Goal: Information Seeking & Learning: Find specific fact

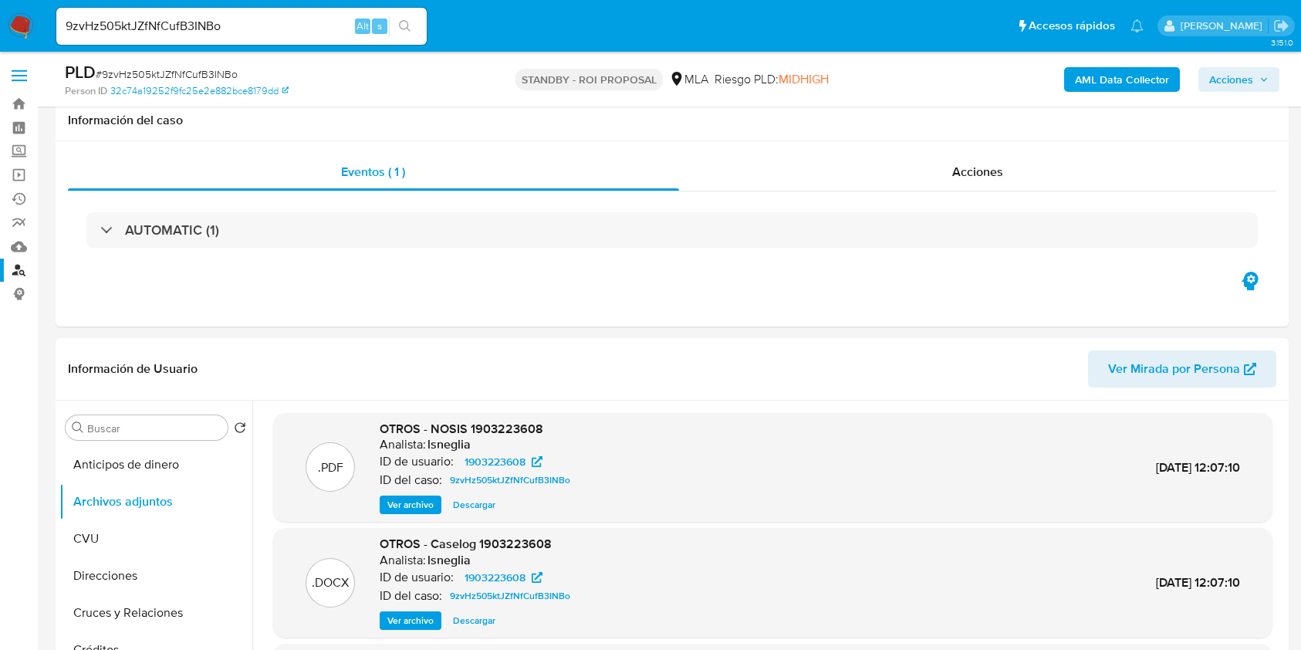
select select "10"
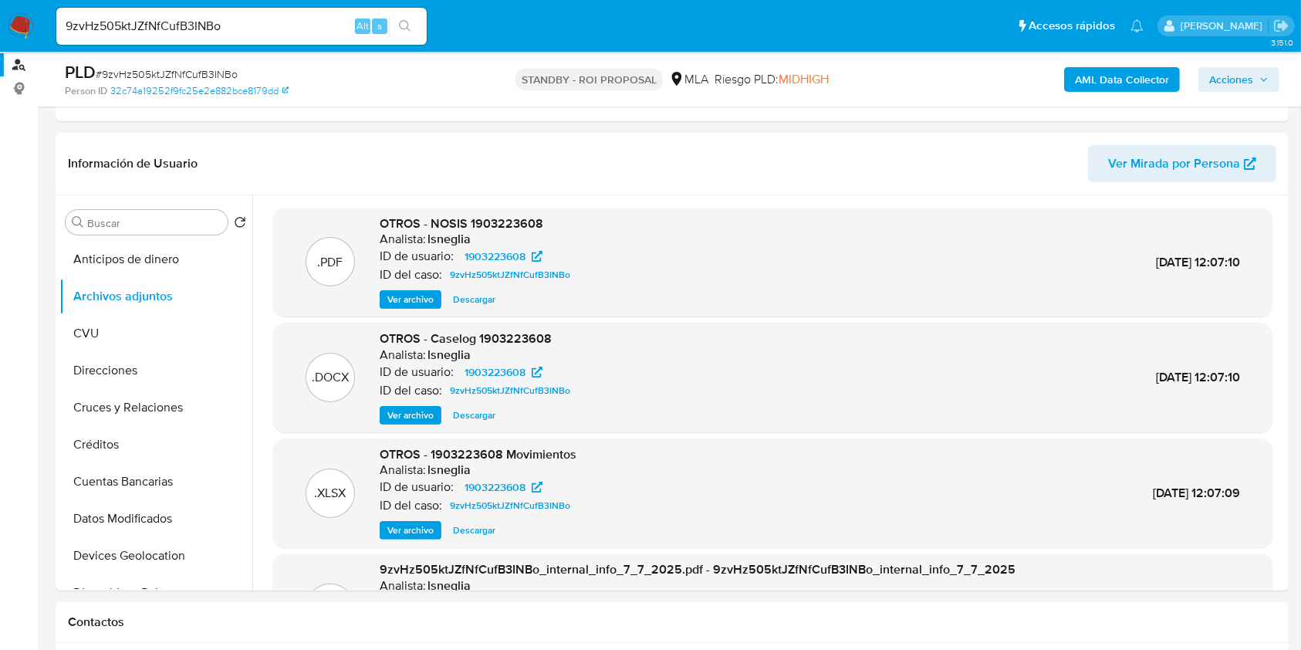
click at [222, 37] on div "9zvHz505ktJZfNfCufB3INBo Alt s" at bounding box center [241, 26] width 370 height 37
click at [222, 35] on input "9zvHz505ktJZfNfCufB3INBo" at bounding box center [241, 26] width 370 height 20
paste input "GuWbOjNyO7ED7kONViKk67ot"
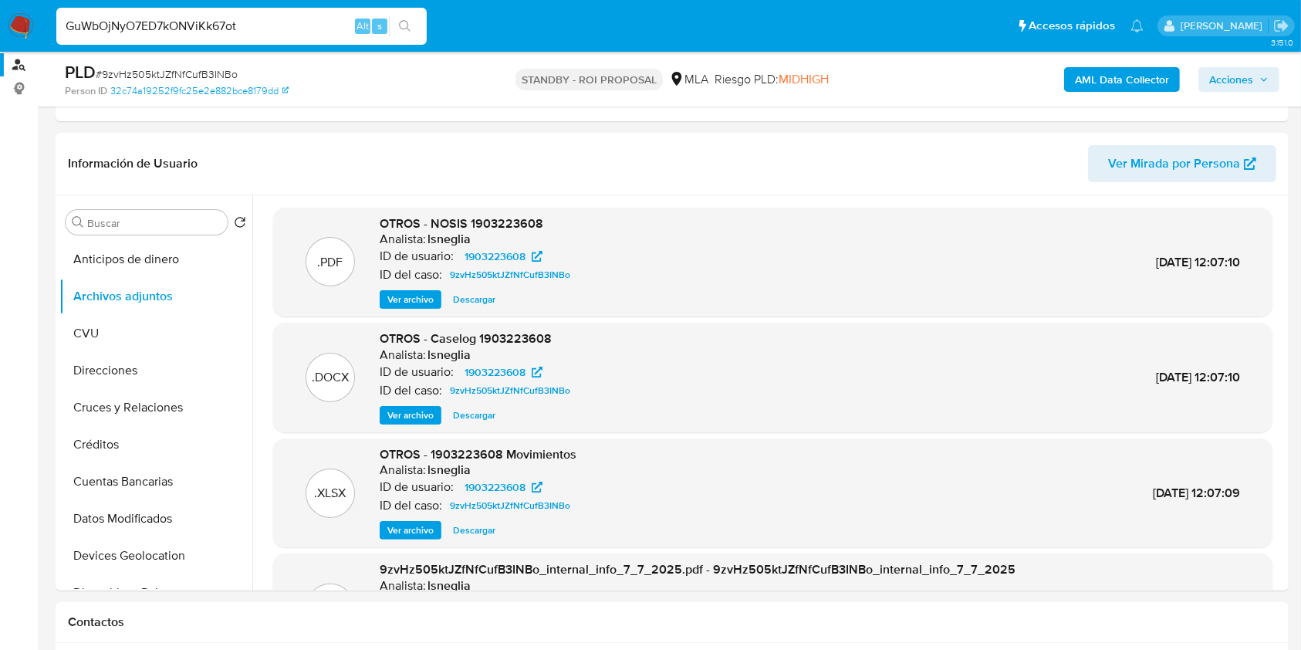
type input "GuWbOjNyO7ED7kONViKk67ot"
click at [395, 18] on button "search-icon" at bounding box center [405, 26] width 32 height 22
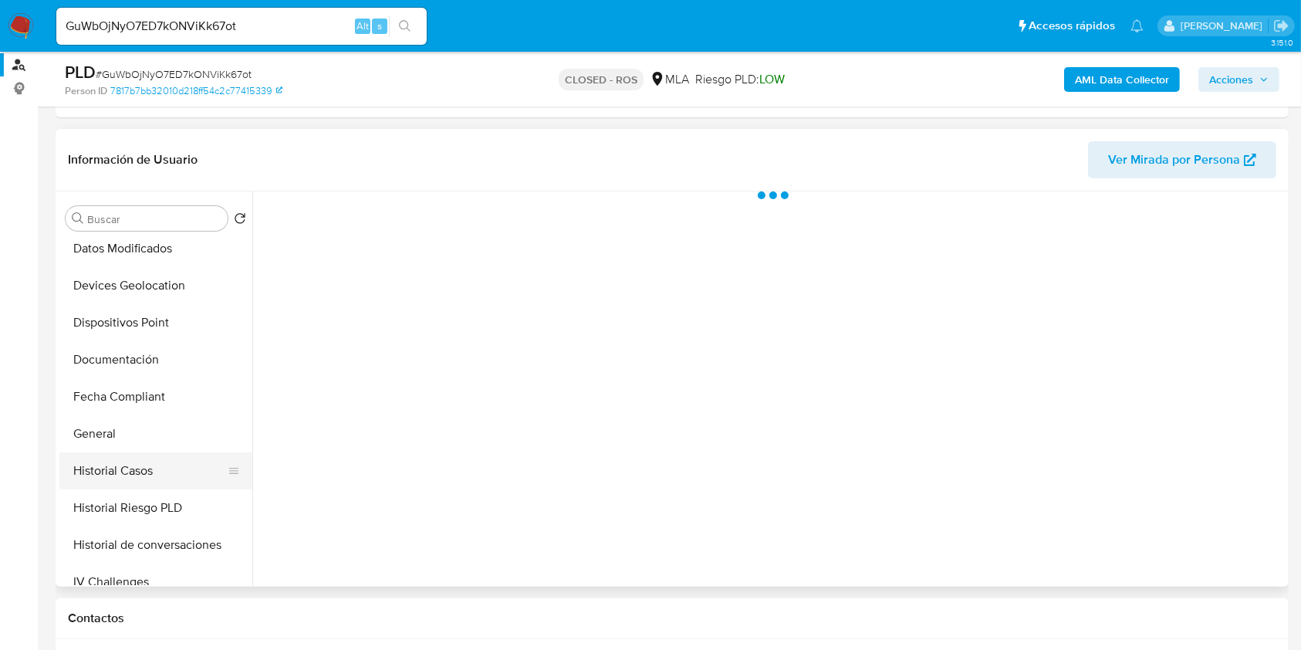
scroll to position [309, 0]
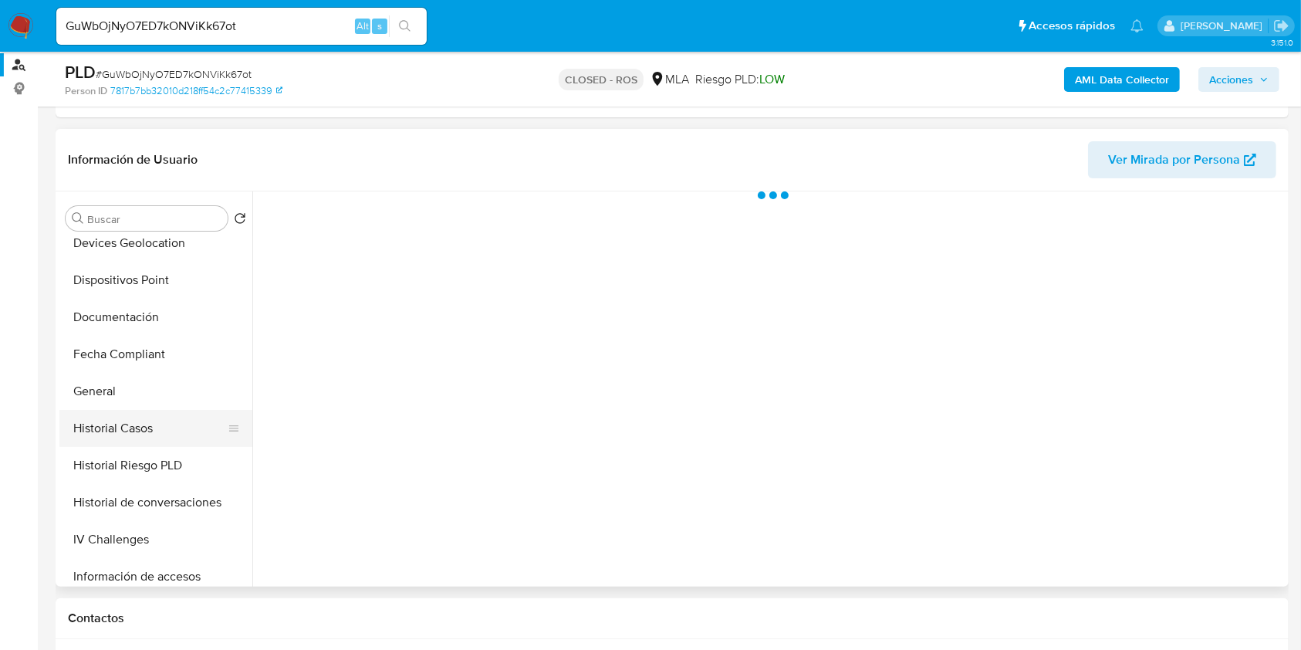
click at [171, 423] on button "Historial Casos" at bounding box center [149, 428] width 181 height 37
select select "10"
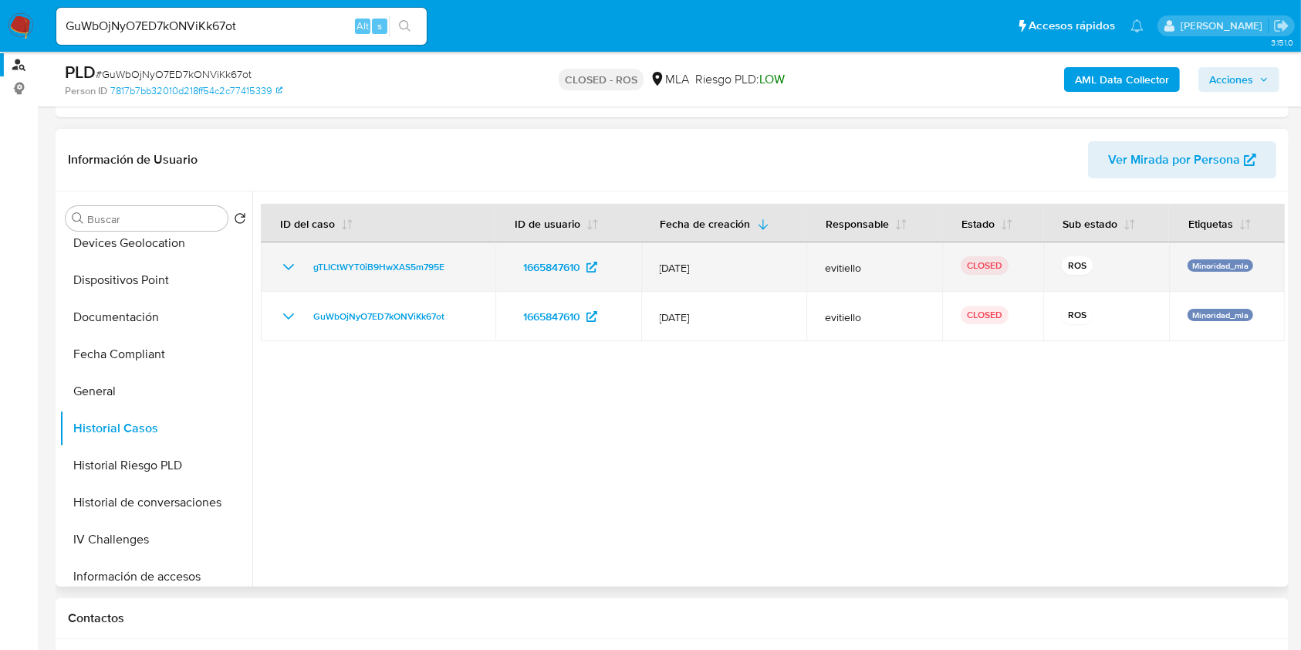
click at [298, 272] on div "gTLICtWYT0iB9HwXAS5m795E" at bounding box center [378, 267] width 198 height 19
click at [293, 269] on icon "Mostrar/Ocultar" at bounding box center [288, 267] width 19 height 19
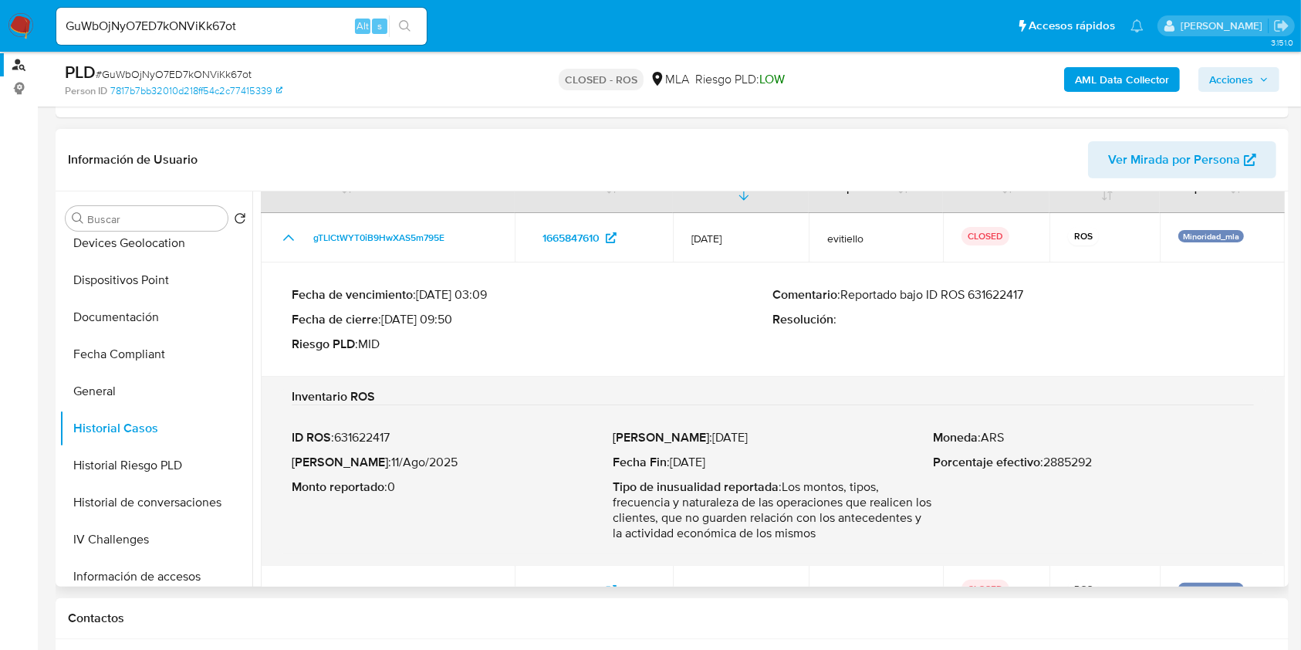
scroll to position [79, 0]
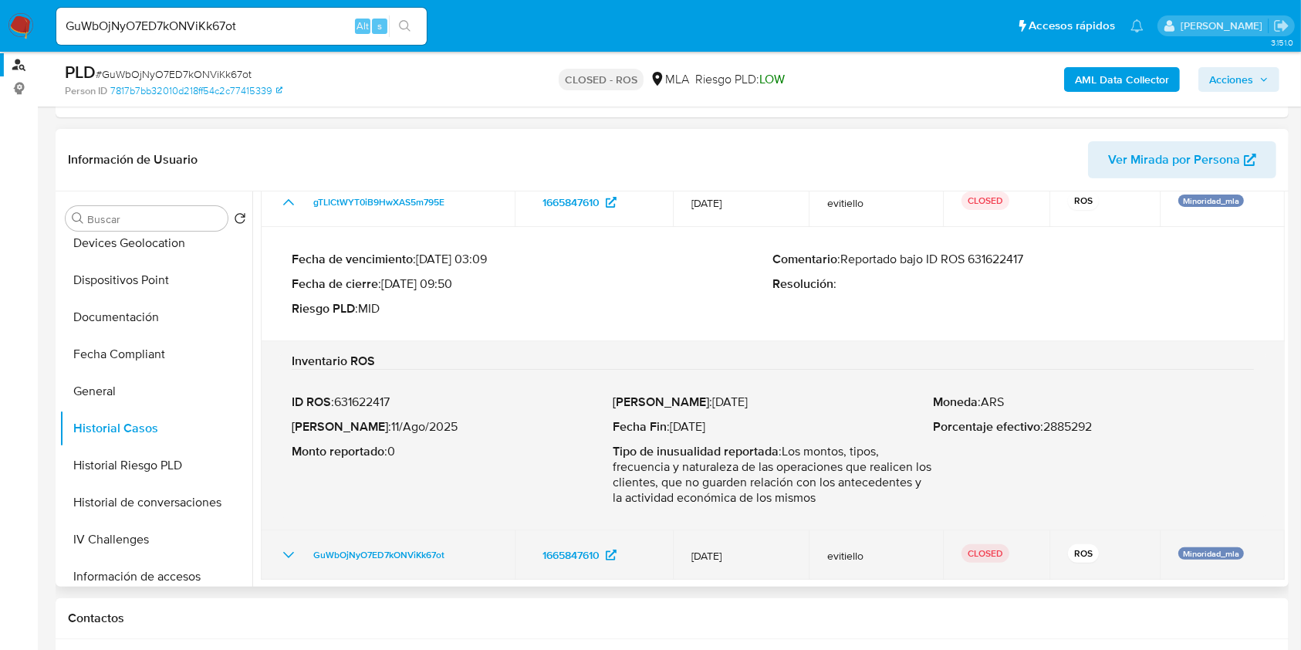
click at [281, 542] on td "GuWbOjNyO7ED7kONViKk67ot" at bounding box center [388, 554] width 254 height 49
click at [282, 552] on icon "Mostrar/Ocultar" at bounding box center [288, 555] width 19 height 19
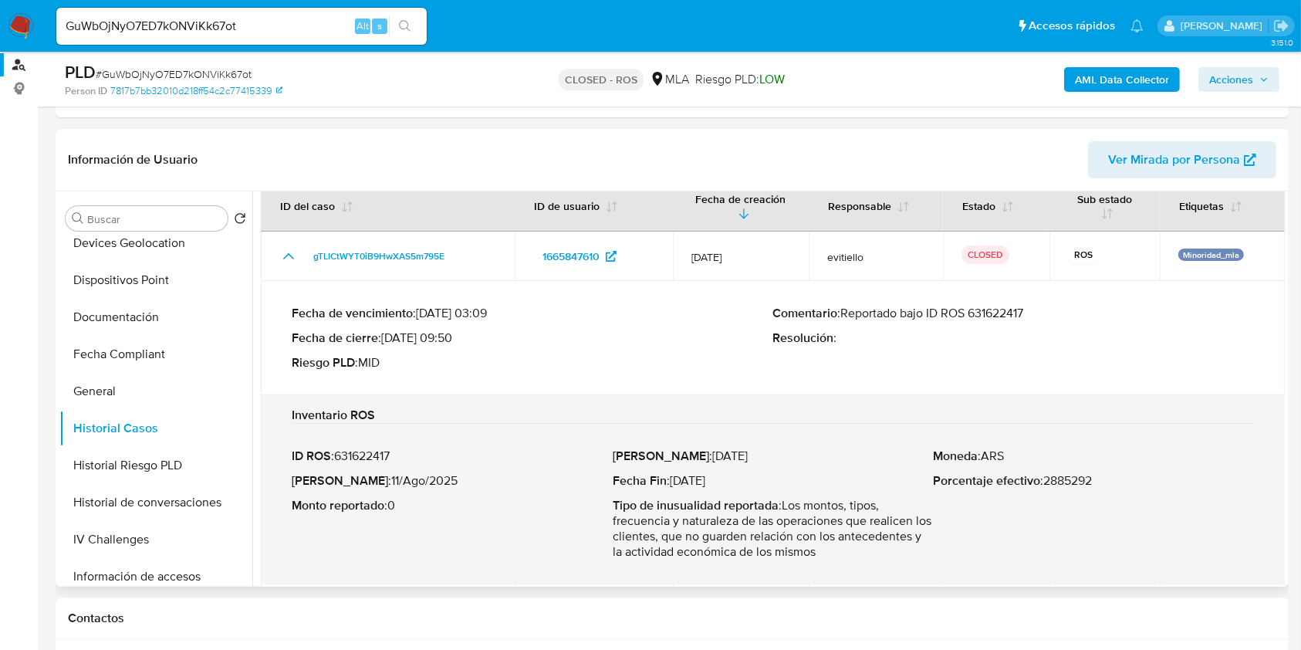
scroll to position [0, 0]
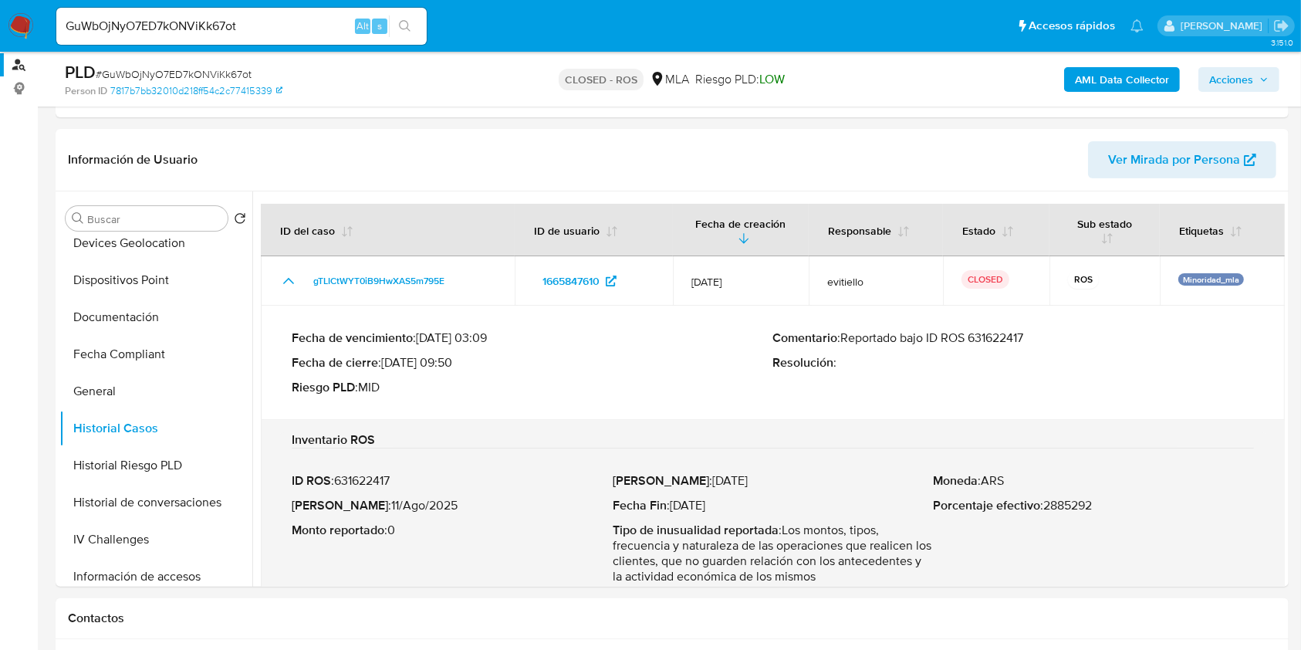
click at [222, 35] on input "GuWbOjNyO7ED7kONViKk67ot" at bounding box center [241, 26] width 370 height 20
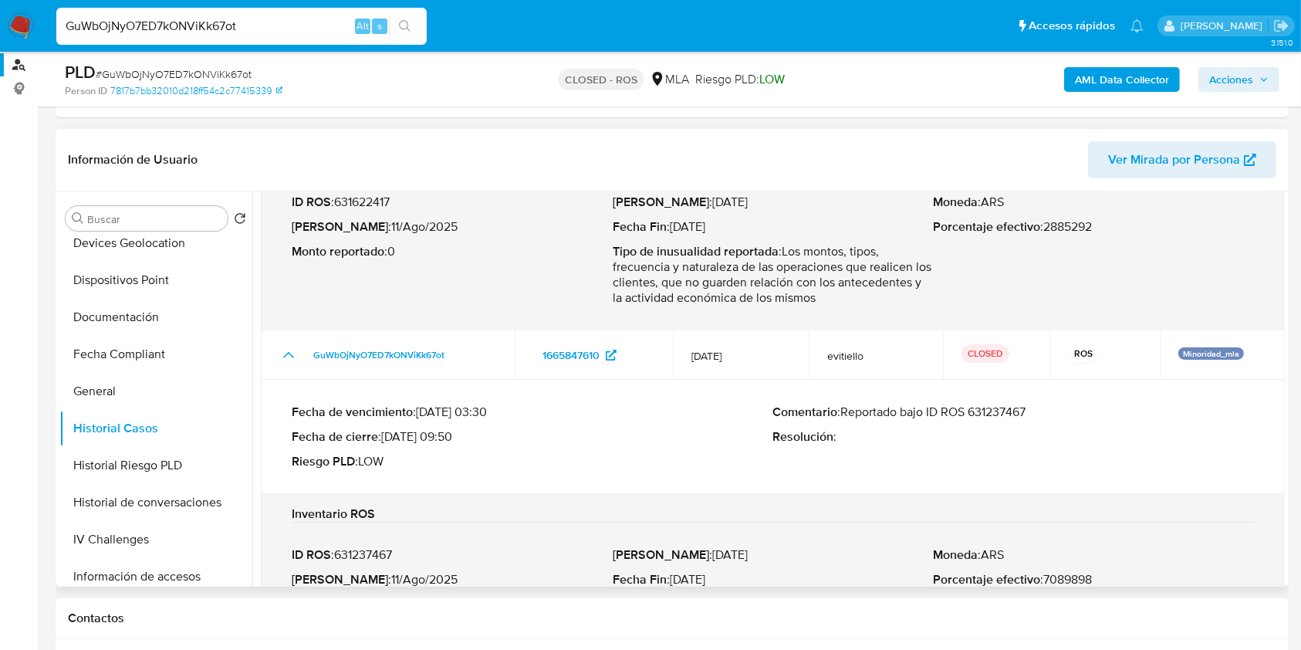
scroll to position [382, 0]
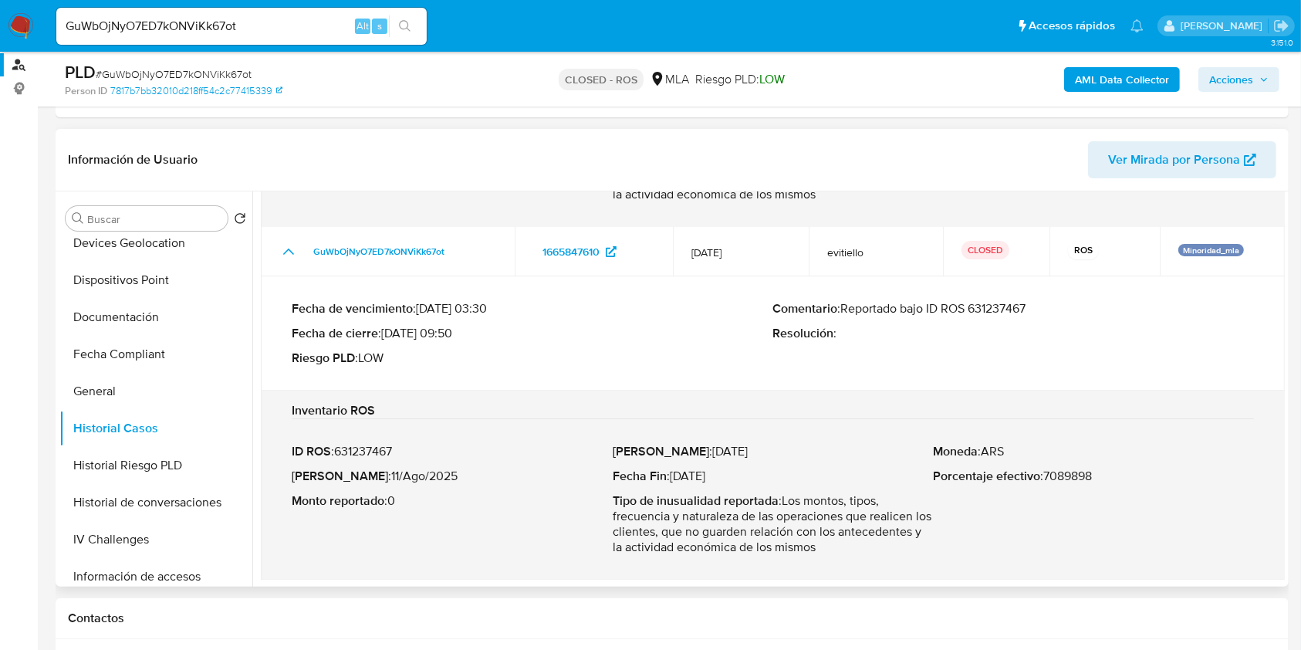
click at [1009, 314] on p "Comentario : Reportado bajo ID ROS 631237467" at bounding box center [1014, 308] width 482 height 15
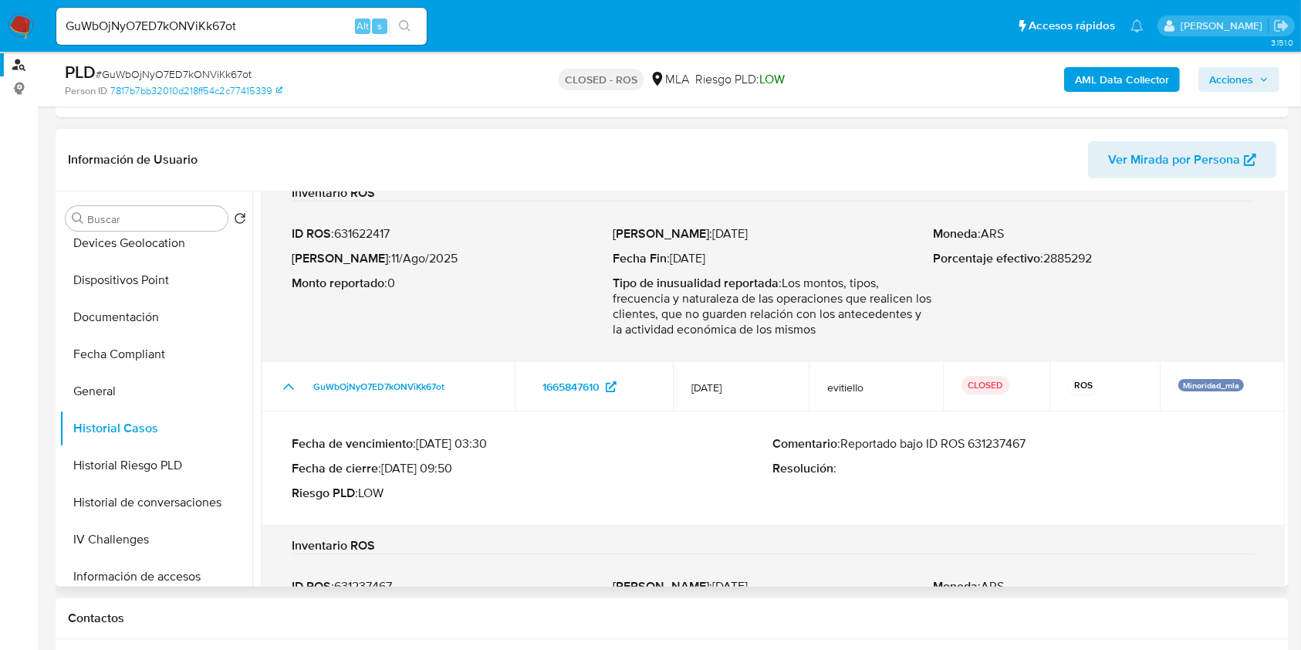
scroll to position [279, 0]
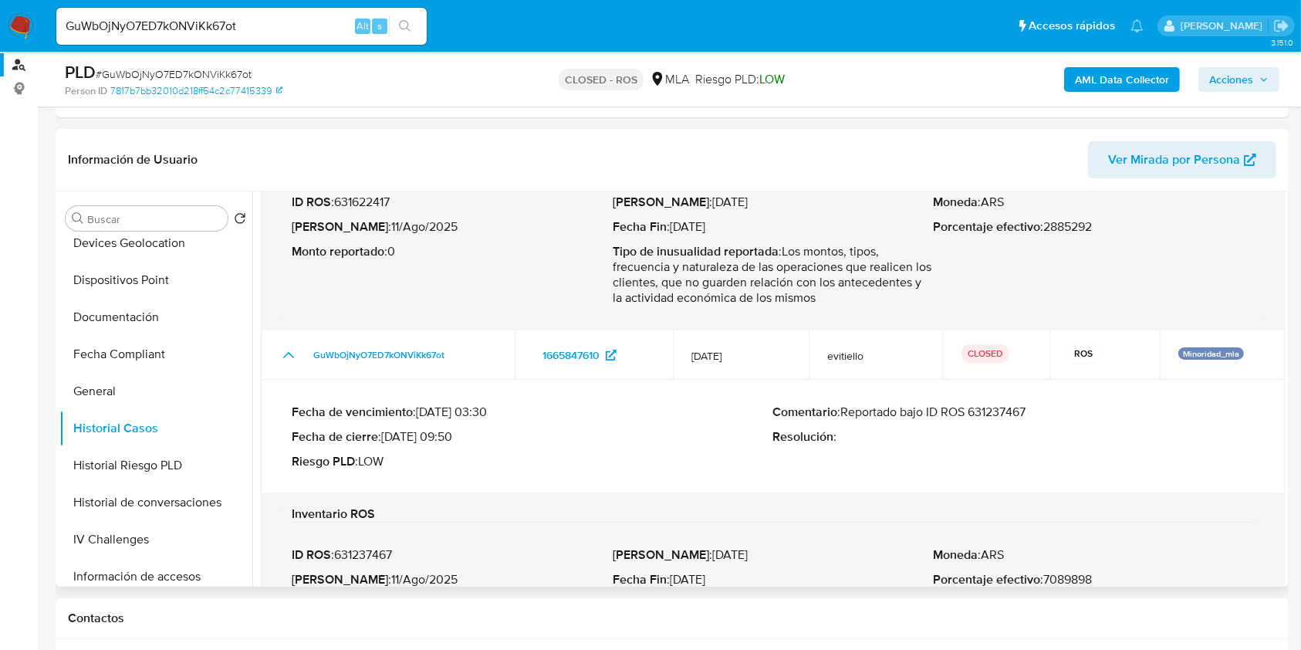
click at [517, 477] on div "Fecha de vencimiento : [DATE] 03:30 Fecha de cierre : [DATE] 09:50 Riesgo PLD :…" at bounding box center [773, 437] width 962 height 90
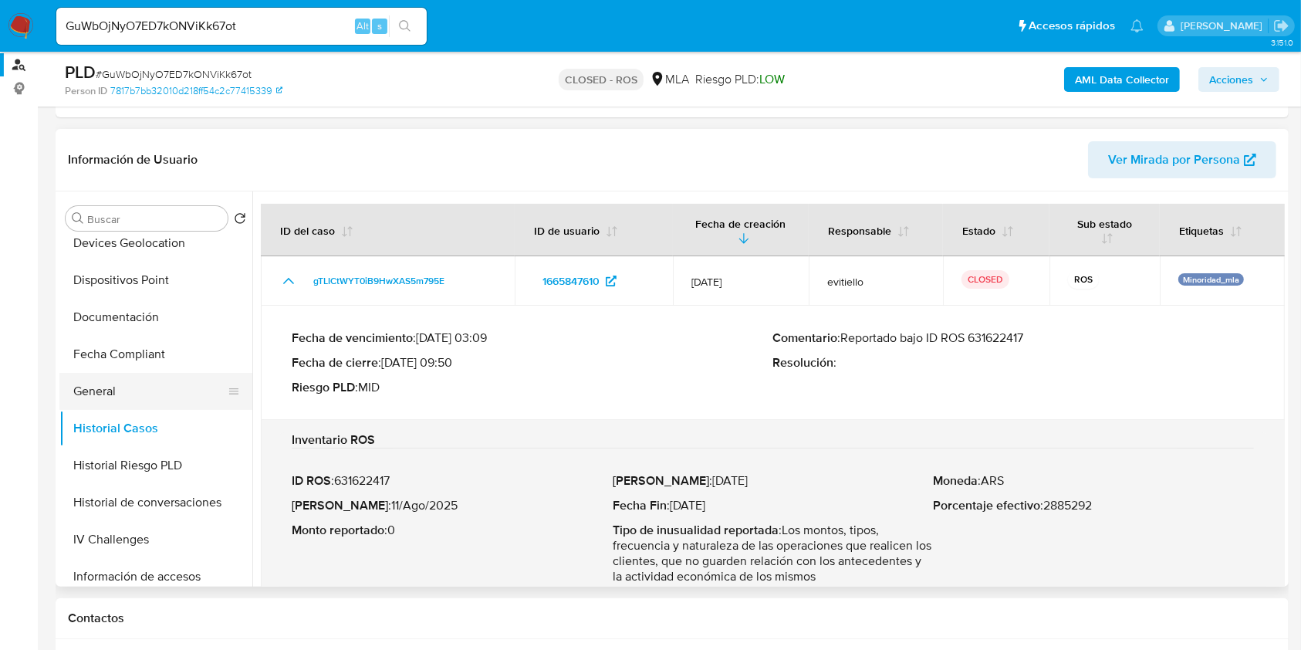
click at [128, 391] on button "General" at bounding box center [149, 391] width 181 height 37
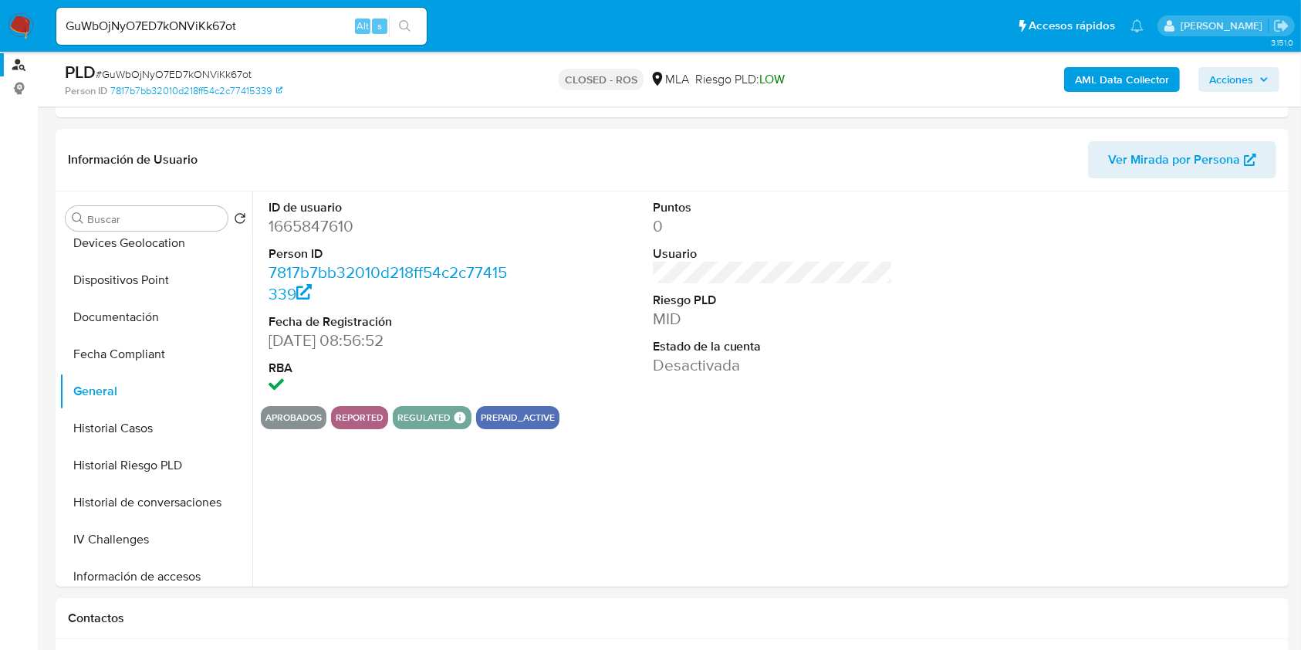
click at [315, 229] on dd "1665847610" at bounding box center [389, 226] width 241 height 22
copy dd "1665847610"
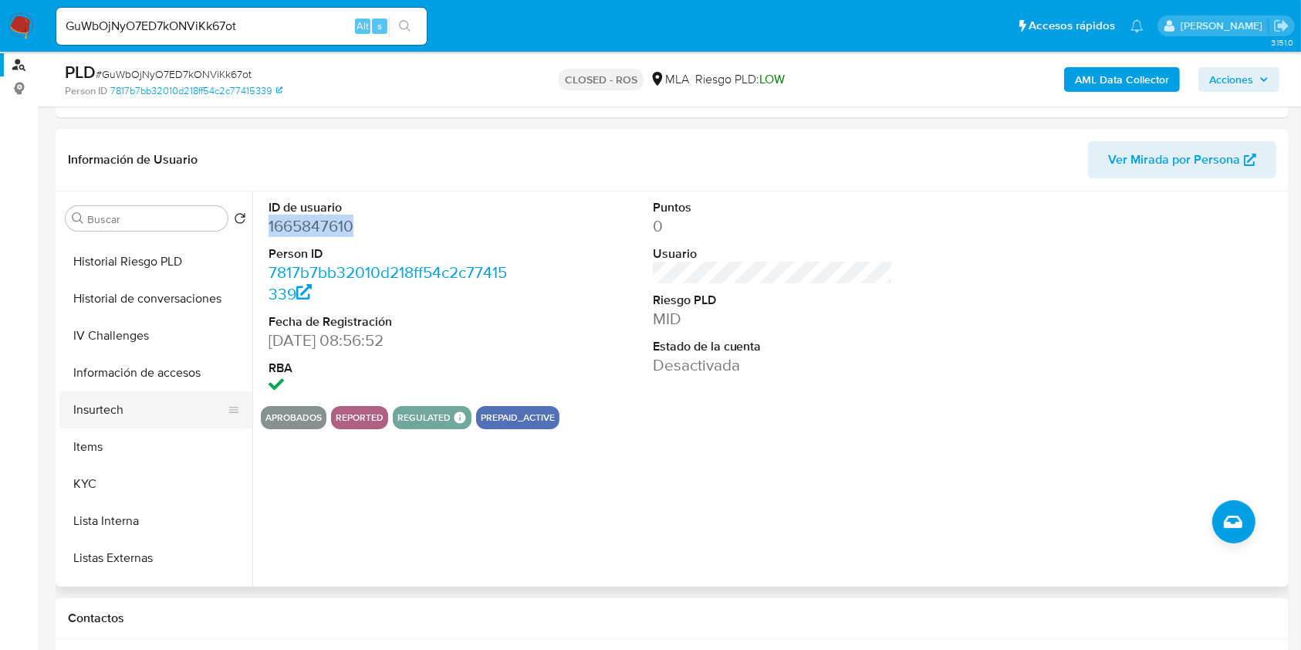
scroll to position [514, 0]
click at [118, 480] on button "KYC" at bounding box center [149, 482] width 181 height 37
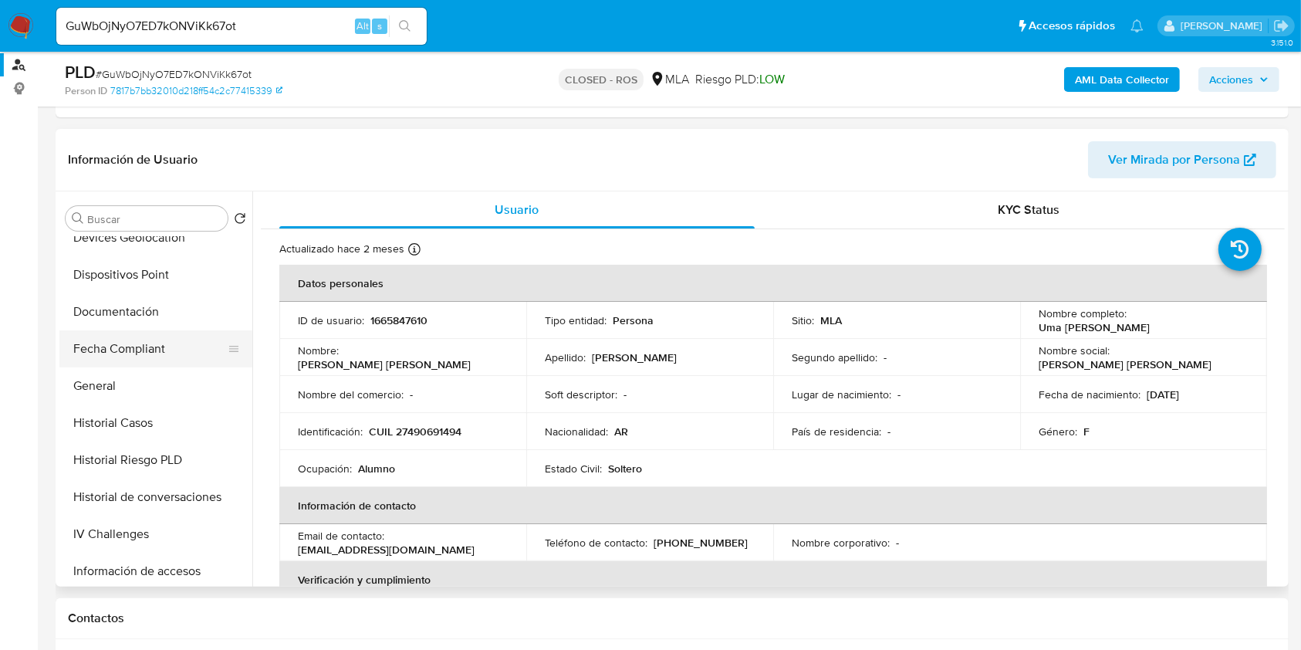
scroll to position [309, 0]
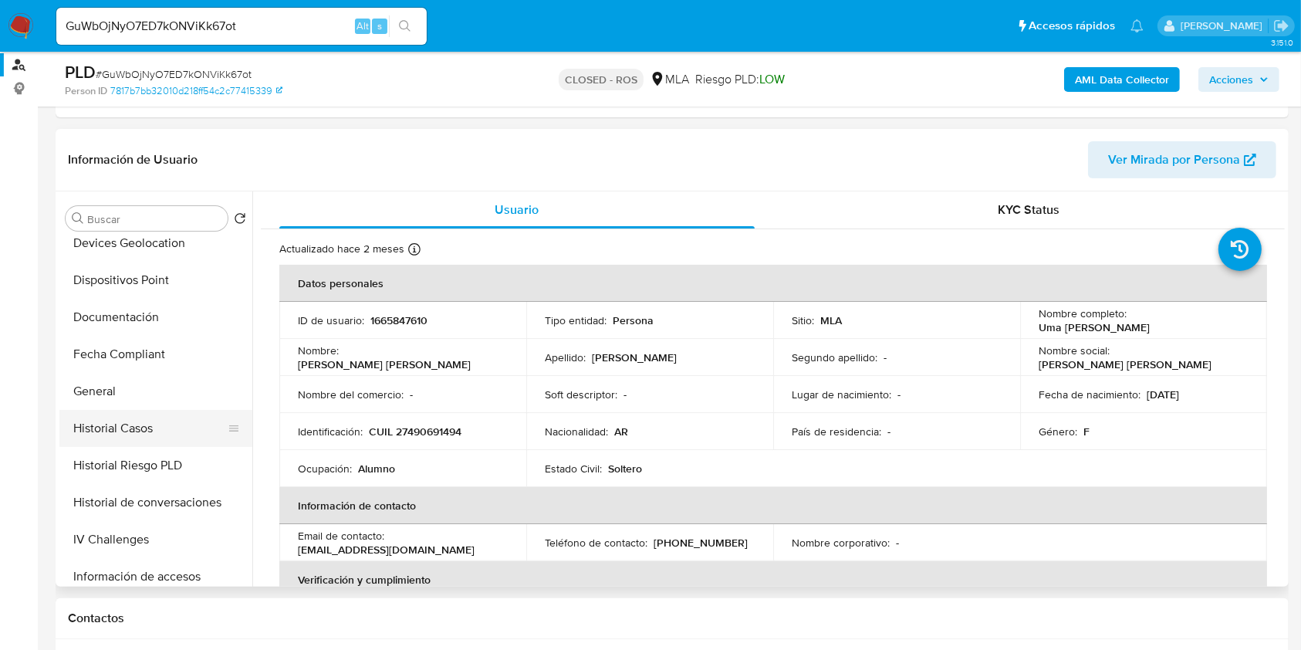
click at [120, 411] on button "Historial Casos" at bounding box center [149, 428] width 181 height 37
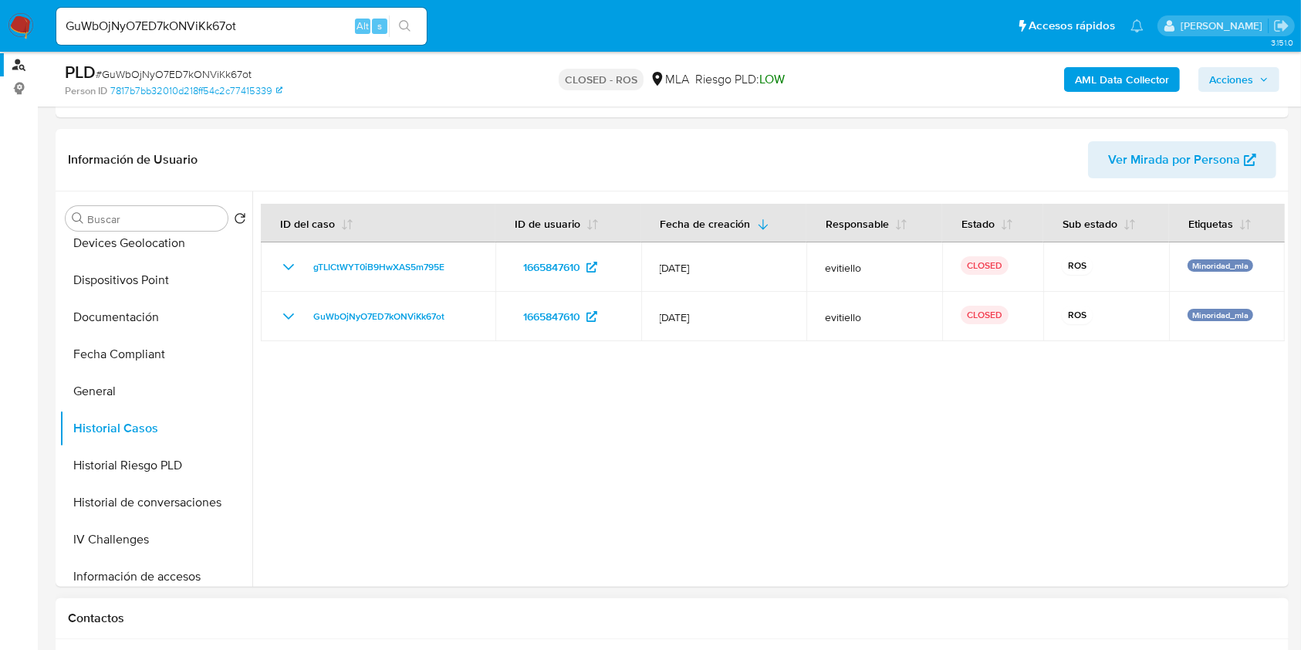
drag, startPoint x: 678, startPoint y: 509, endPoint x: 738, endPoint y: 635, distance: 140.2
click at [680, 516] on div at bounding box center [768, 388] width 1033 height 395
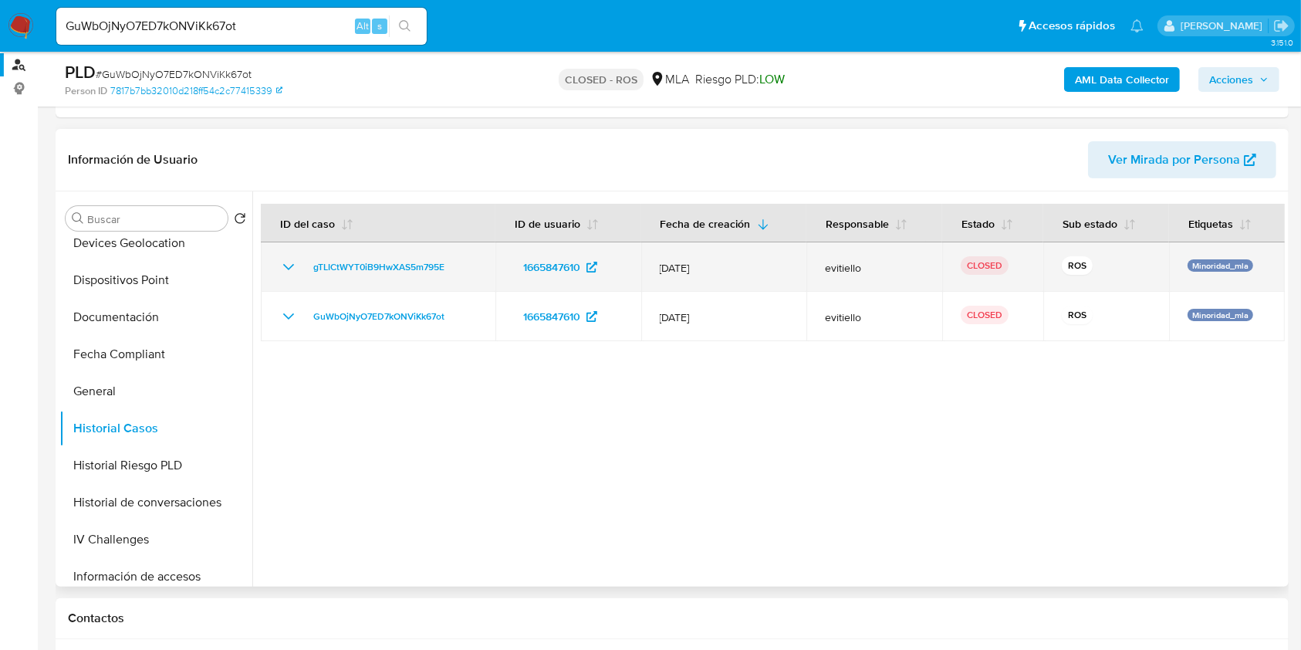
click at [281, 265] on icon "Mostrar/Ocultar" at bounding box center [288, 267] width 19 height 19
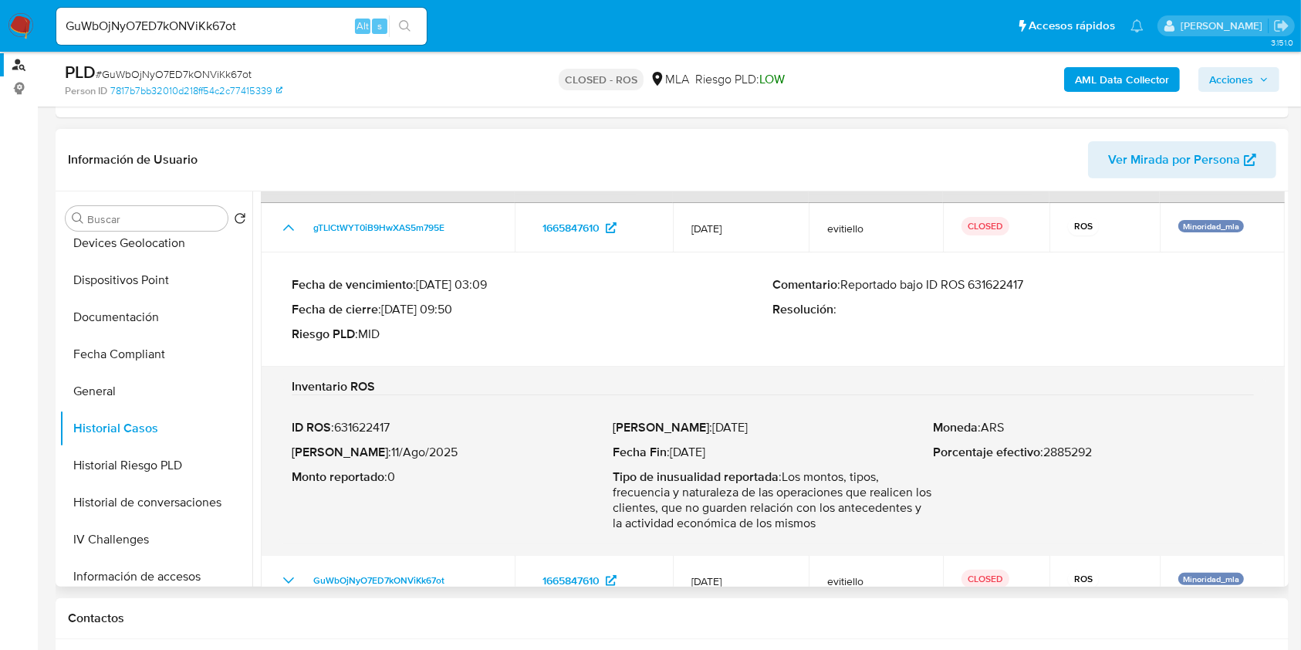
scroll to position [79, 0]
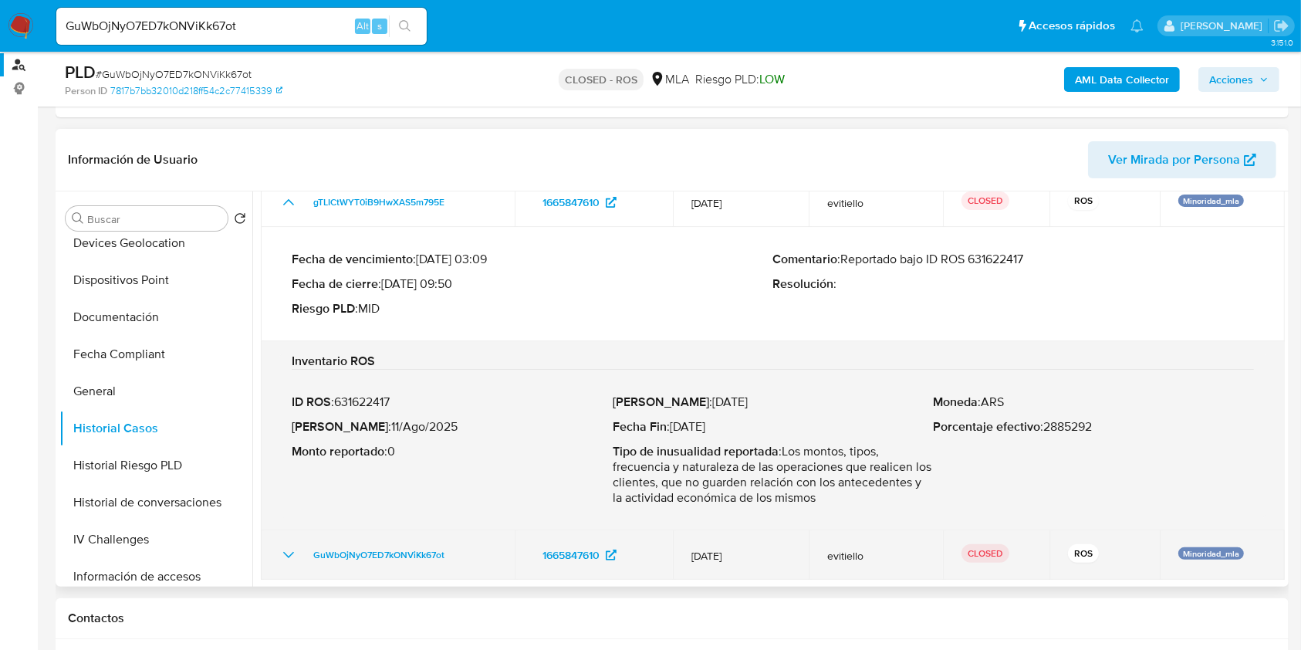
click at [282, 549] on icon "Mostrar/Ocultar" at bounding box center [288, 555] width 19 height 19
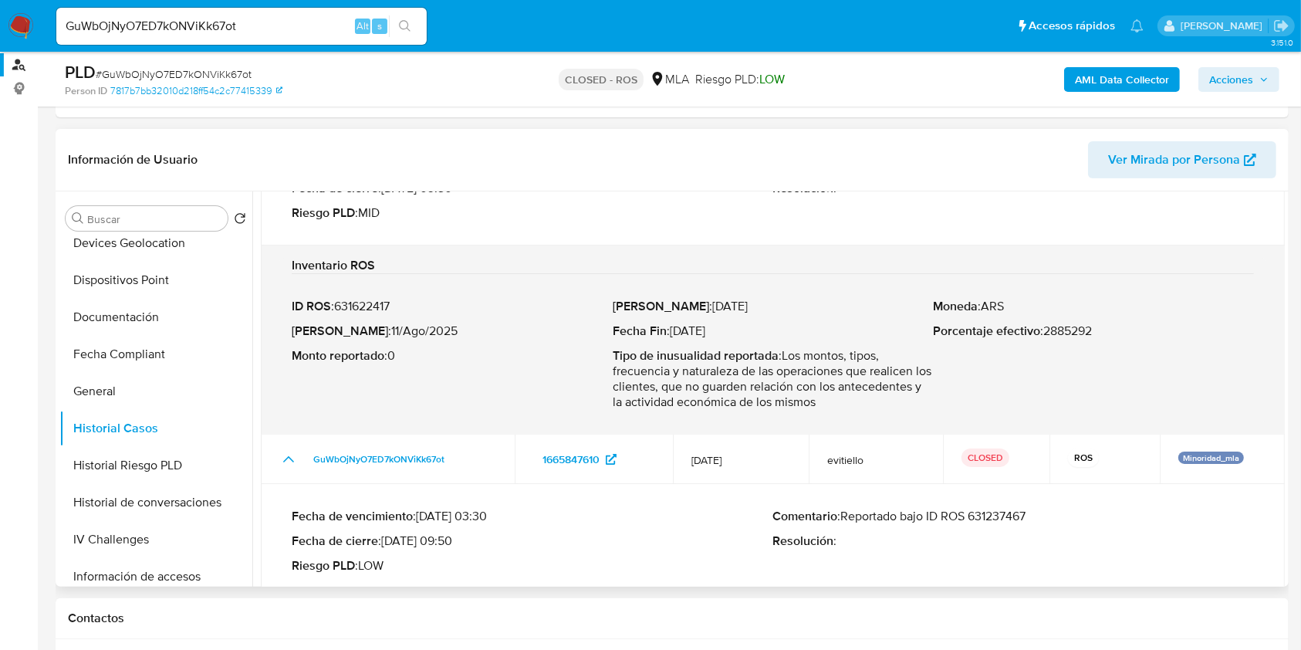
scroll to position [205, 0]
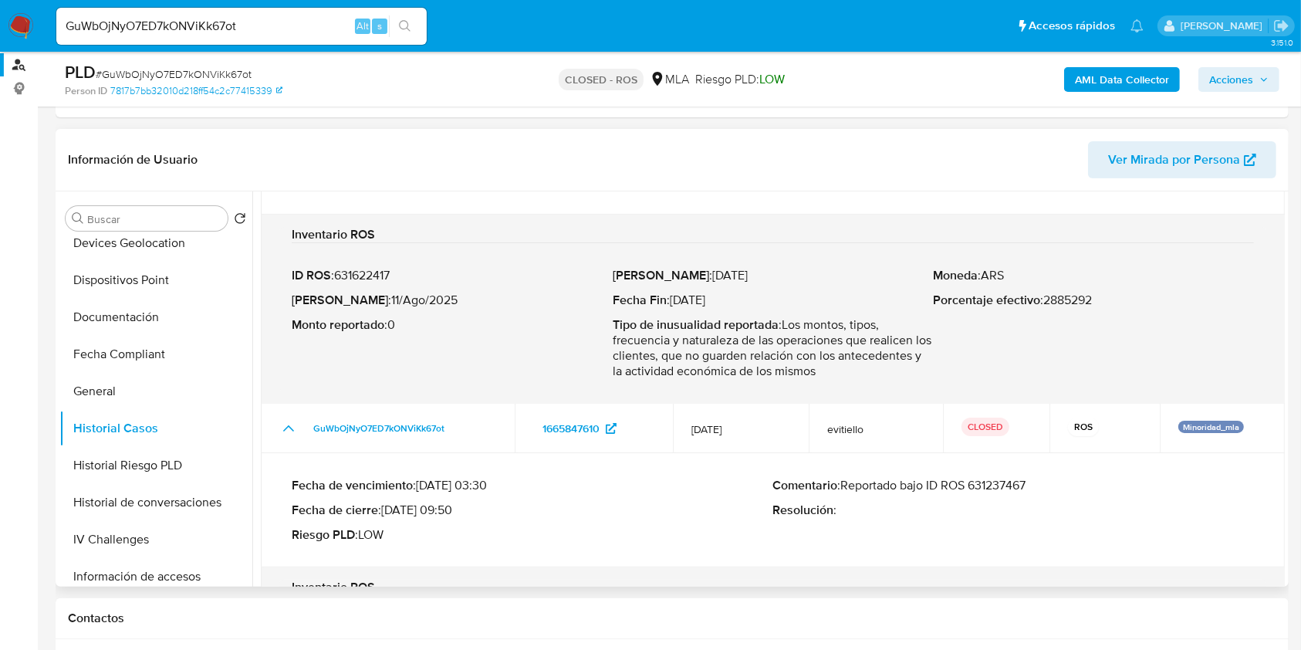
click at [989, 485] on p "Comentario : Reportado bajo ID ROS 631237467" at bounding box center [1014, 485] width 482 height 15
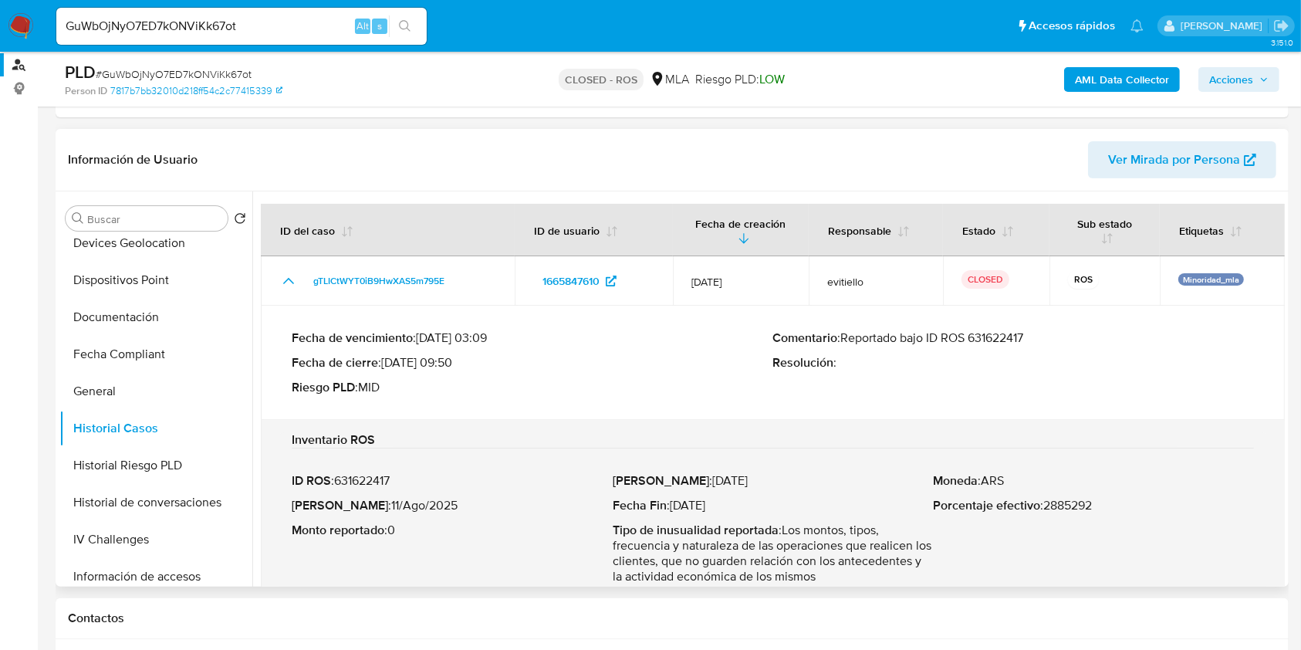
click at [984, 336] on p "Comentario : Reportado bajo ID ROS 631622417" at bounding box center [1014, 337] width 482 height 15
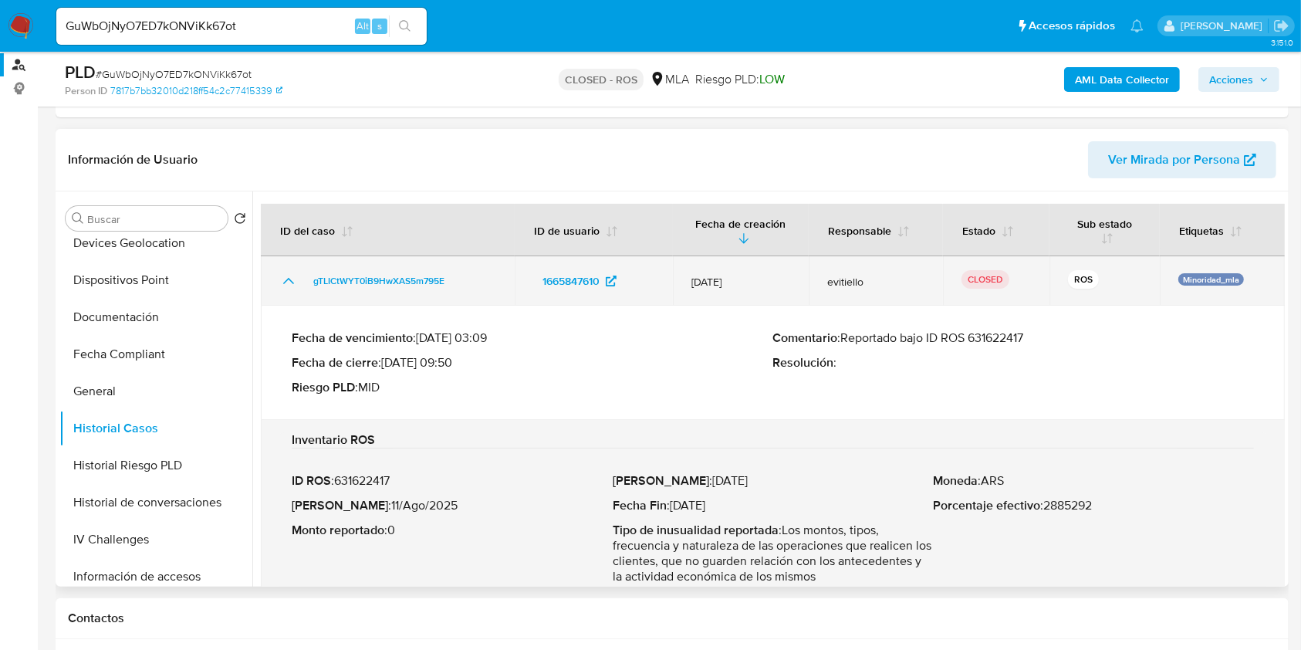
click at [290, 277] on icon "Mostrar/Ocultar" at bounding box center [288, 281] width 19 height 19
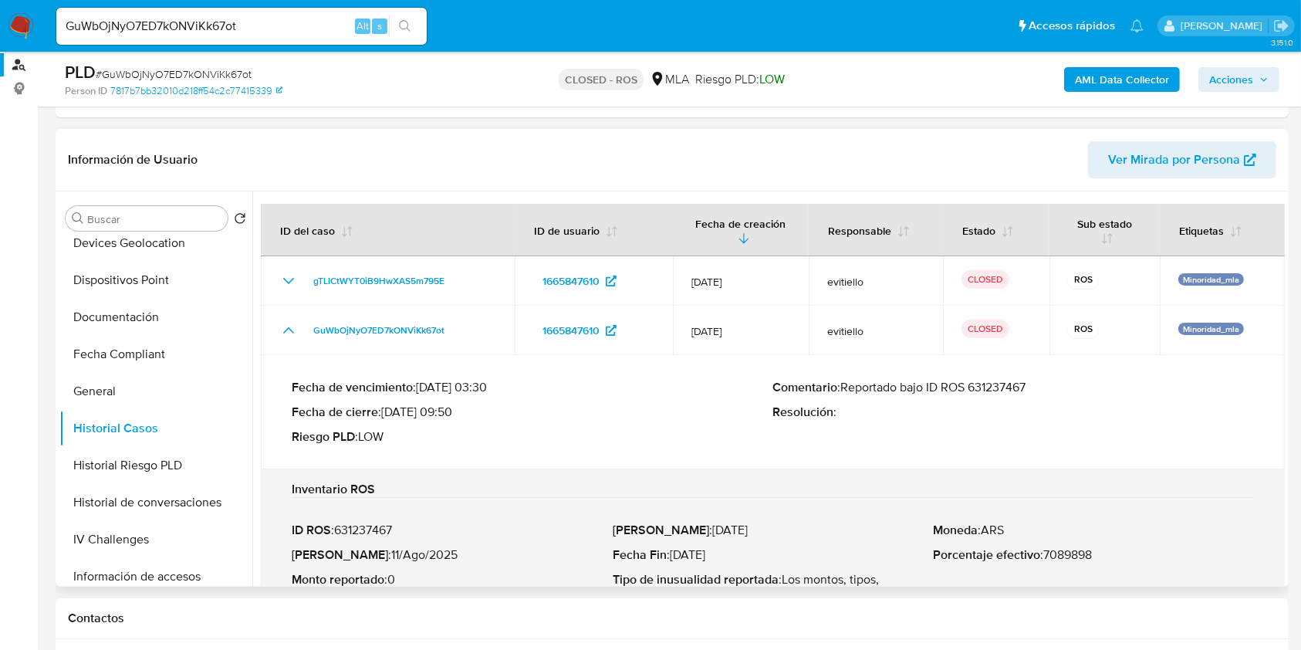
click at [990, 386] on p "Comentario : Reportado bajo ID ROS 631237467" at bounding box center [1014, 387] width 482 height 15
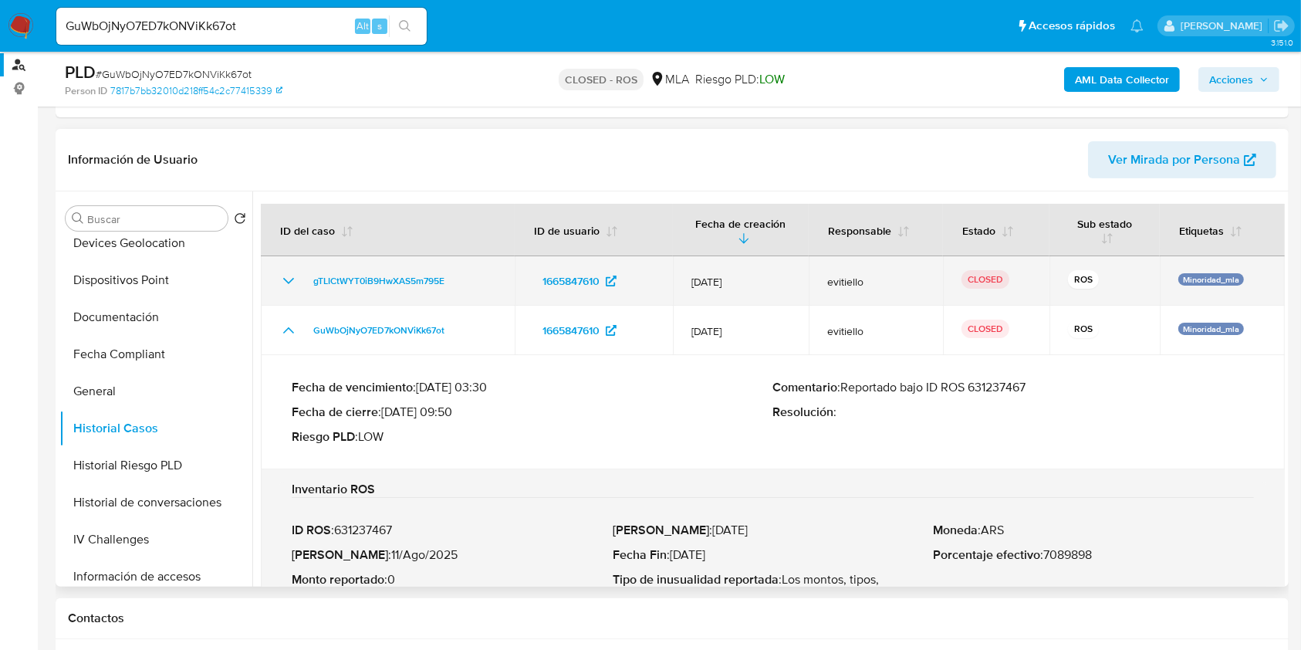
click at [282, 276] on icon "Mostrar/Ocultar" at bounding box center [288, 281] width 19 height 19
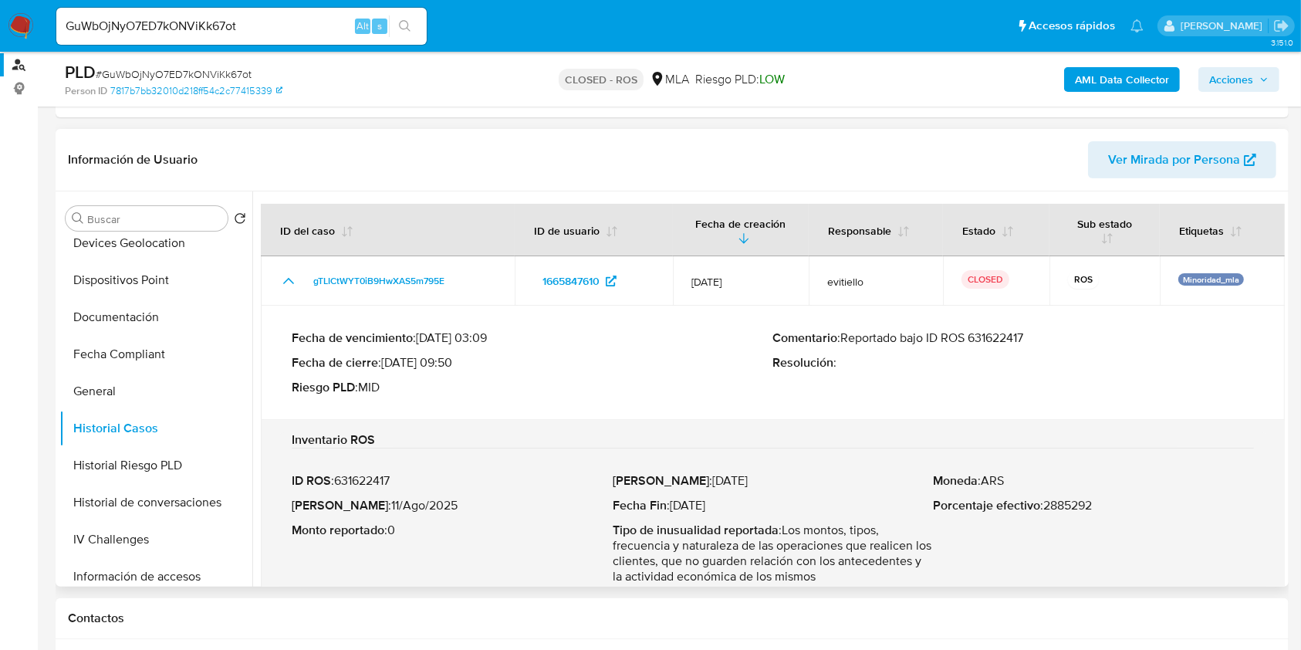
click at [982, 330] on p "Comentario : Reportado bajo ID ROS 631622417" at bounding box center [1014, 337] width 482 height 15
click at [146, 46] on div "GuWbOjNyO7ED7kONViKk67ot Alt s" at bounding box center [241, 26] width 370 height 43
click at [145, 30] on input "GuWbOjNyO7ED7kONViKk67ot" at bounding box center [241, 26] width 370 height 20
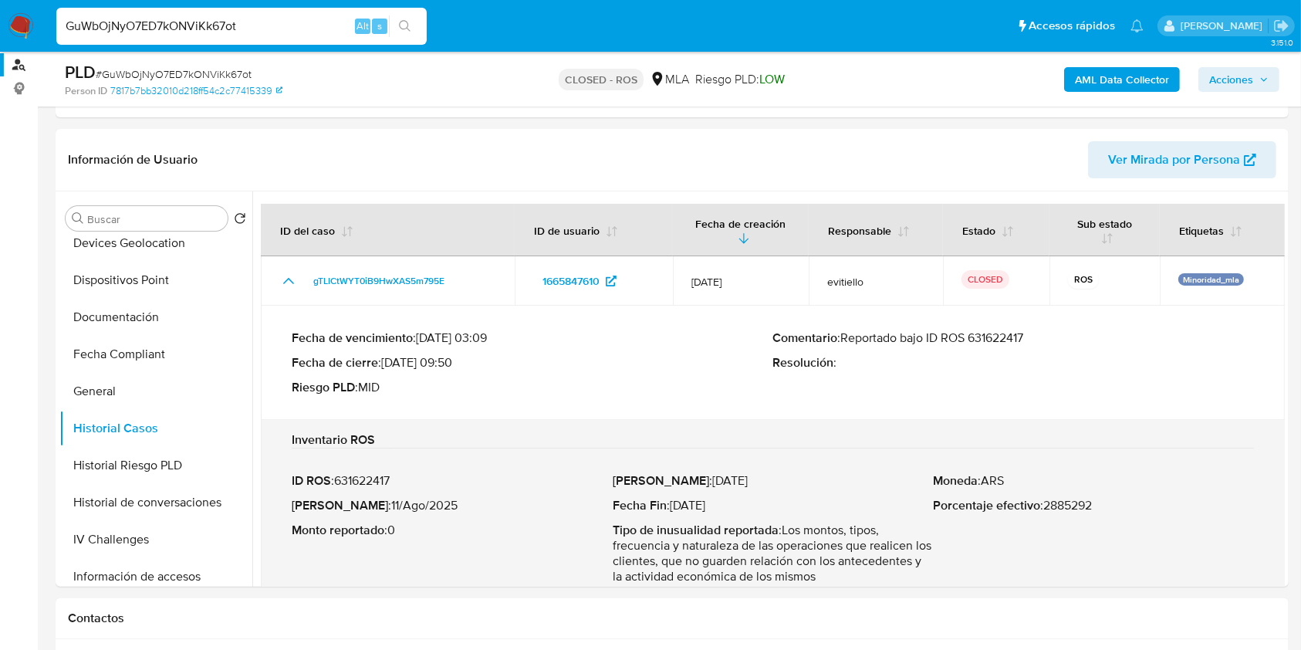
paste input "tkPRLloBJAZMrAfjlbcLGnXY"
type input "tkPRLloBJAZMrAfjlbcLGnXY"
click at [402, 23] on icon "search-icon" at bounding box center [405, 26] width 12 height 12
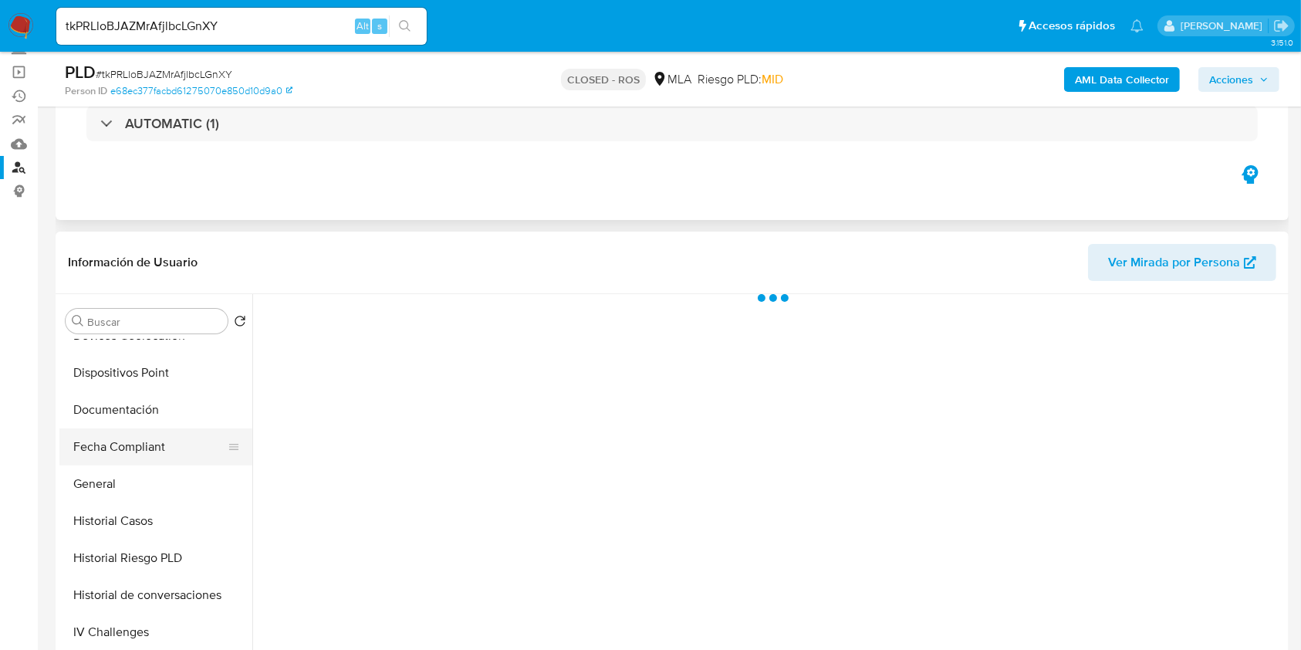
scroll to position [411, 0]
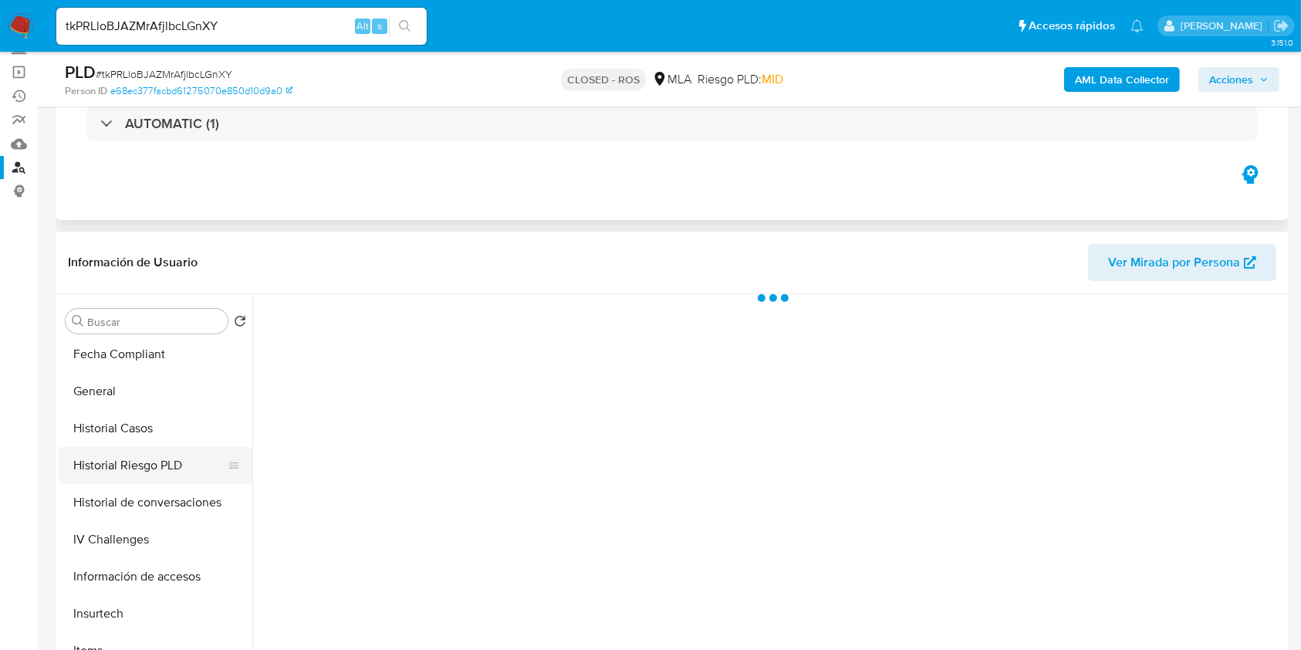
click at [141, 449] on button "Historial Riesgo PLD" at bounding box center [149, 465] width 181 height 37
select select "10"
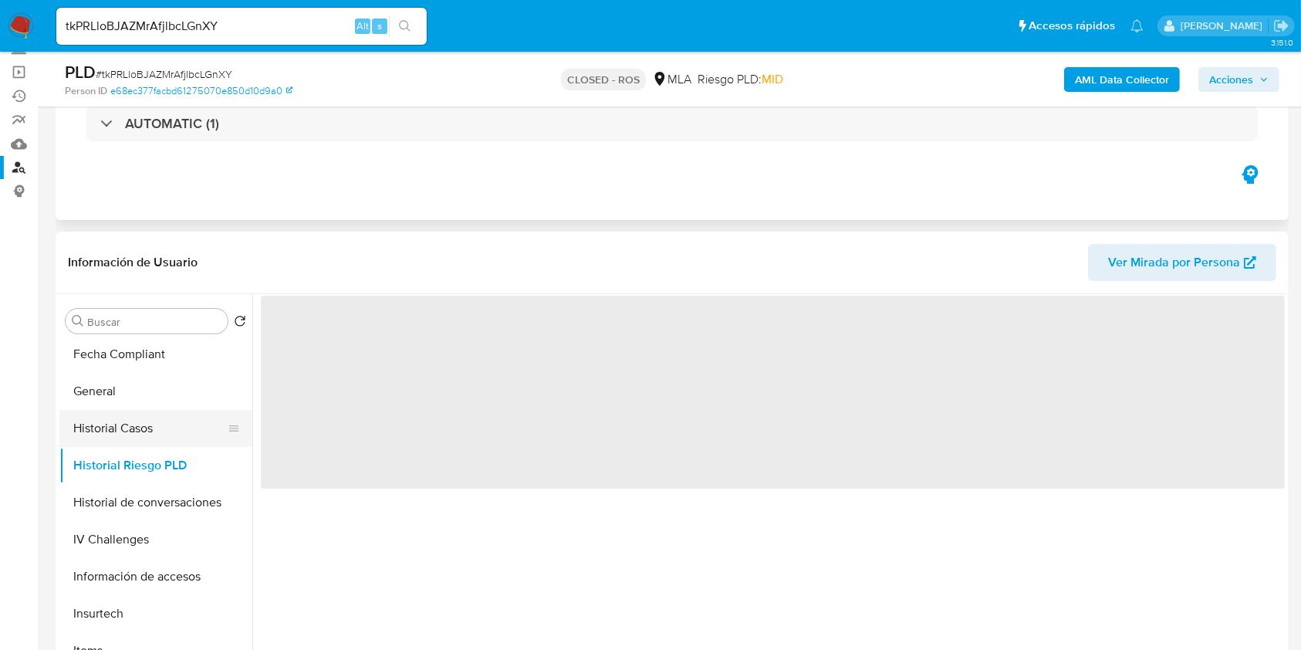
click at [151, 440] on button "Historial Casos" at bounding box center [149, 428] width 181 height 37
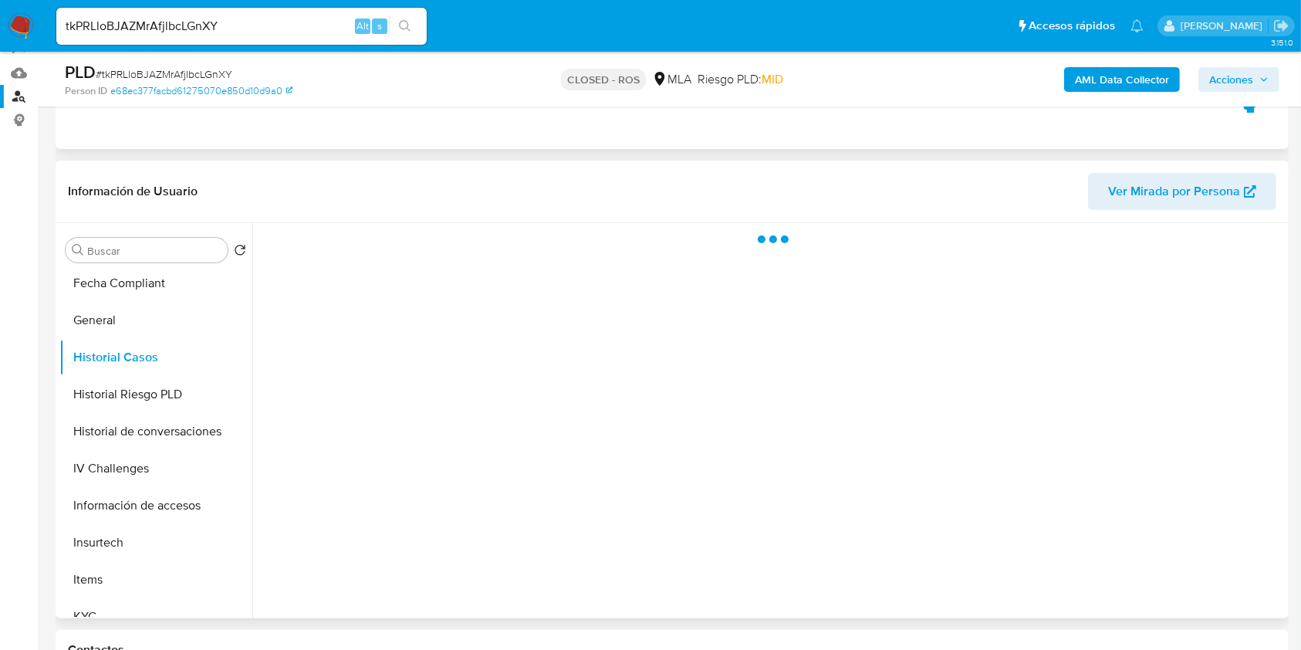
scroll to position [205, 0]
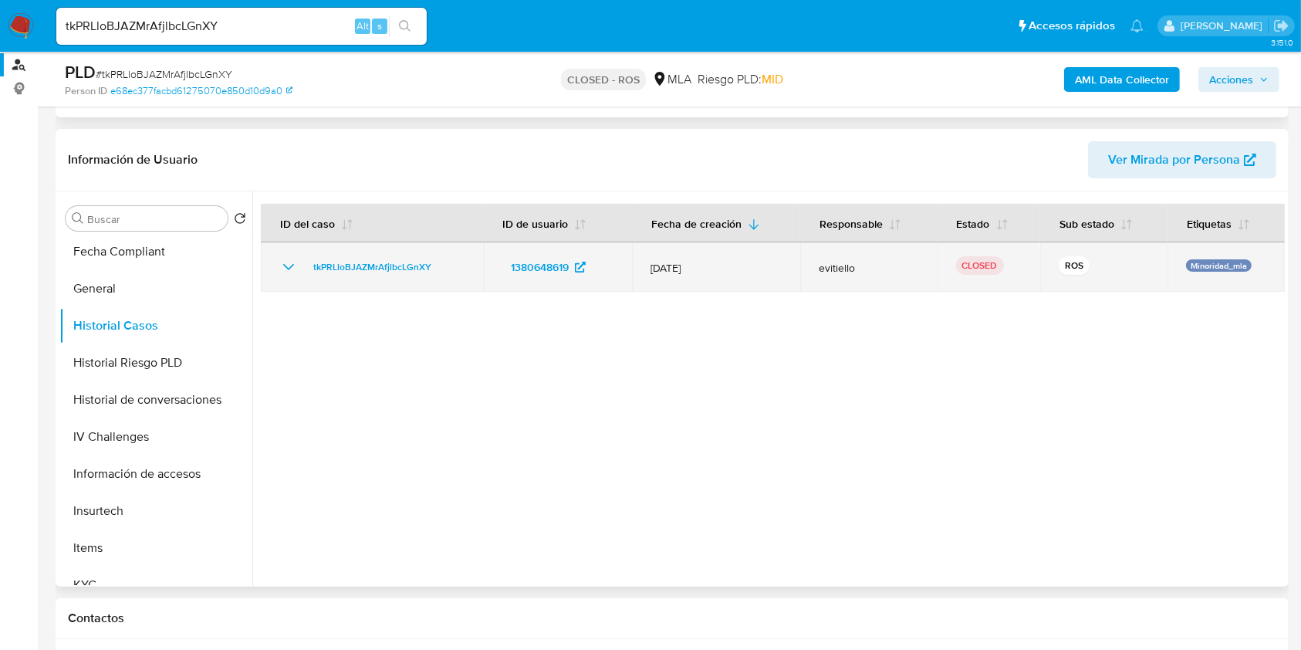
click at [281, 265] on icon "Mostrar/Ocultar" at bounding box center [288, 267] width 19 height 19
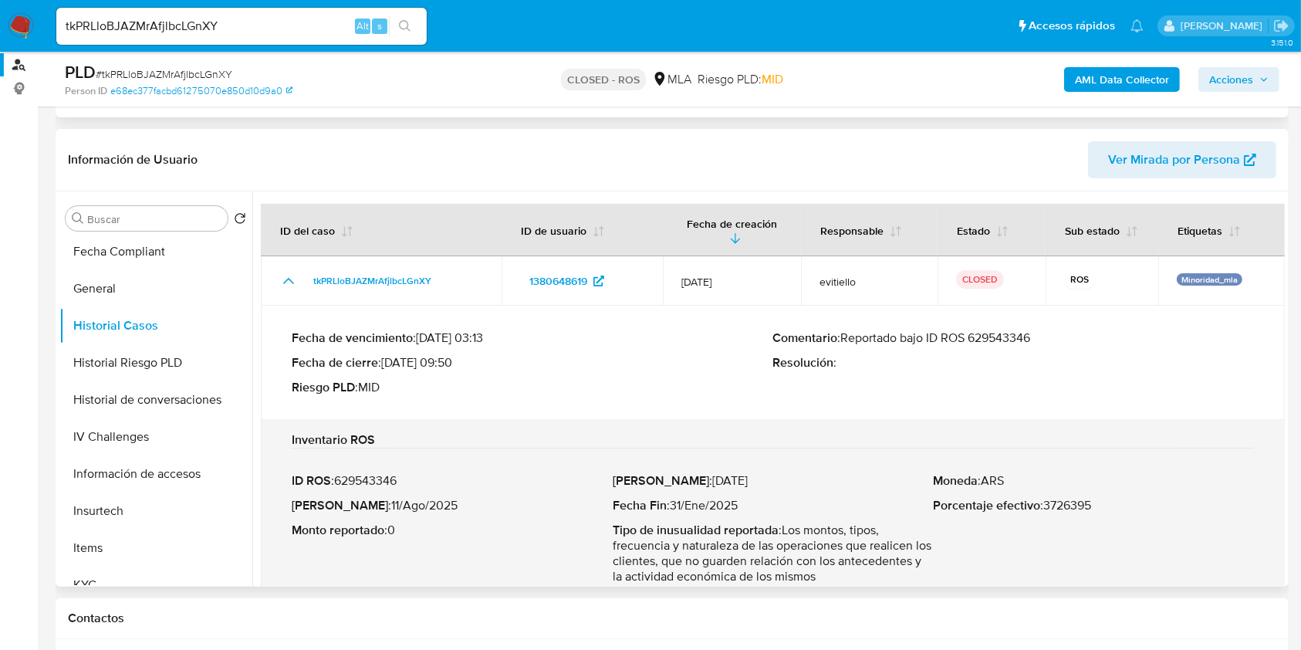
click at [1011, 346] on div "Comentario : Reportado bajo ID ROS 629543346 Resolución :" at bounding box center [1014, 362] width 482 height 65
click at [225, 22] on input "tkPRLloBJAZMrAfjlbcLGnXY" at bounding box center [241, 26] width 370 height 20
paste input "oELju32mOZ7eRuUaUvEYsRmz"
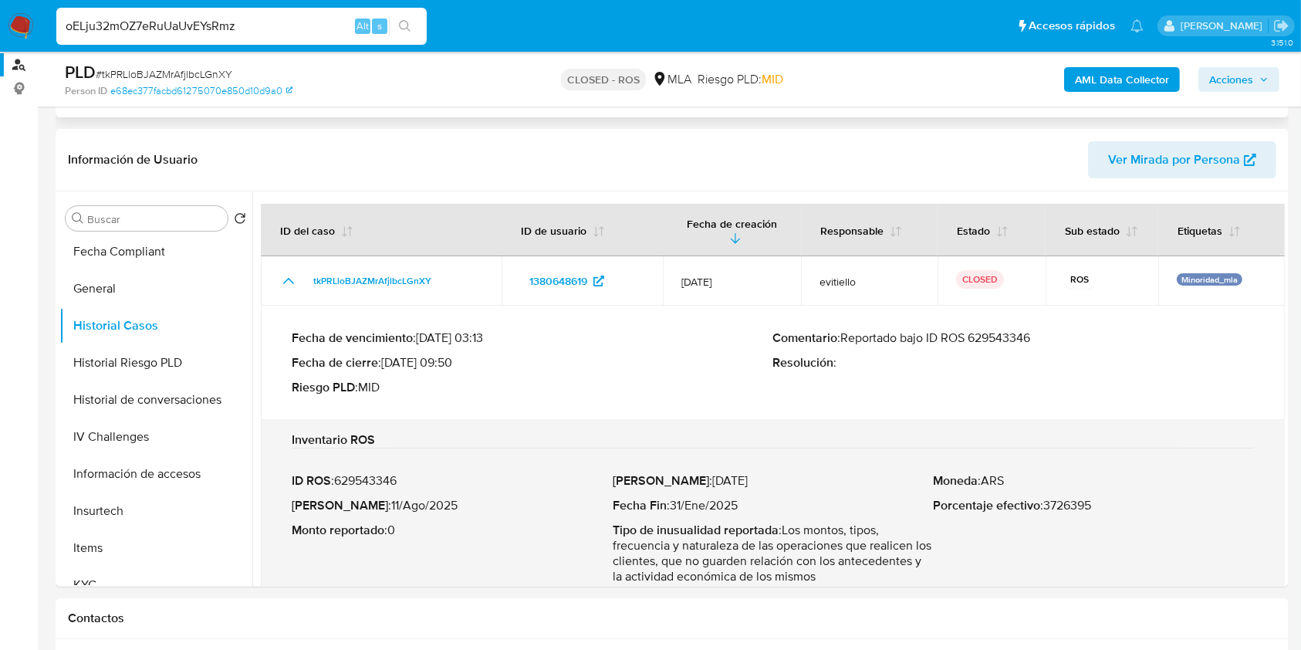
type input "oELju32mOZ7eRuUaUvEYsRmz"
click at [418, 31] on button "search-icon" at bounding box center [405, 26] width 32 height 22
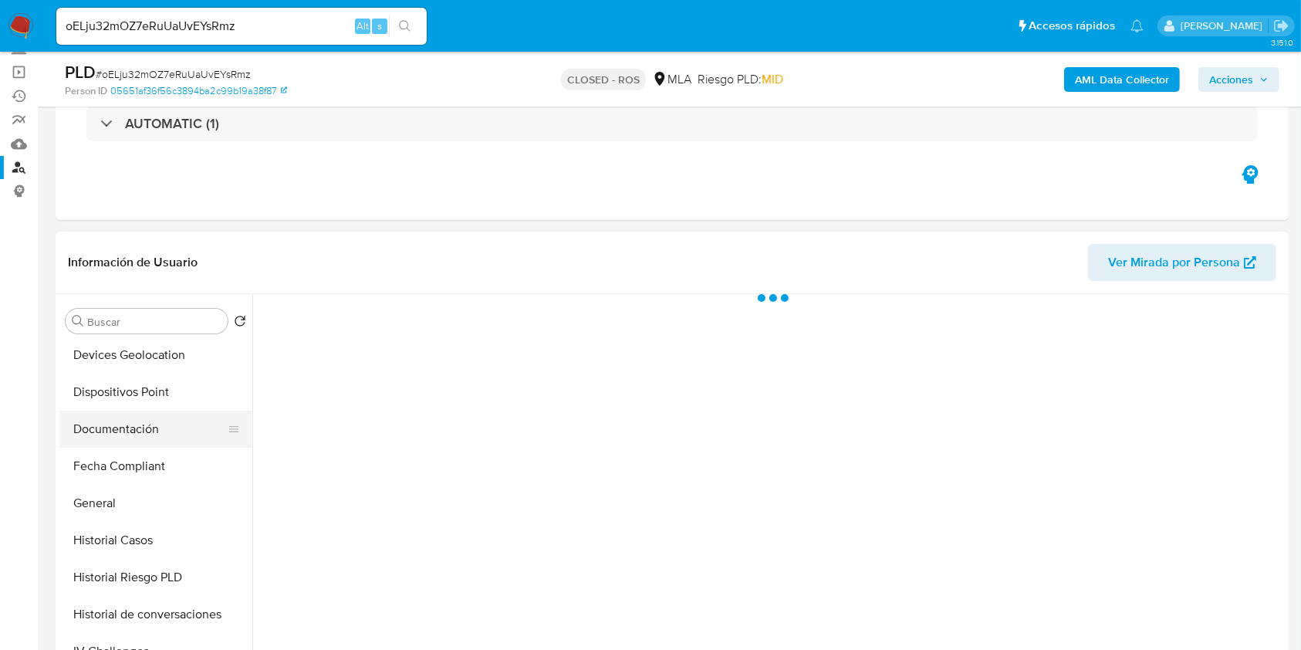
scroll to position [309, 0]
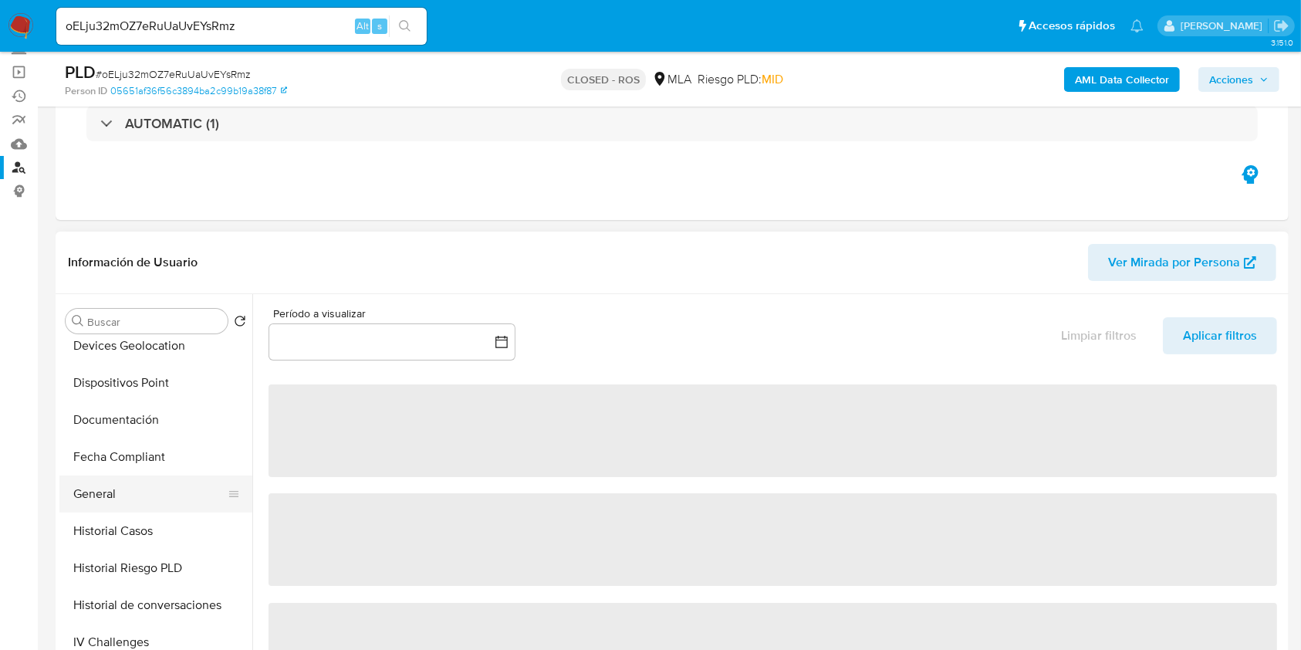
click at [146, 510] on button "General" at bounding box center [149, 493] width 181 height 37
select select "10"
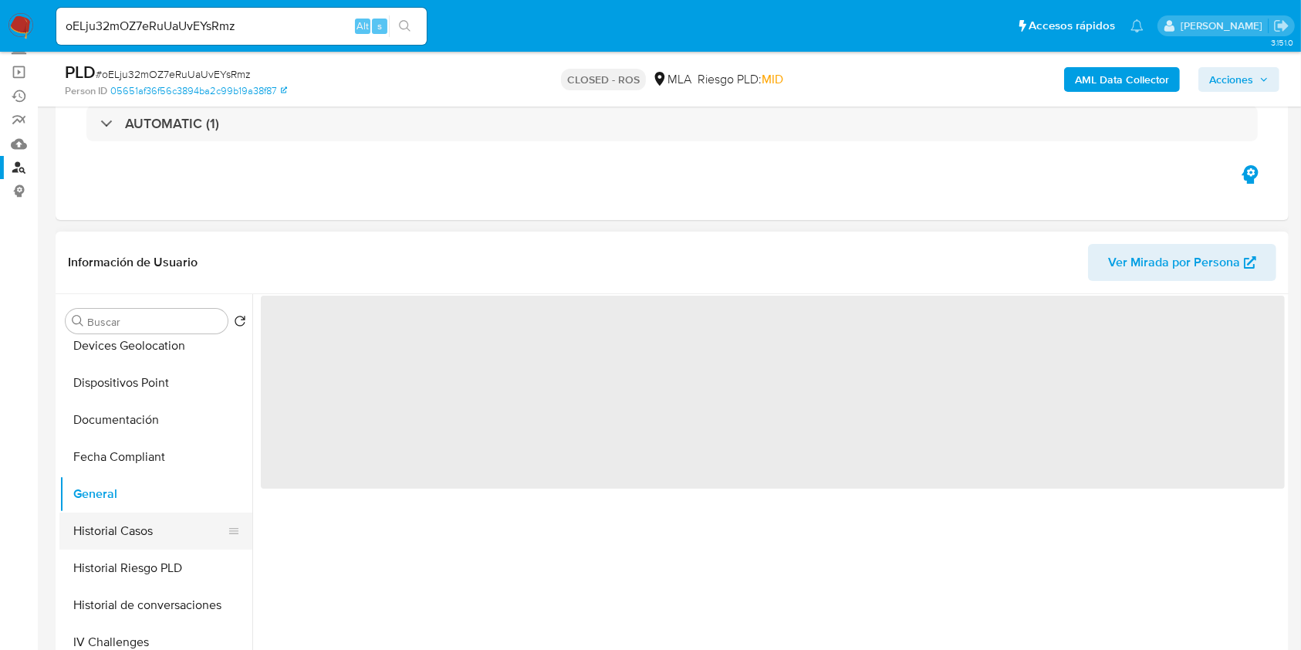
click at [138, 528] on button "Historial Casos" at bounding box center [149, 530] width 181 height 37
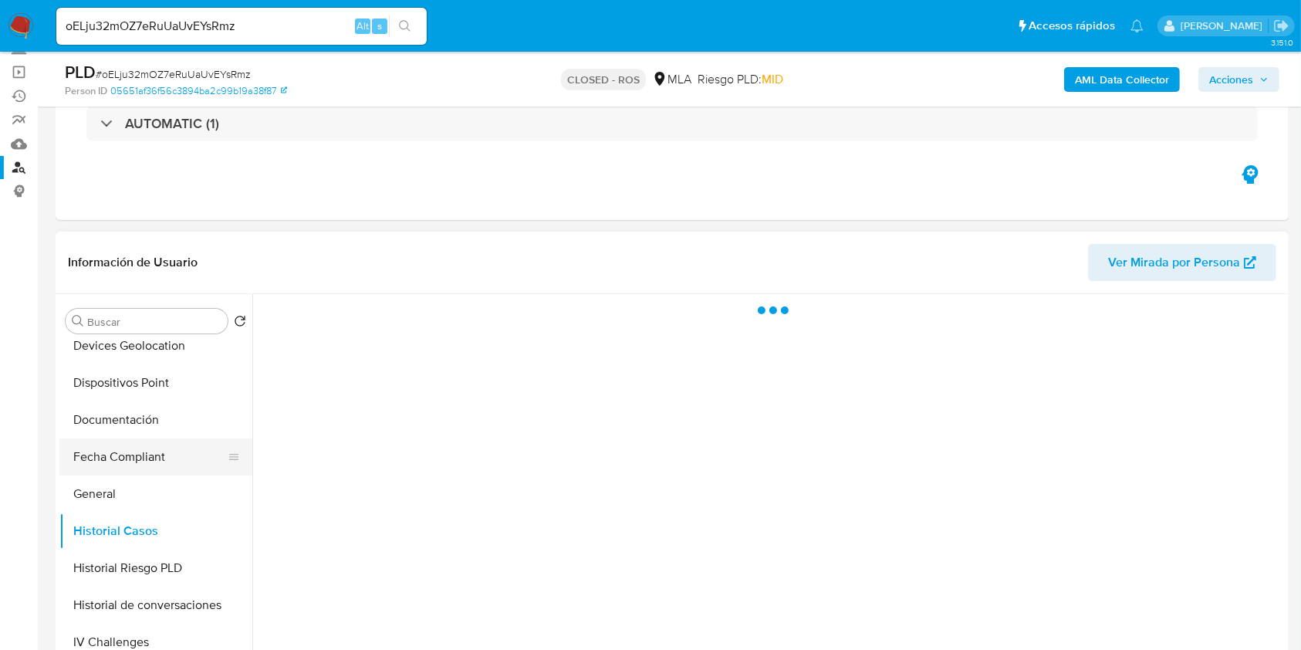
scroll to position [411, 0]
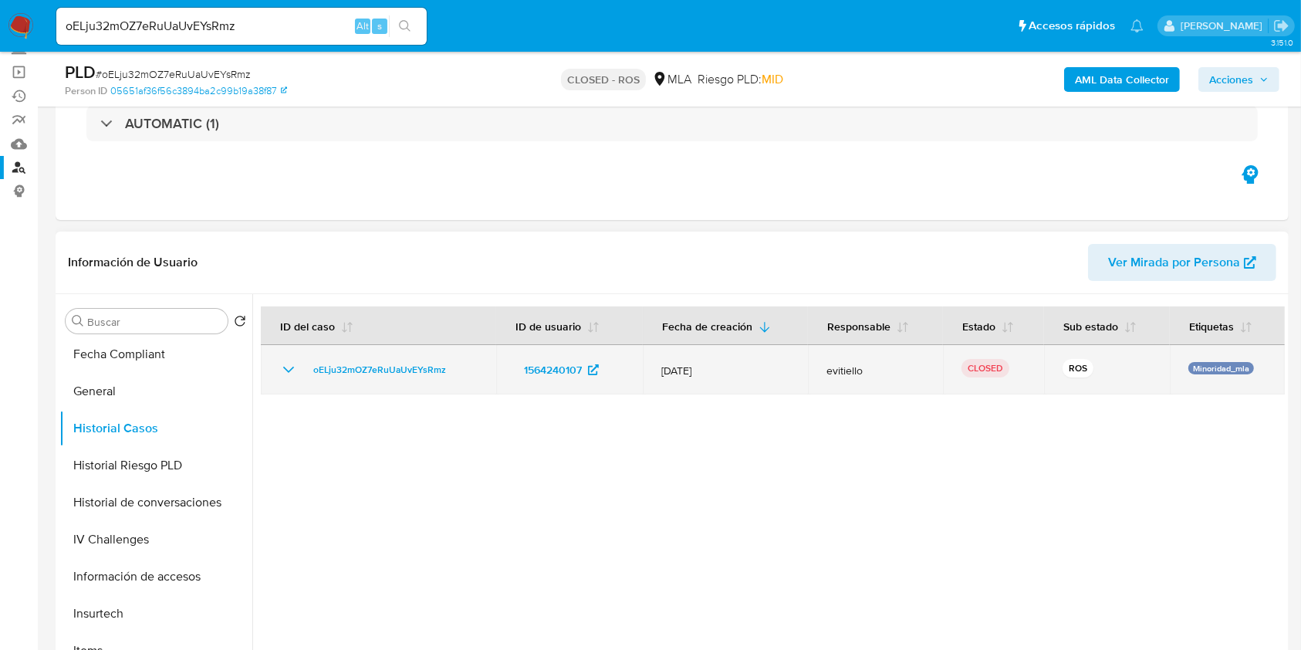
click at [282, 374] on icon "Mostrar/Ocultar" at bounding box center [288, 369] width 19 height 19
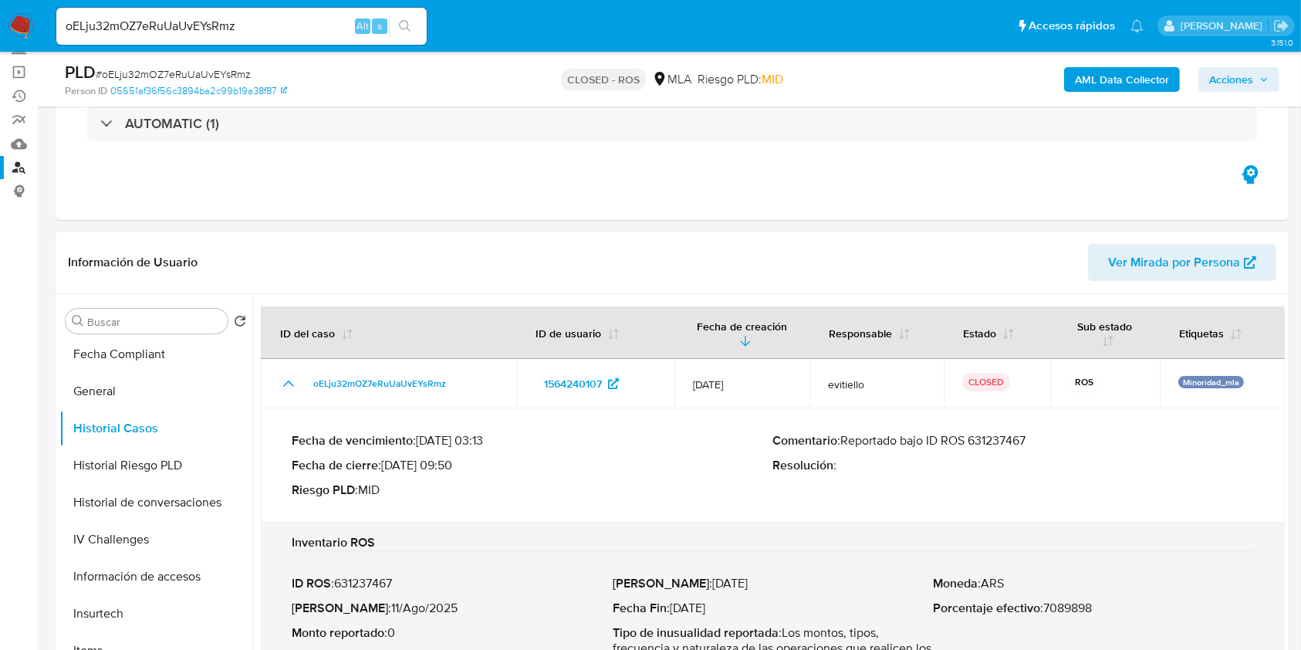
click at [993, 433] on p "Comentario : Reportado bajo ID ROS 631237467" at bounding box center [1014, 440] width 482 height 15
click at [191, 35] on input "oELju32mOZ7eRuUaUvEYsRmz" at bounding box center [241, 26] width 370 height 20
paste input "mXRPbuFyLfLZoscQw1W9R65R"
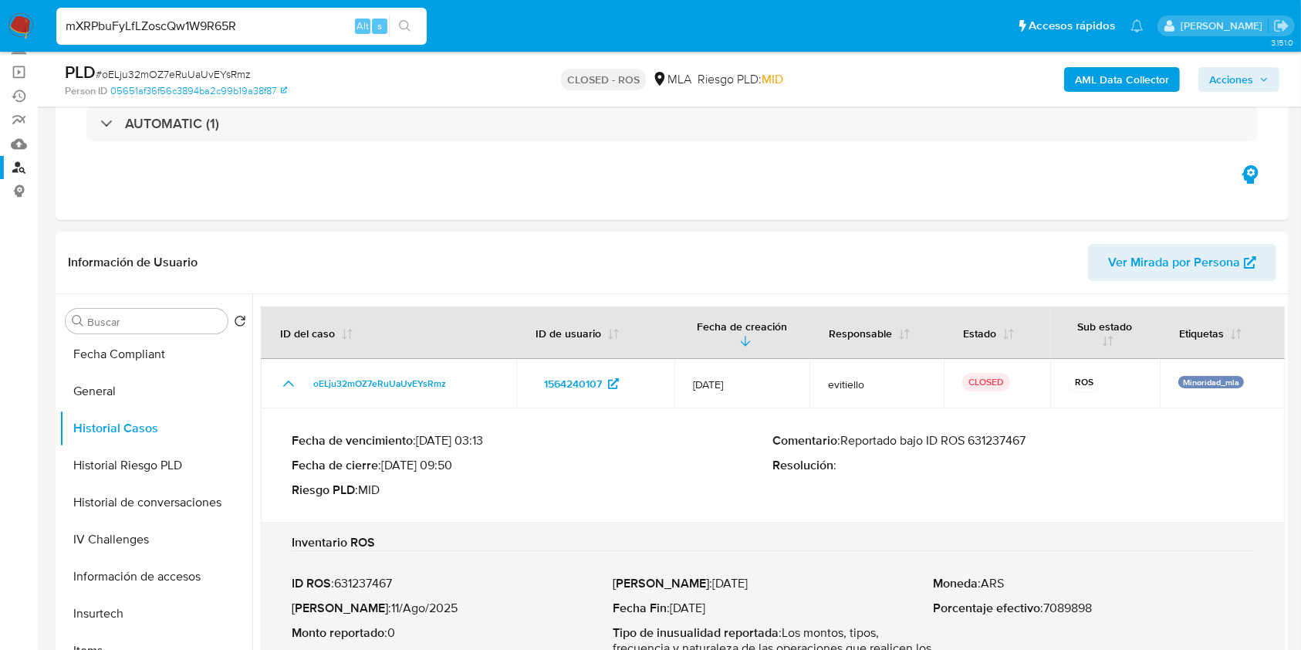
type input "mXRPbuFyLfLZoscQw1W9R65R"
click at [411, 30] on button "search-icon" at bounding box center [405, 26] width 32 height 22
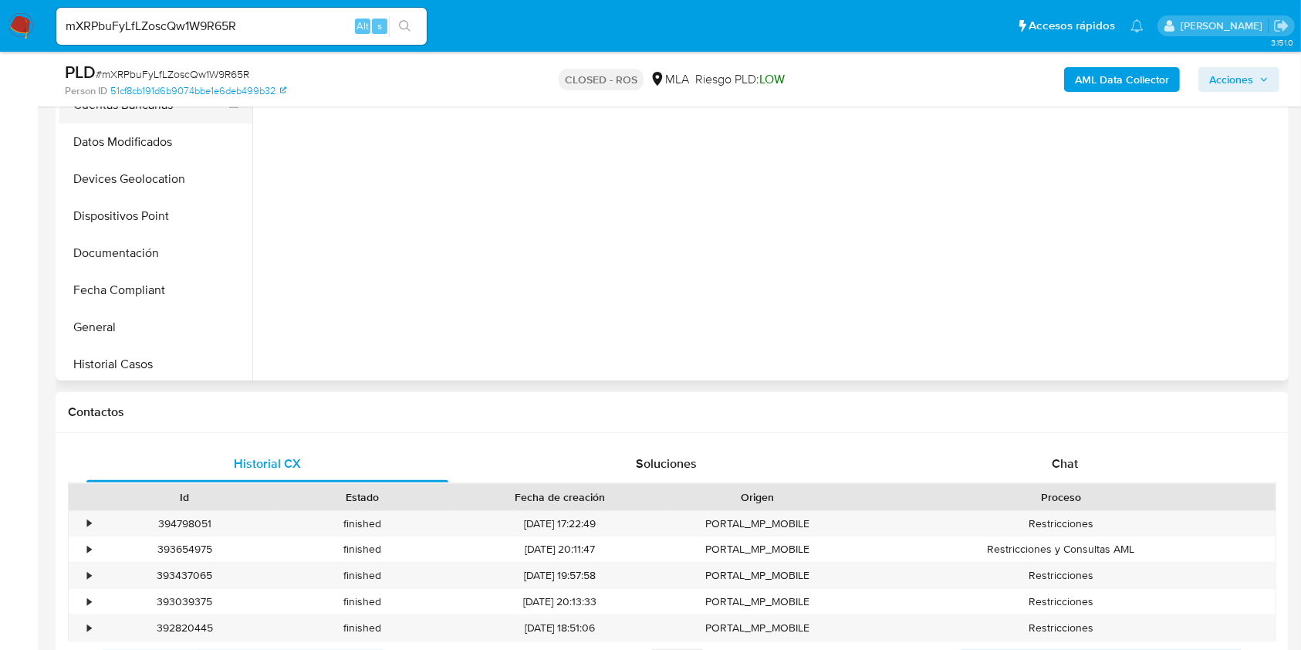
scroll to position [205, 0]
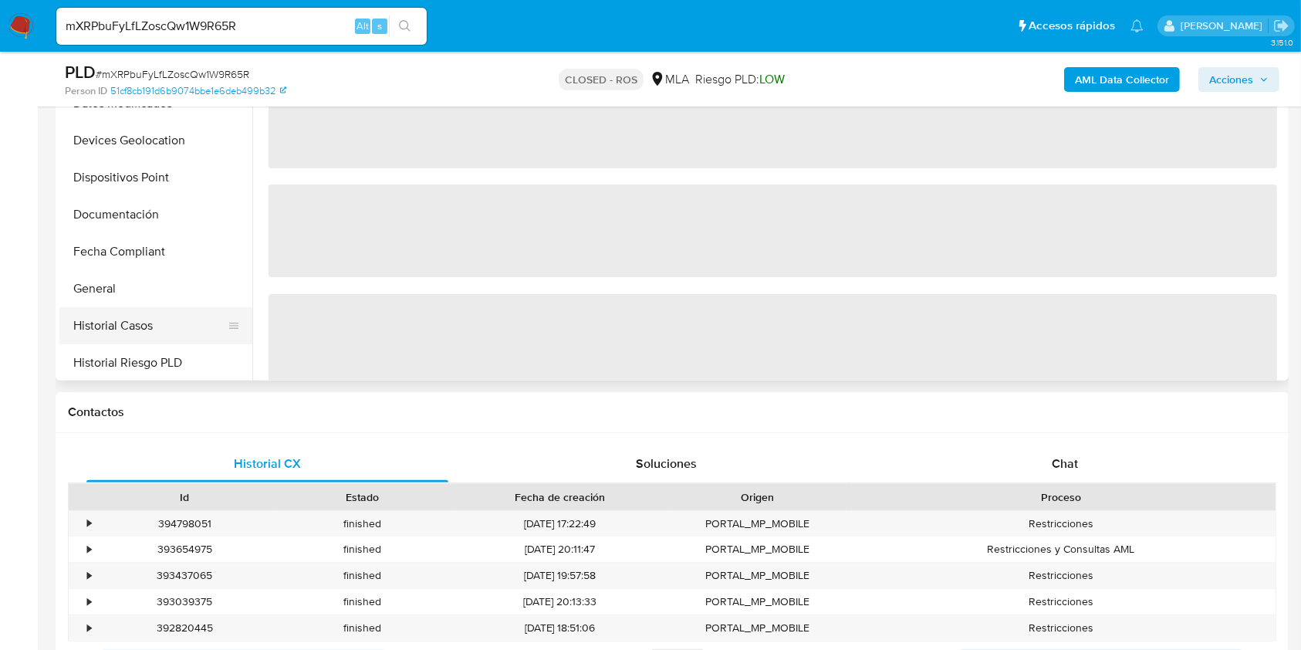
click at [140, 312] on button "Historial Casos" at bounding box center [149, 325] width 181 height 37
select select "10"
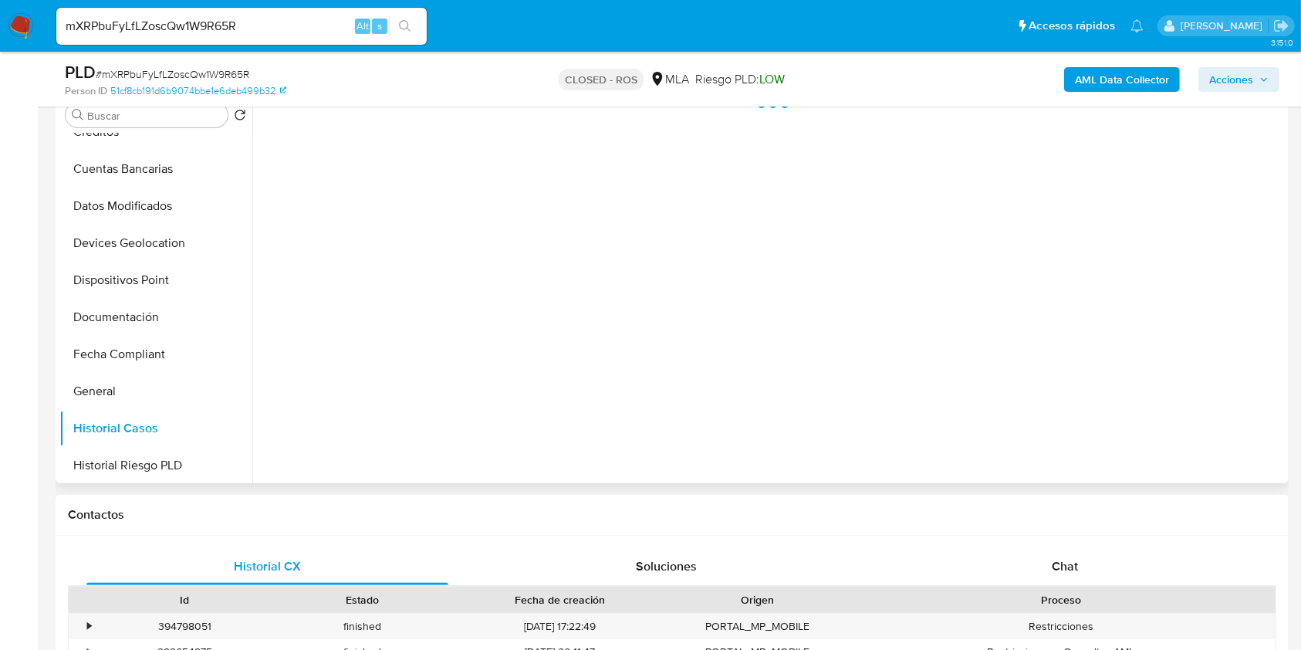
scroll to position [103, 0]
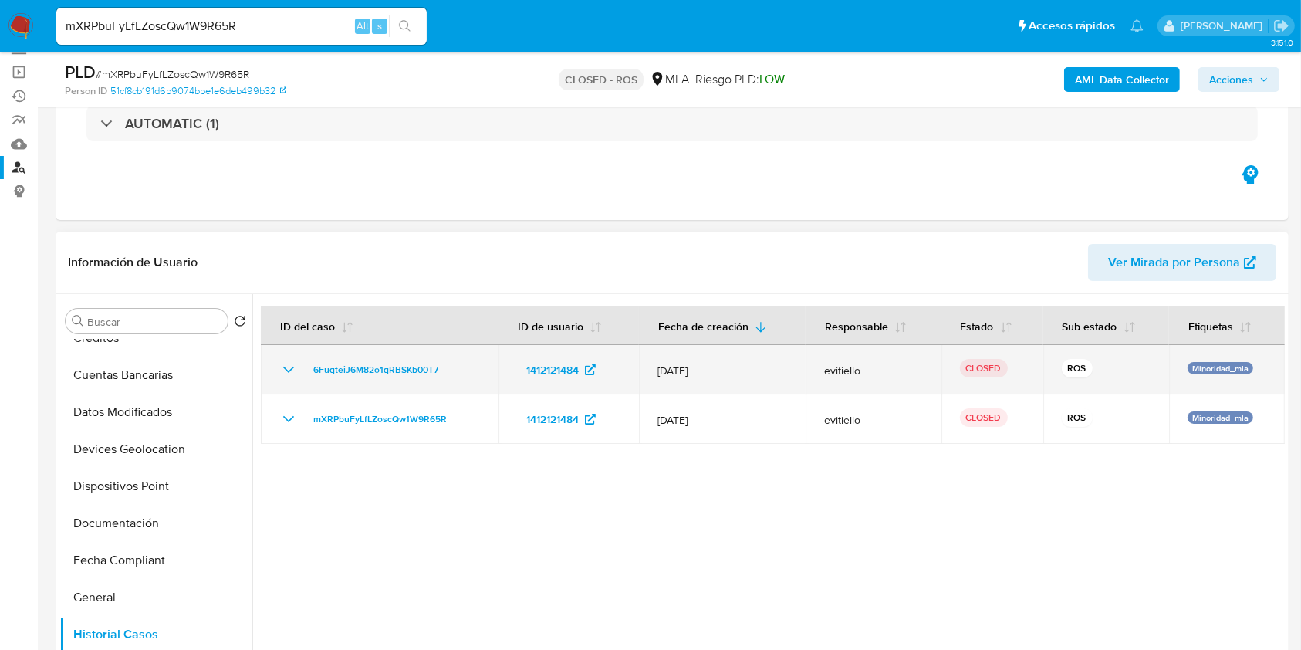
click at [286, 374] on icon "Mostrar/Ocultar" at bounding box center [288, 369] width 19 height 19
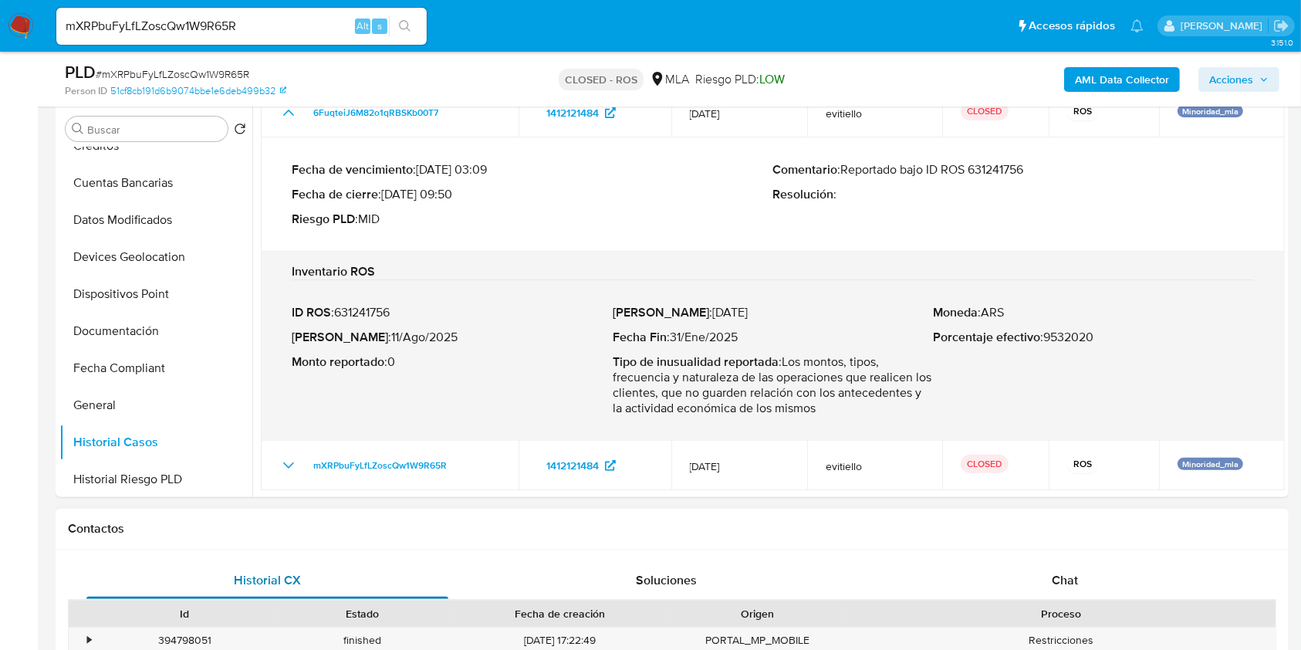
scroll to position [411, 0]
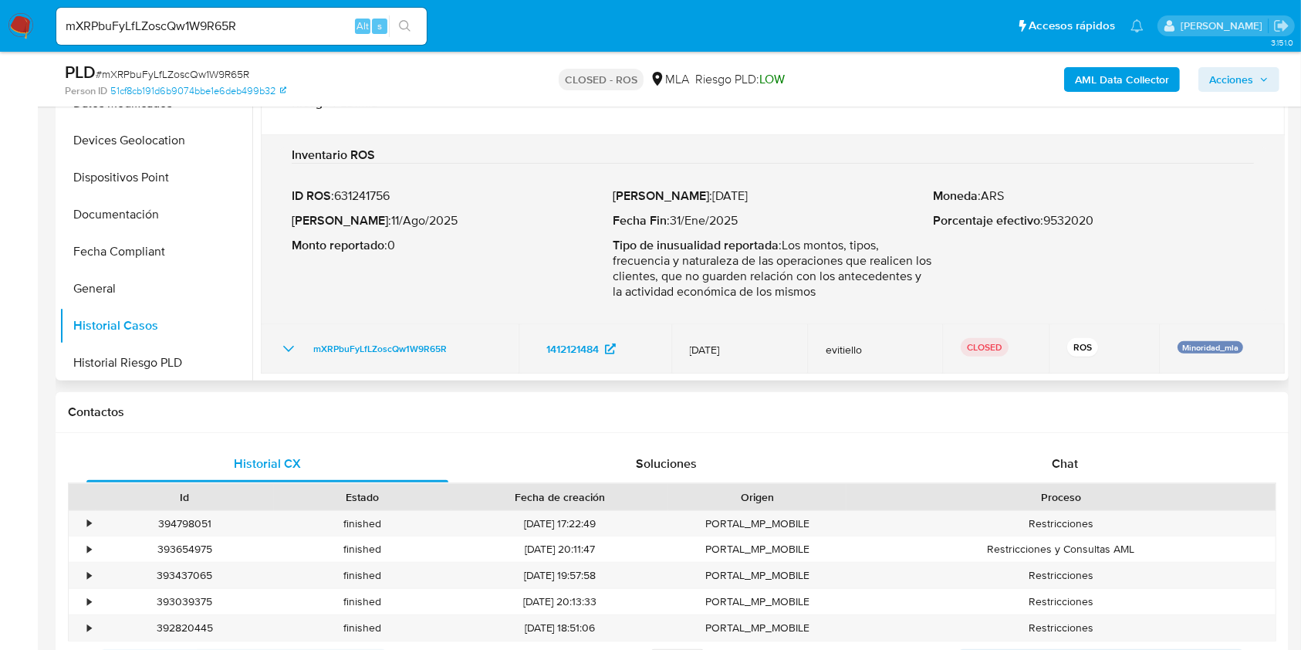
click at [278, 345] on td "mXRPbuFyLfLZoscQw1W9R65R" at bounding box center [390, 348] width 258 height 49
click at [286, 340] on icon "Mostrar/Ocultar" at bounding box center [288, 349] width 19 height 19
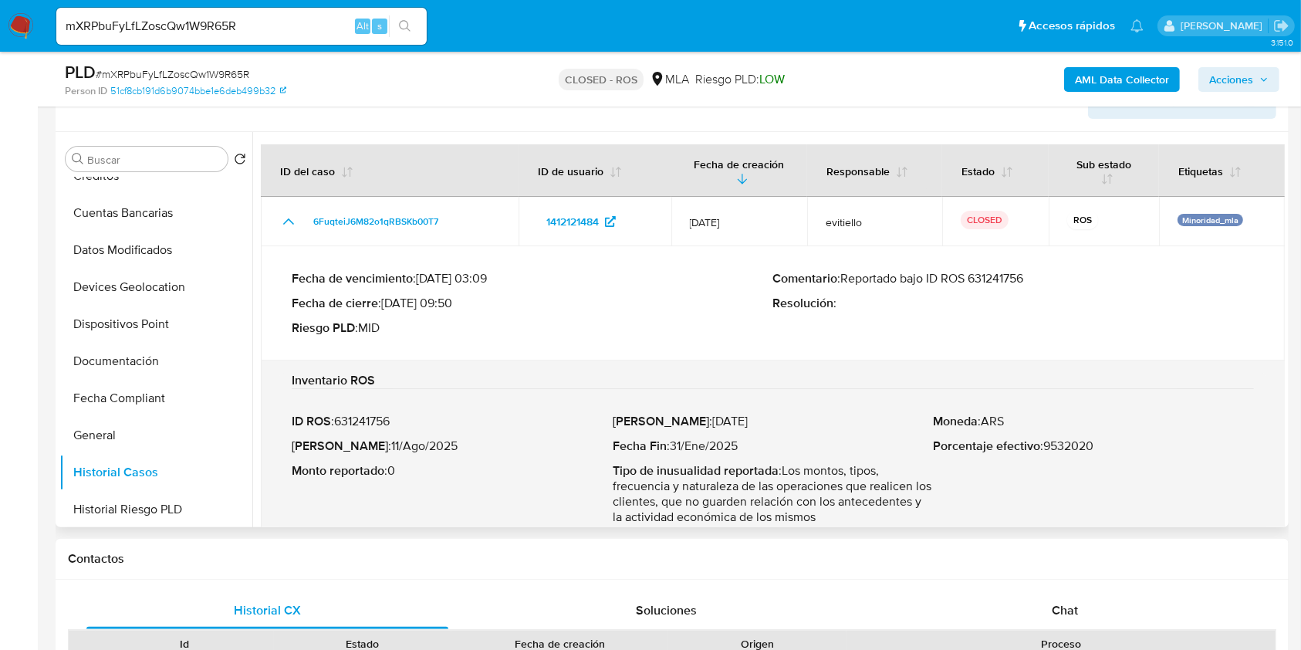
scroll to position [103, 0]
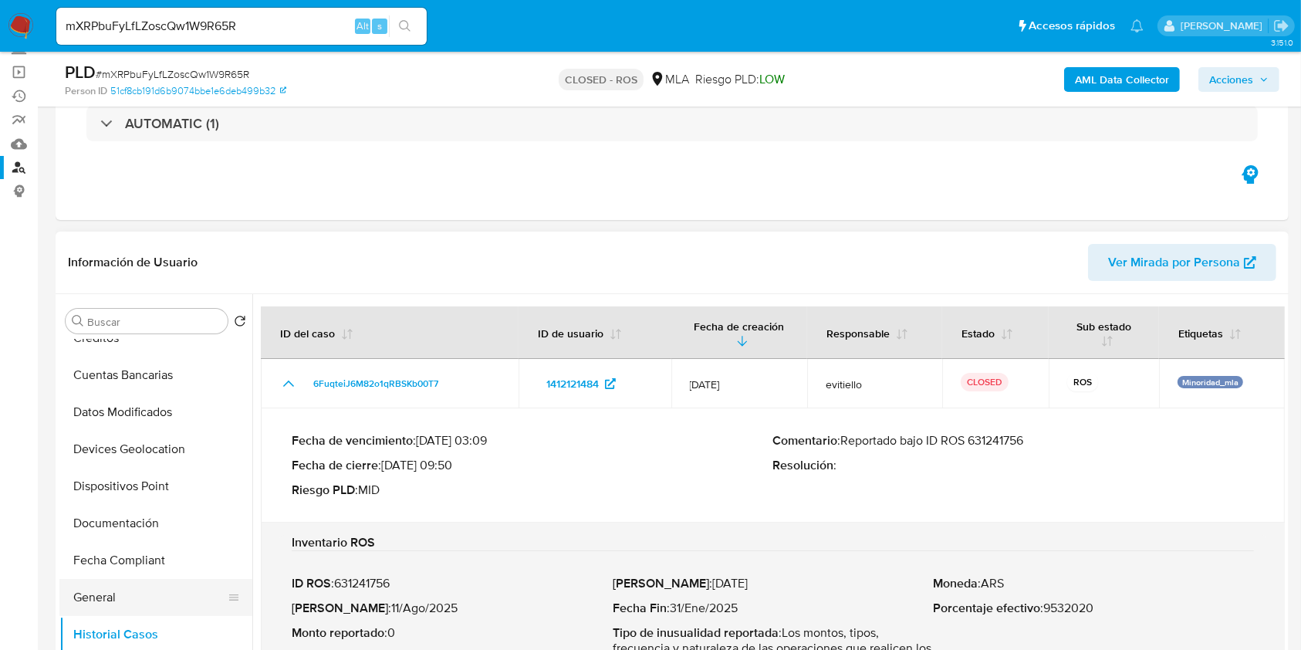
click at [109, 595] on button "General" at bounding box center [149, 597] width 181 height 37
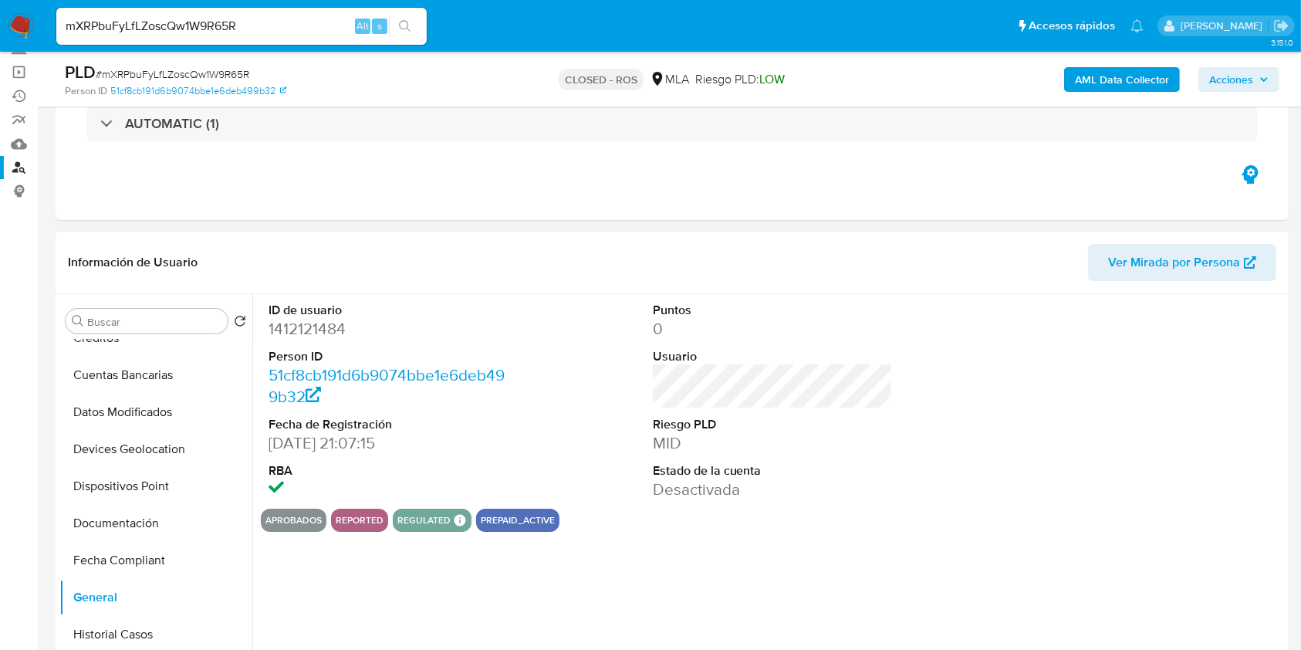
click at [318, 323] on dd "1412121484" at bounding box center [389, 329] width 241 height 22
copy dd "1412121484"
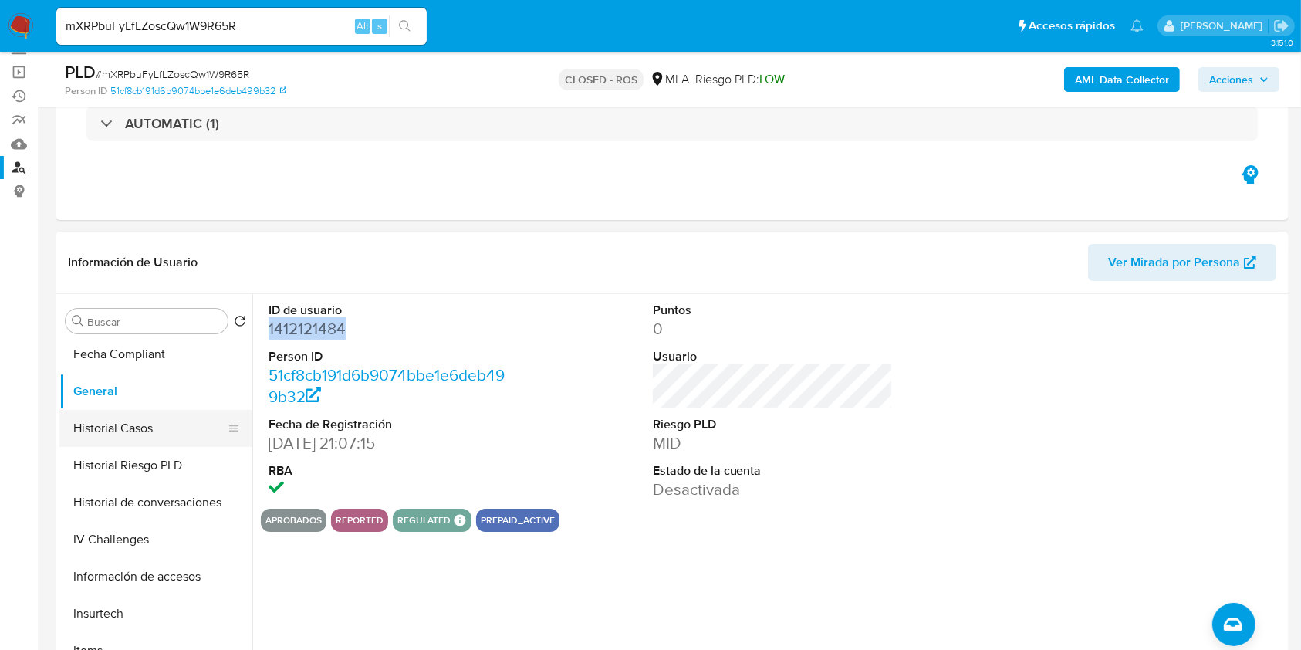
click at [169, 428] on button "Historial Casos" at bounding box center [149, 428] width 181 height 37
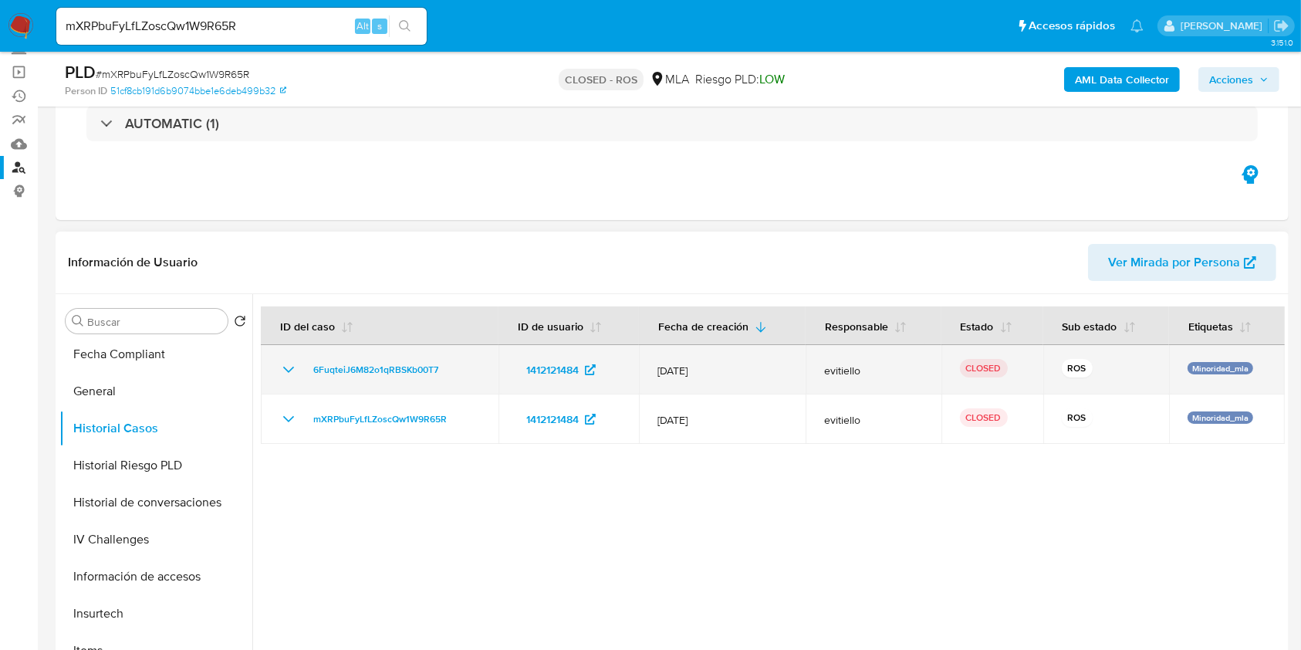
click at [288, 371] on icon "Mostrar/Ocultar" at bounding box center [288, 370] width 11 height 6
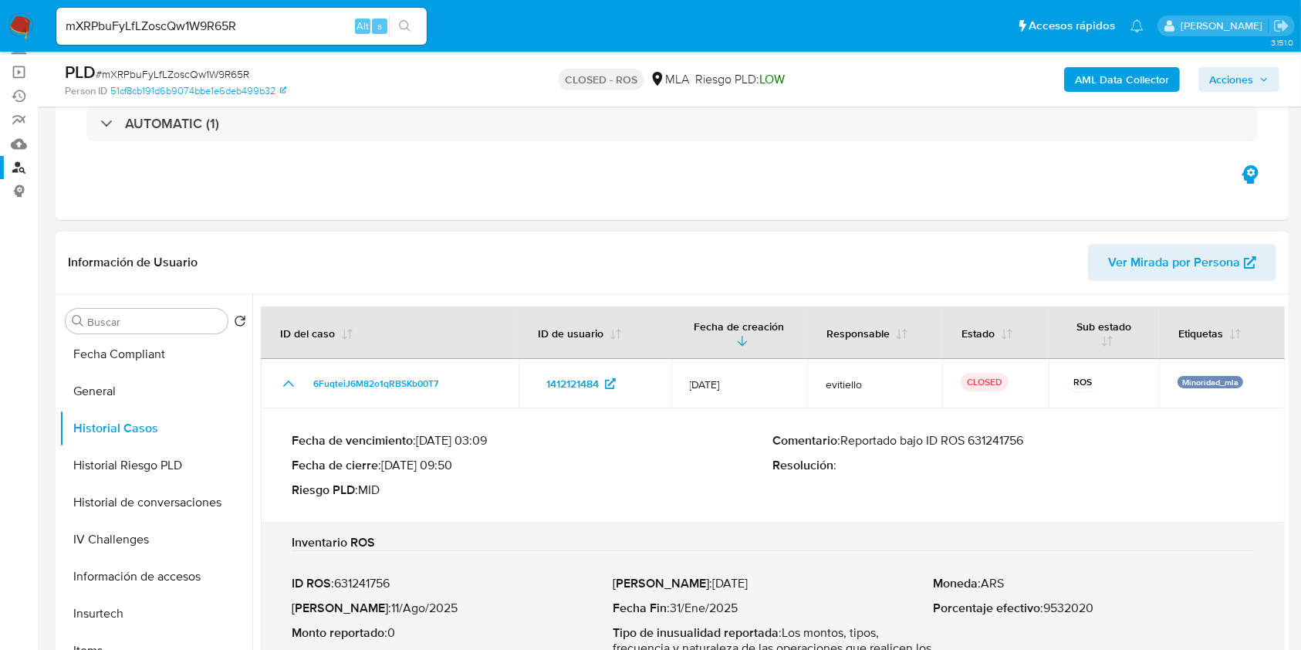
click at [999, 435] on p "Comentario : Reportado bajo ID ROS 631241756" at bounding box center [1014, 440] width 482 height 15
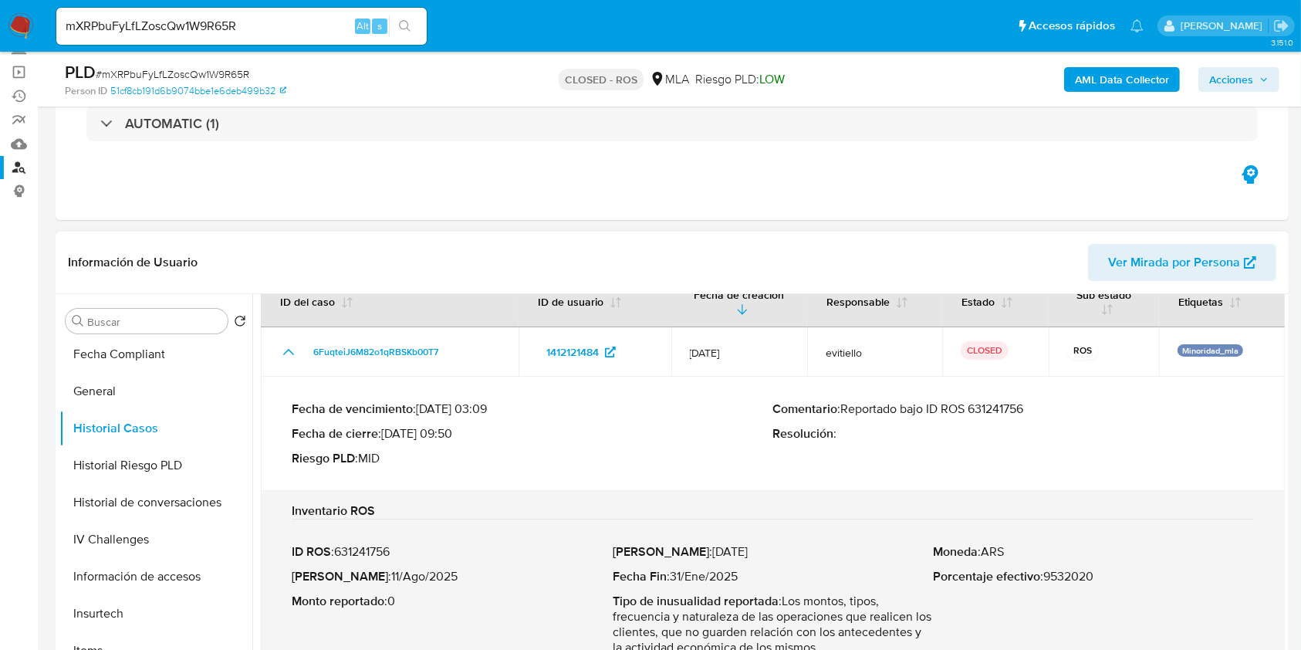
scroll to position [79, 0]
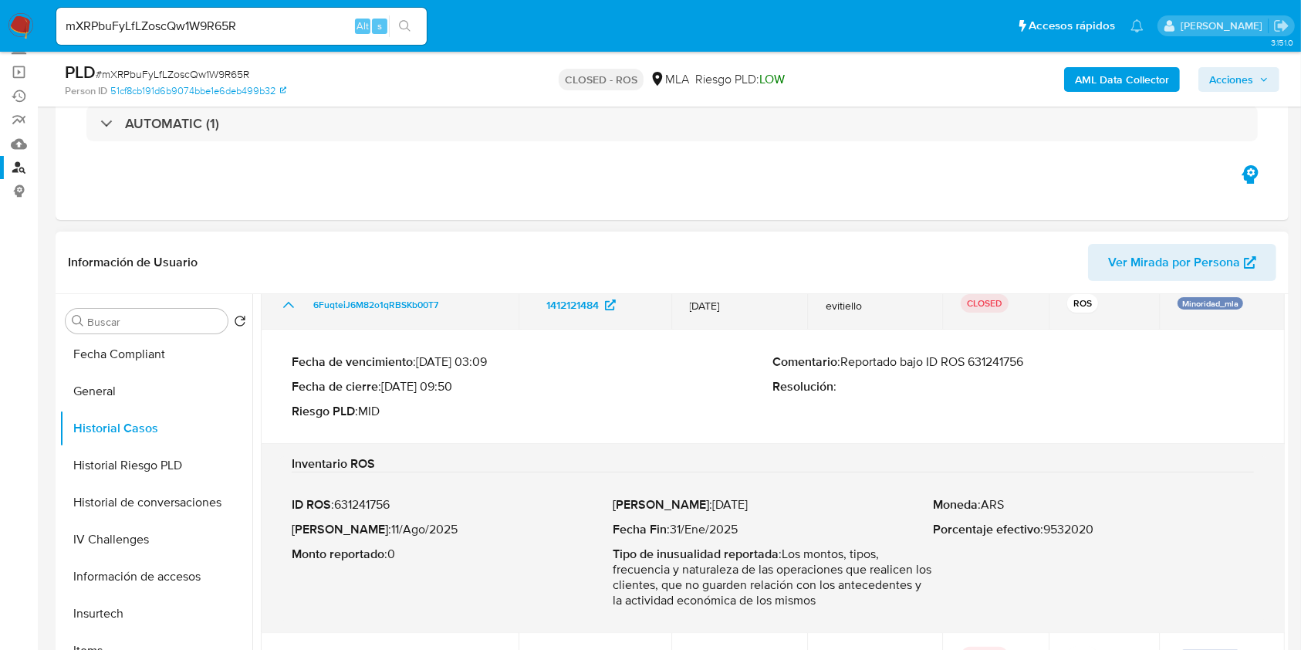
click at [296, 306] on icon "Mostrar/Ocultar" at bounding box center [288, 305] width 19 height 19
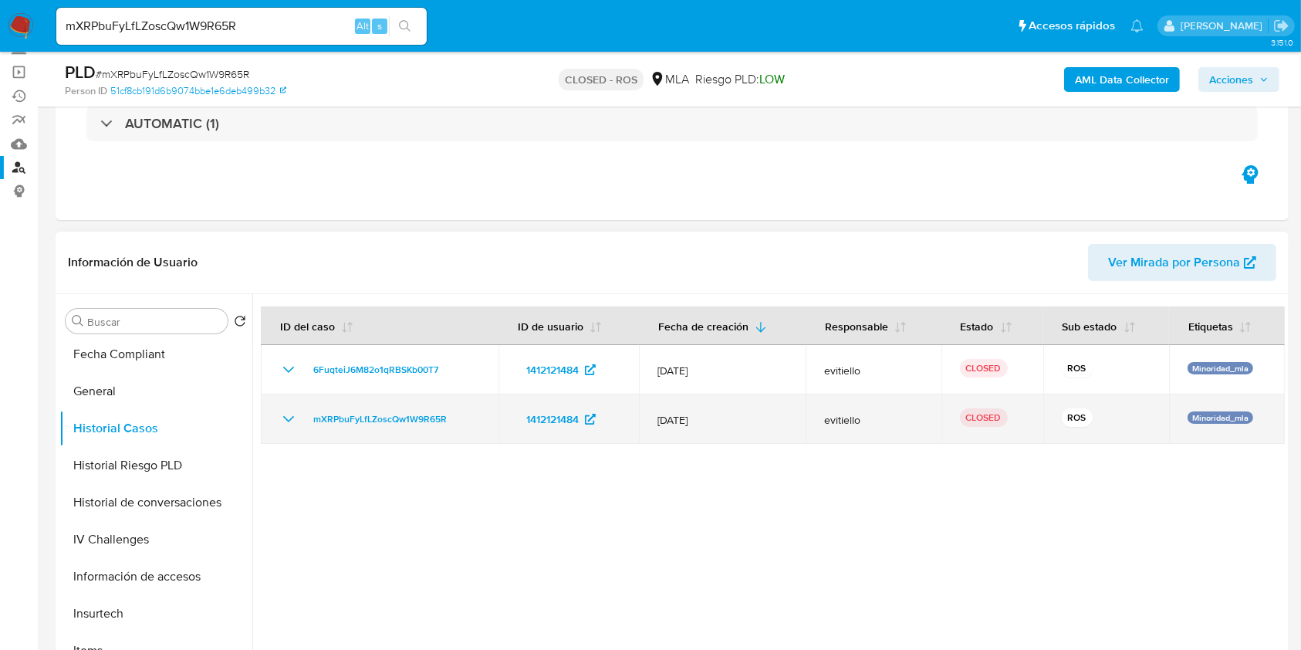
click at [287, 419] on icon "Mostrar/Ocultar" at bounding box center [288, 419] width 11 height 6
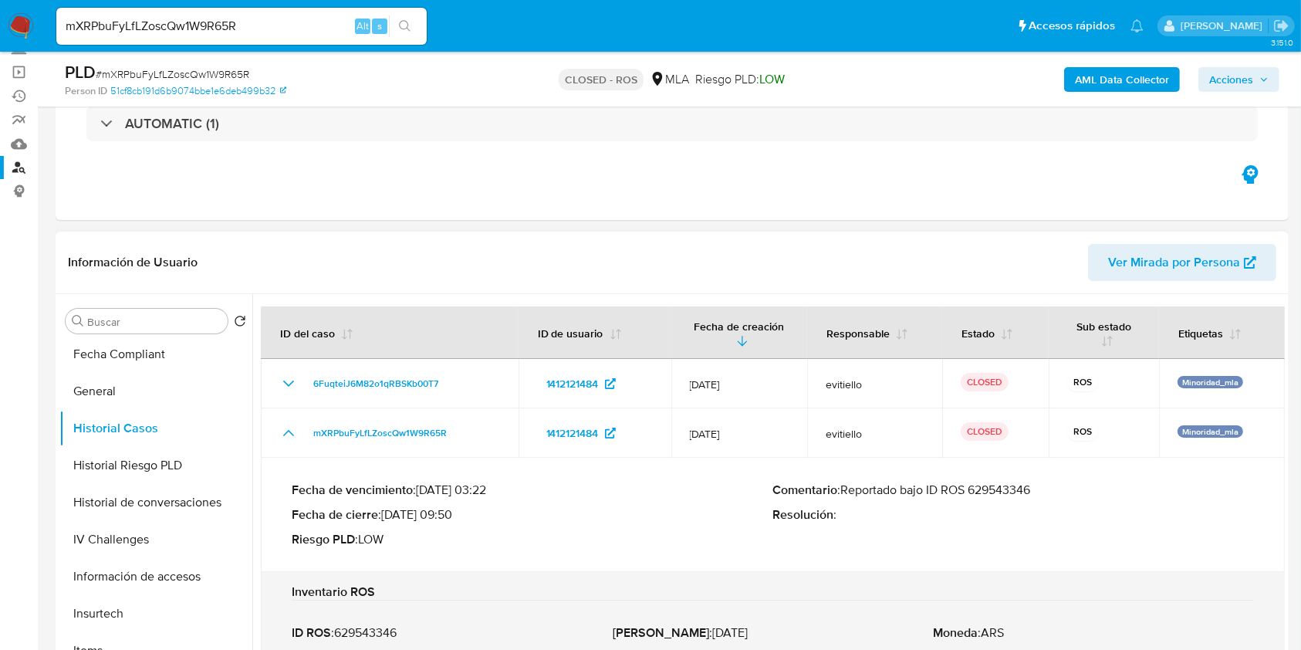
click at [1002, 488] on p "Comentario : Reportado bajo ID ROS 629543346" at bounding box center [1014, 489] width 482 height 15
click at [232, 40] on div "mXRPbuFyLfLZoscQw1W9R65R Alt s" at bounding box center [241, 26] width 370 height 37
click at [230, 33] on input "mXRPbuFyLfLZoscQw1W9R65R" at bounding box center [241, 26] width 370 height 20
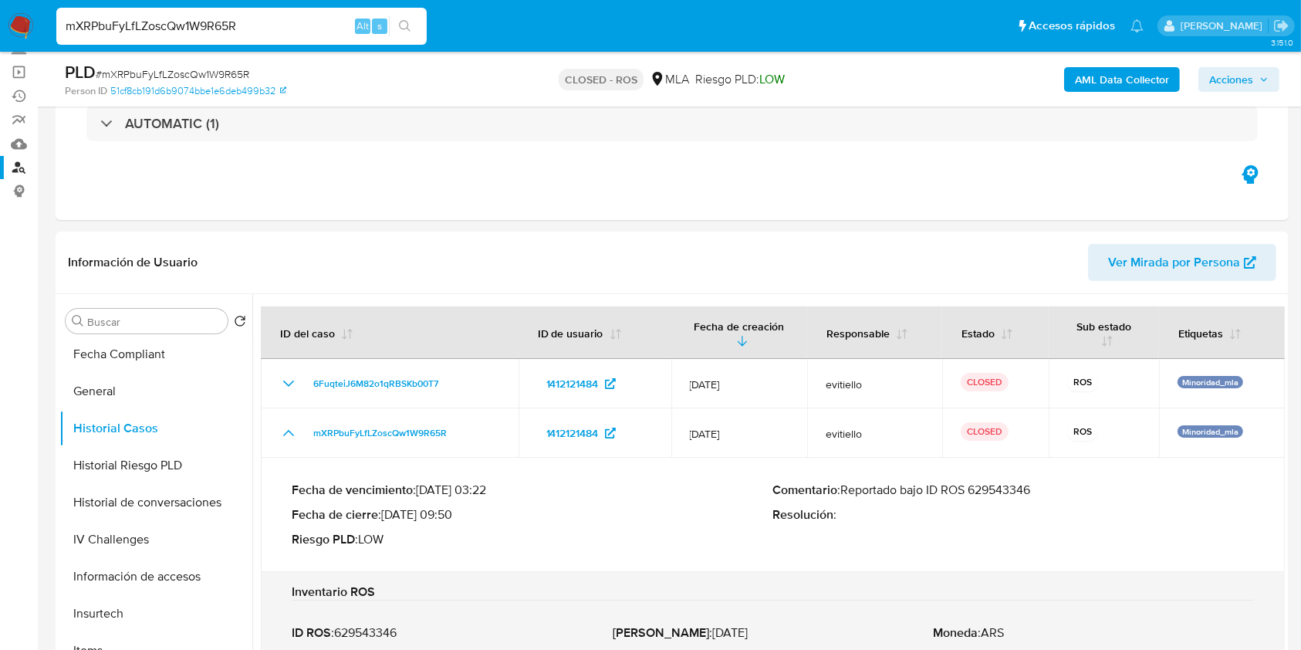
paste input "tkPRLloBJAZMrAfjlbcLGnXY"
type input "tkPRLloBJAZMrAfjlbcLGnXY"
click at [399, 28] on icon "search-icon" at bounding box center [405, 26] width 12 height 12
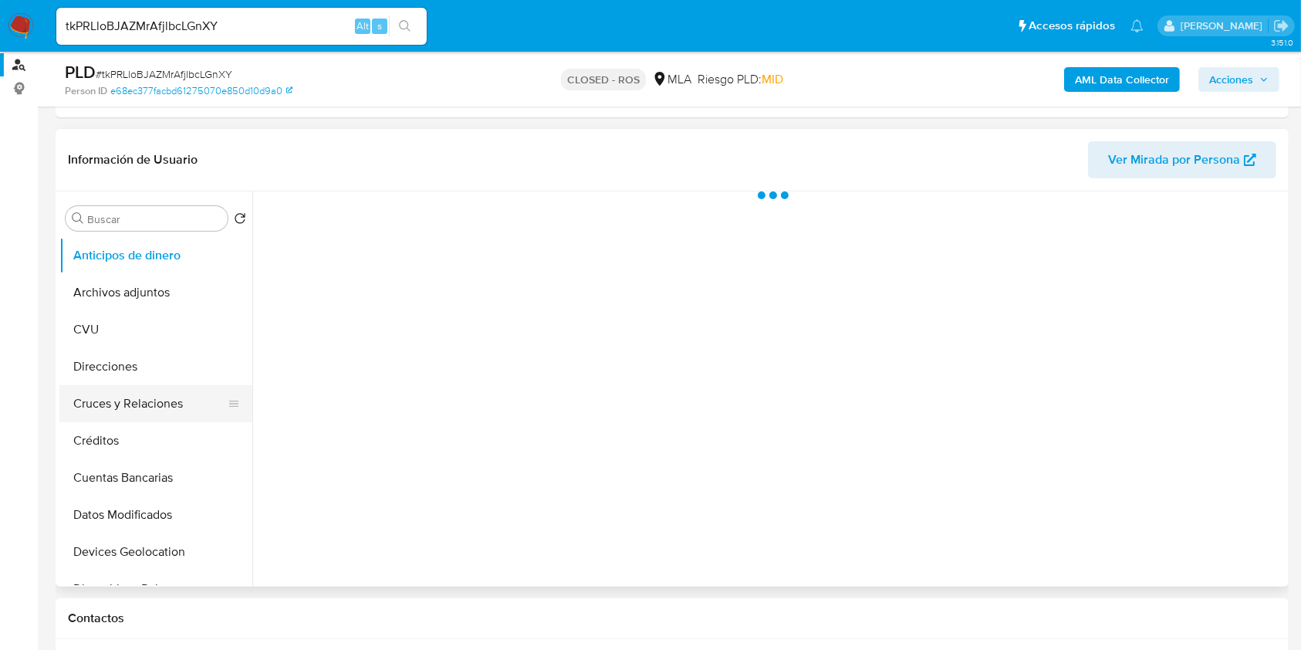
scroll to position [205, 0]
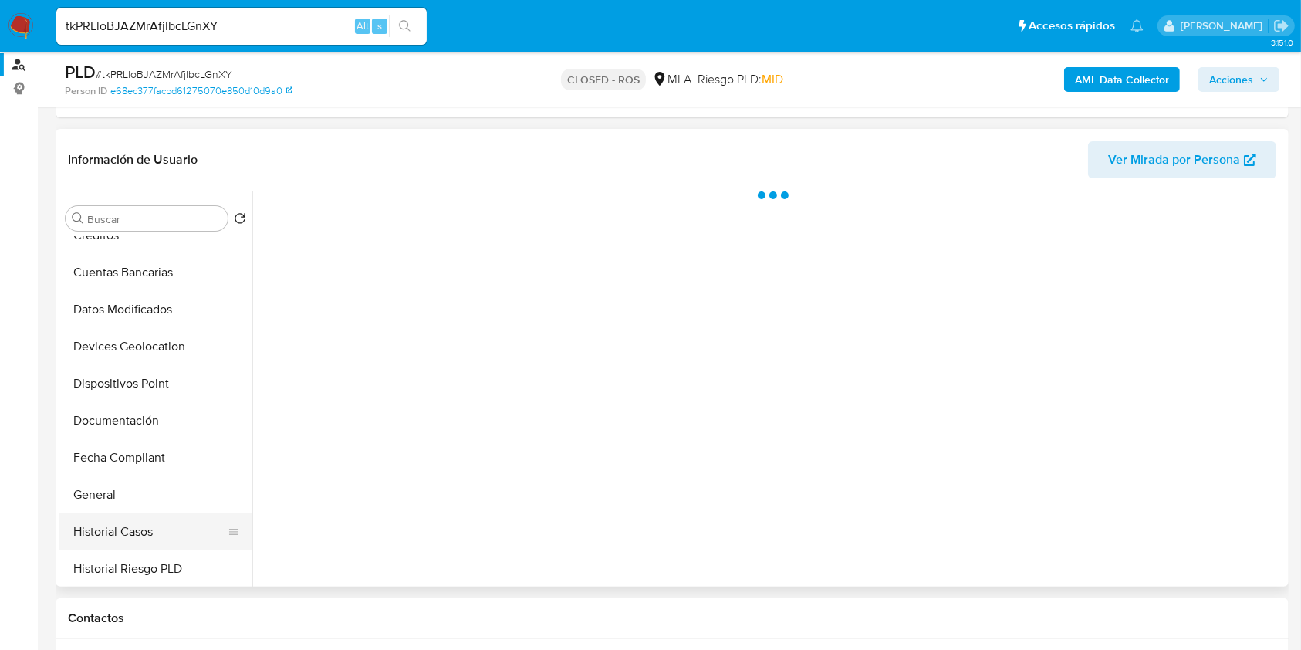
click at [154, 526] on button "Historial Casos" at bounding box center [149, 531] width 181 height 37
select select "10"
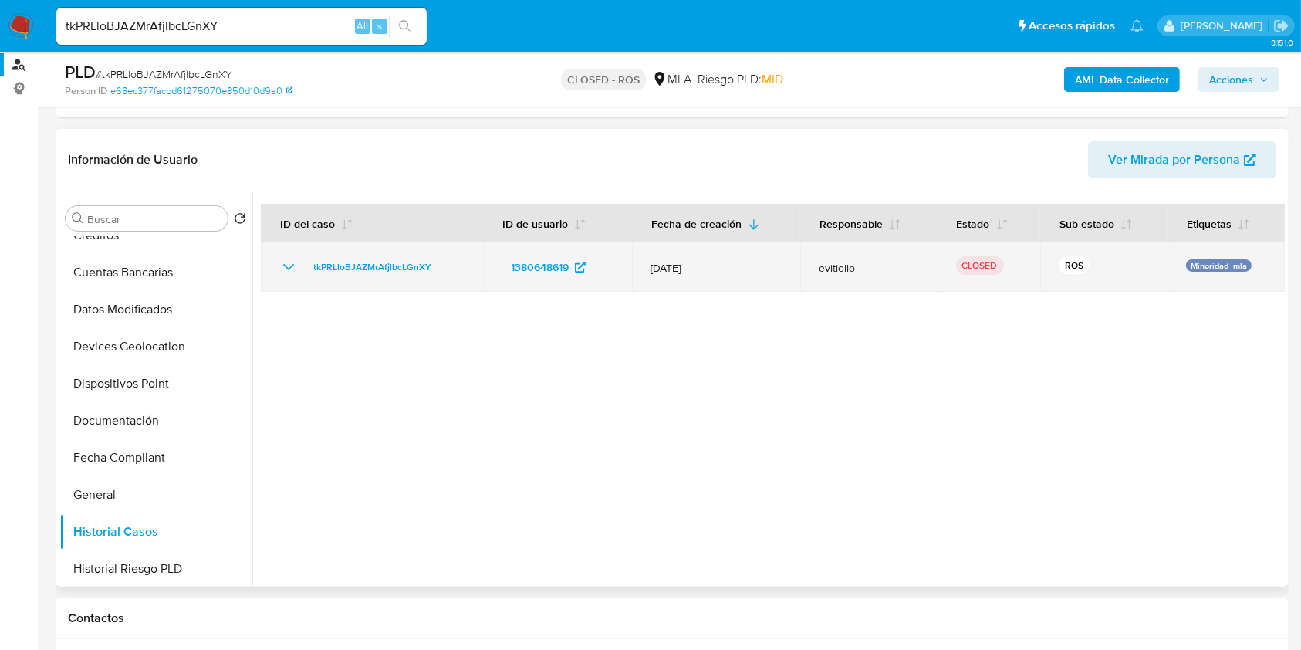
click at [284, 276] on td "tkPRLloBJAZMrAfjlbcLGnXY" at bounding box center [372, 266] width 222 height 49
click at [289, 271] on icon "Mostrar/Ocultar" at bounding box center [288, 267] width 19 height 19
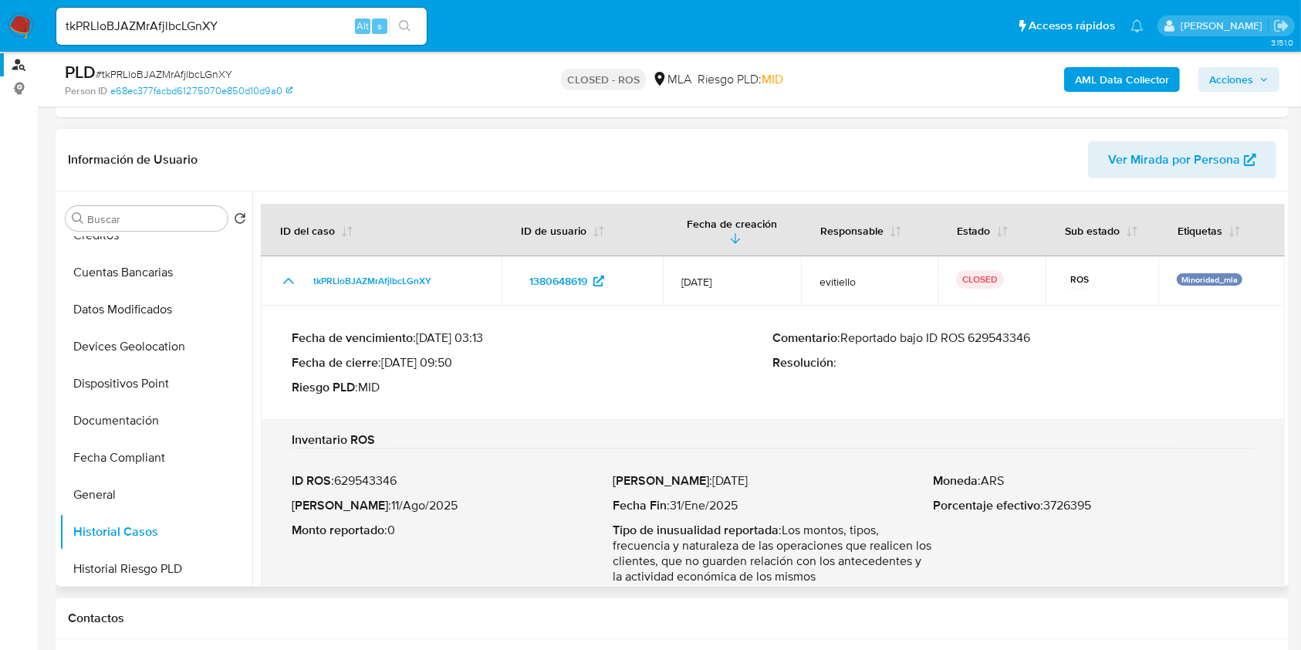
click at [1013, 330] on p "Comentario : Reportado bajo ID ROS 629543346" at bounding box center [1014, 337] width 482 height 15
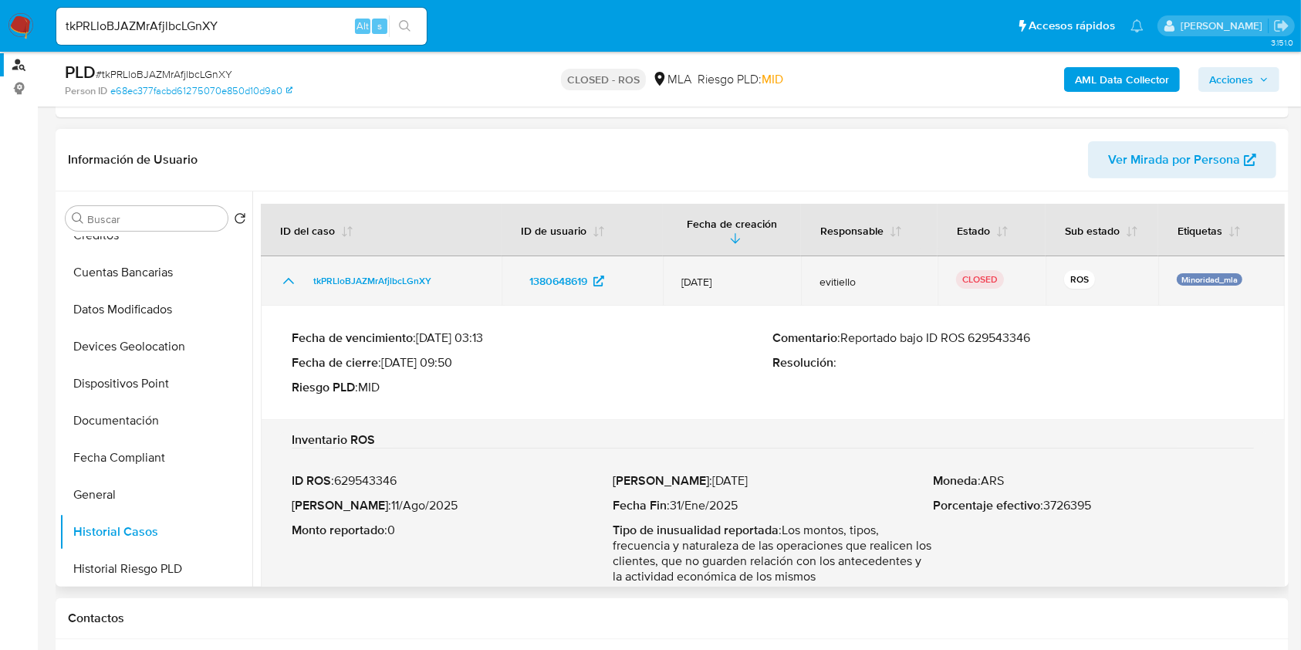
drag, startPoint x: 445, startPoint y: 278, endPoint x: 290, endPoint y: 289, distance: 155.6
click at [276, 282] on td "tkPRLloBJAZMrAfjlbcLGnXY" at bounding box center [381, 280] width 241 height 49
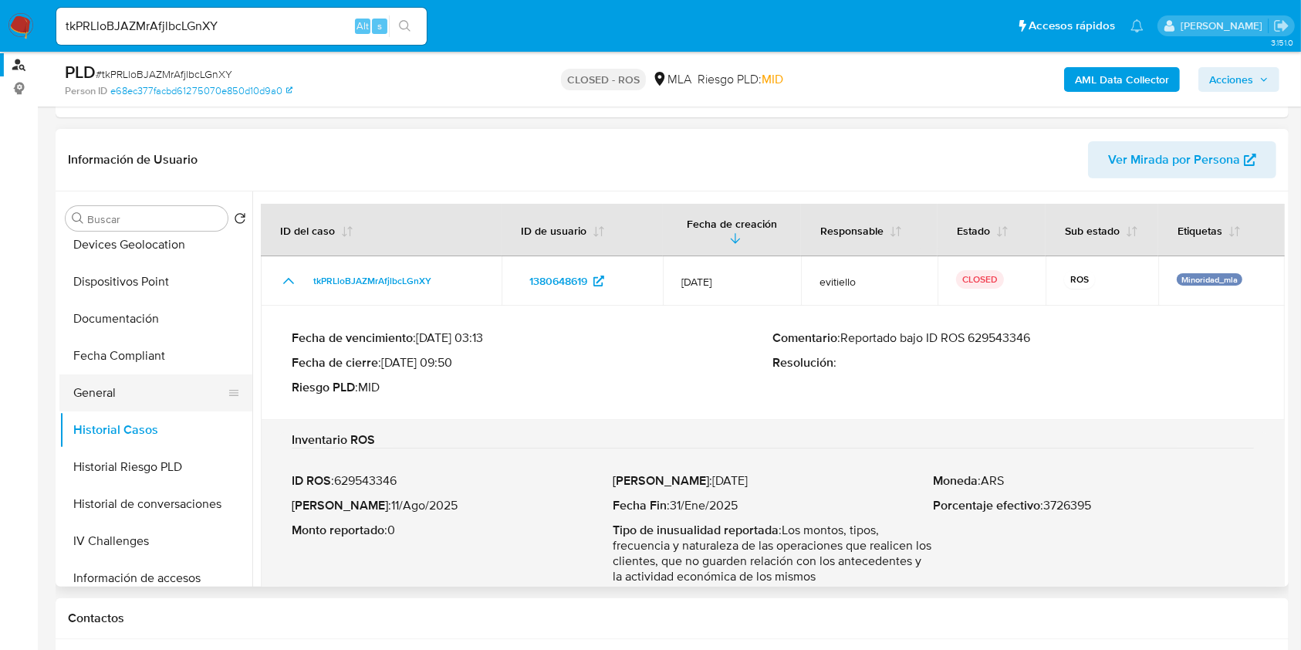
scroll to position [514, 0]
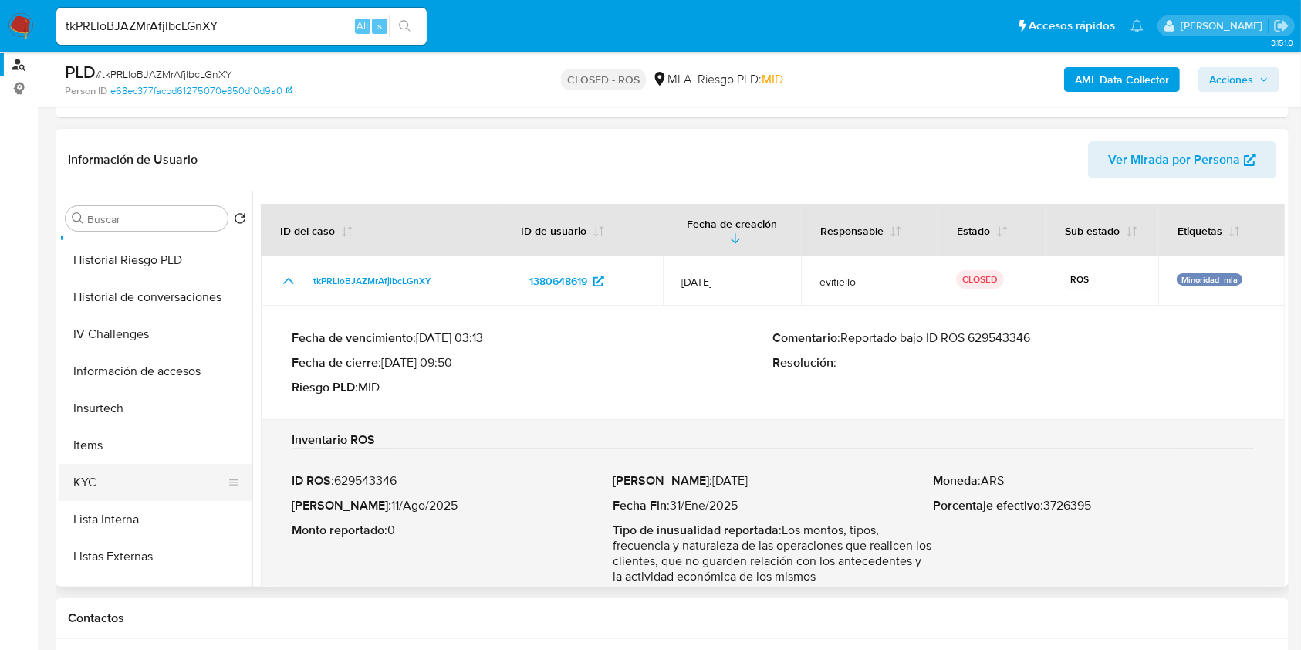
click at [162, 472] on button "KYC" at bounding box center [149, 482] width 181 height 37
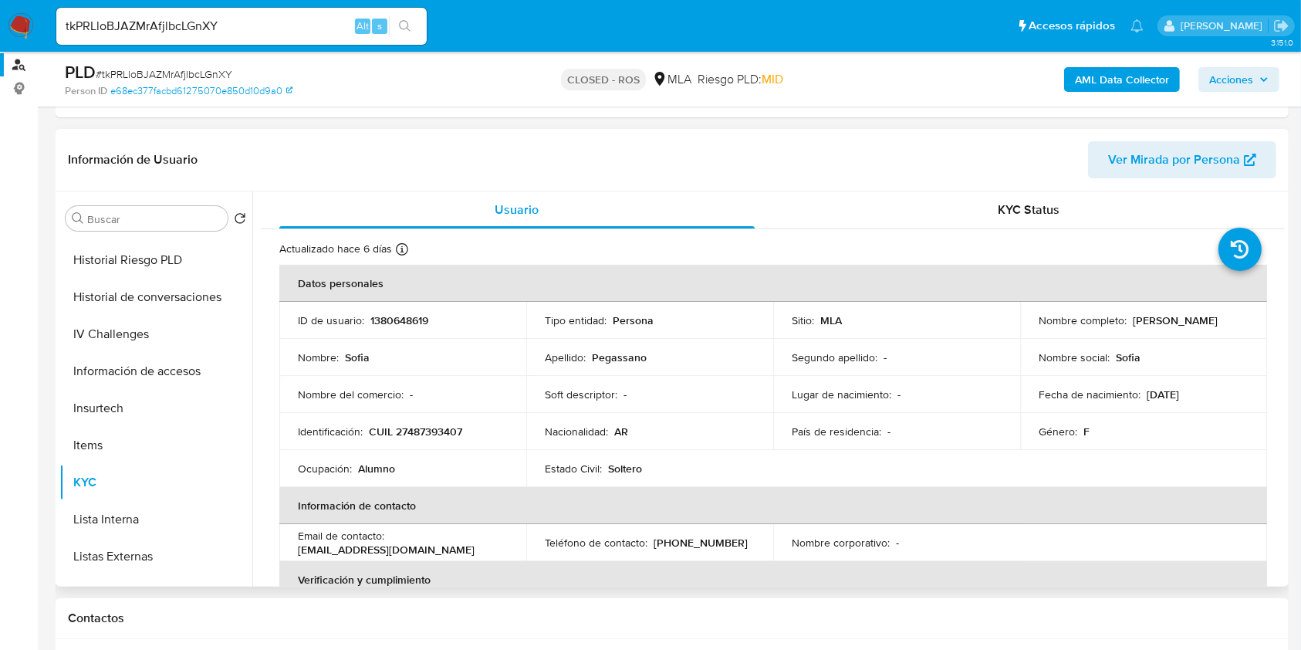
drag, startPoint x: 1128, startPoint y: 325, endPoint x: 1212, endPoint y: 330, distance: 85.0
click at [1212, 330] on td "Nombre completo : [PERSON_NAME]" at bounding box center [1143, 320] width 247 height 37
copy p "[PERSON_NAME]"
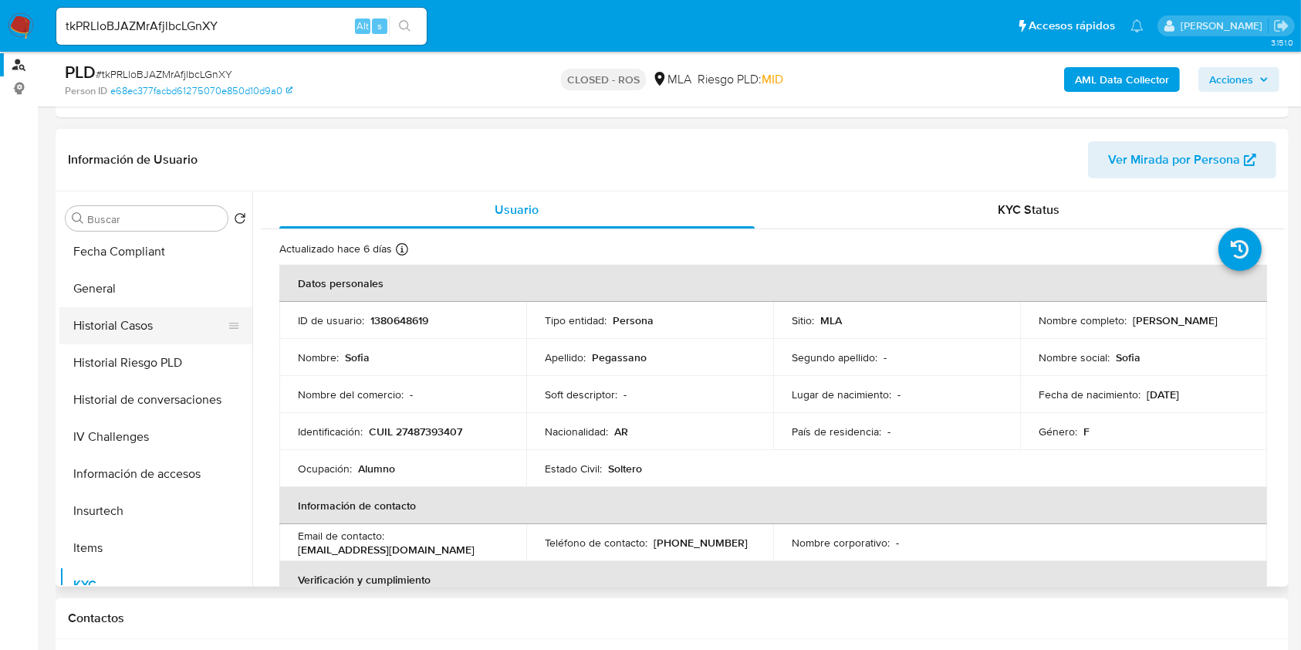
click at [150, 340] on button "Historial Casos" at bounding box center [149, 325] width 181 height 37
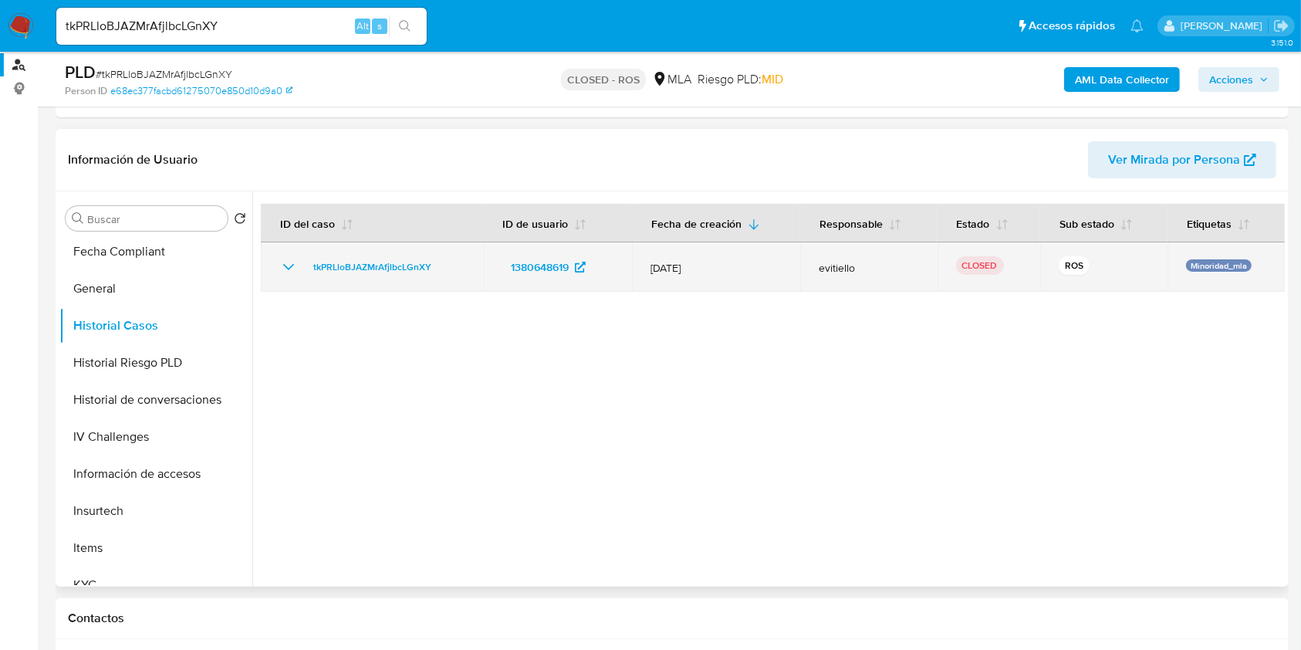
drag, startPoint x: 442, startPoint y: 262, endPoint x: 300, endPoint y: 265, distance: 142.0
click at [300, 265] on div "tkPRLloBJAZMrAfjlbcLGnXY" at bounding box center [371, 267] width 185 height 19
drag, startPoint x: 302, startPoint y: 263, endPoint x: 438, endPoint y: 262, distance: 135.8
click at [438, 262] on div "tkPRLloBJAZMrAfjlbcLGnXY" at bounding box center [371, 267] width 185 height 19
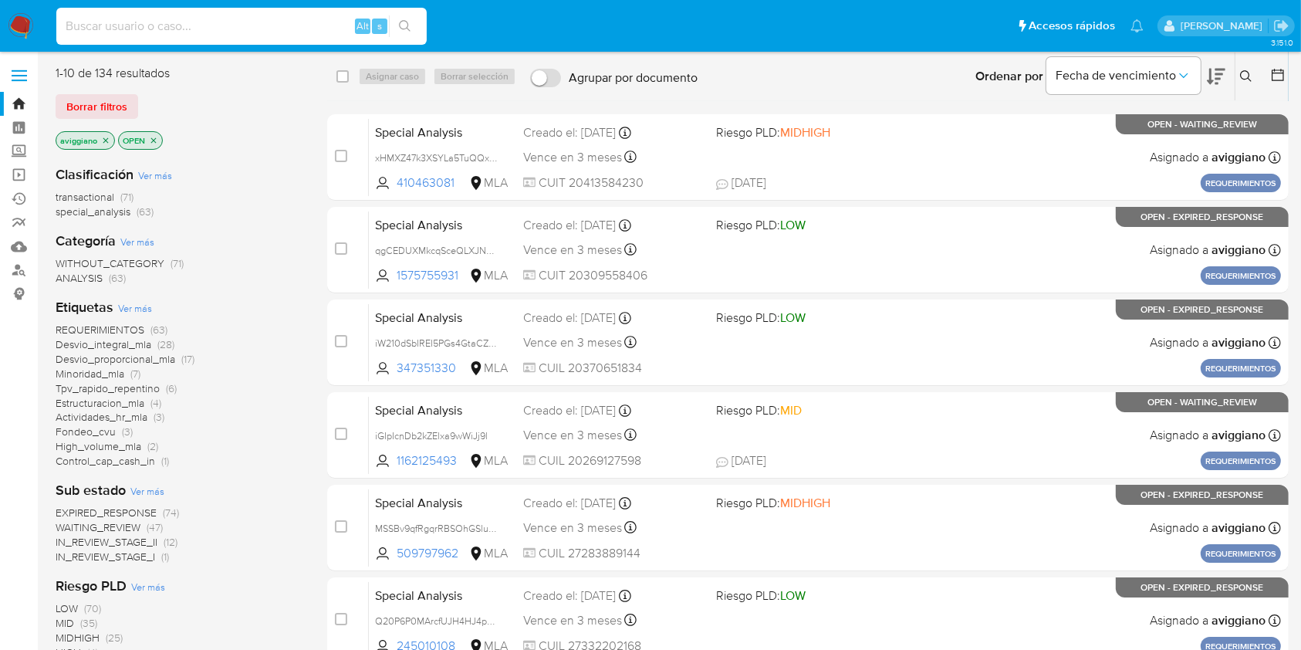
click at [71, 19] on input at bounding box center [241, 26] width 370 height 20
paste input "i4FgfDF9tmthxIFU0noQ4eWh"
type input "i4FgfDF9tmthxIFU0noQ4eWh"
click at [397, 35] on button "search-icon" at bounding box center [405, 26] width 32 height 22
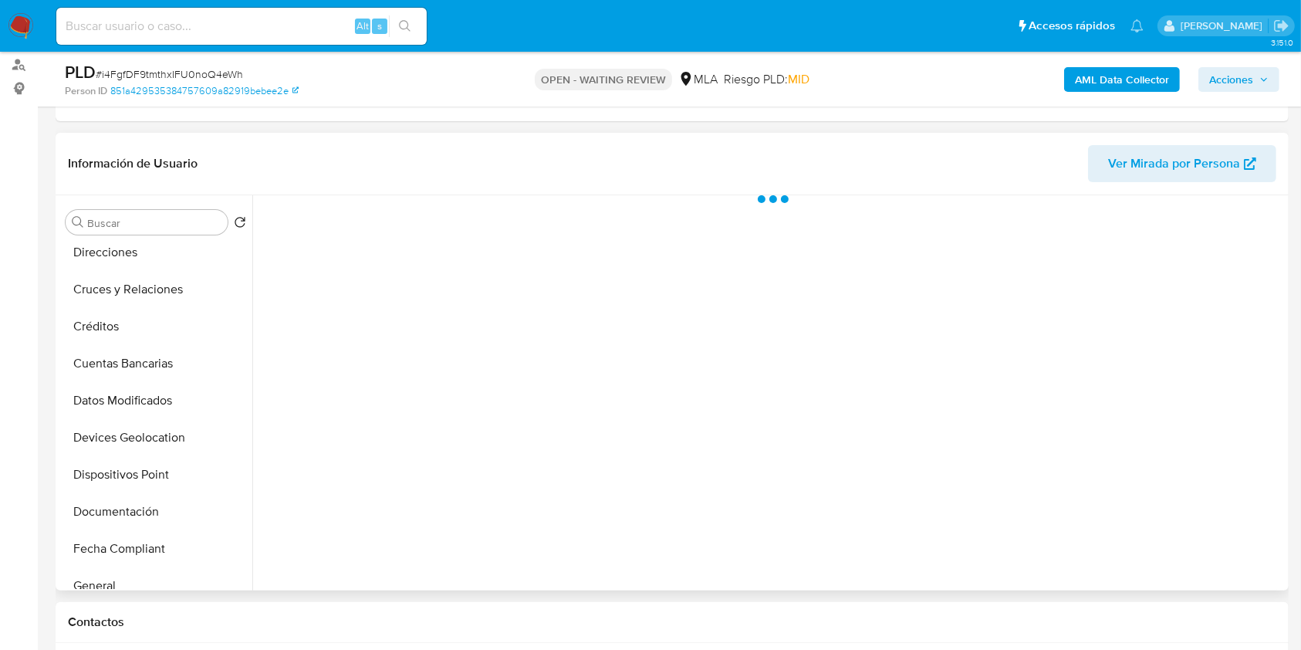
scroll to position [309, 0]
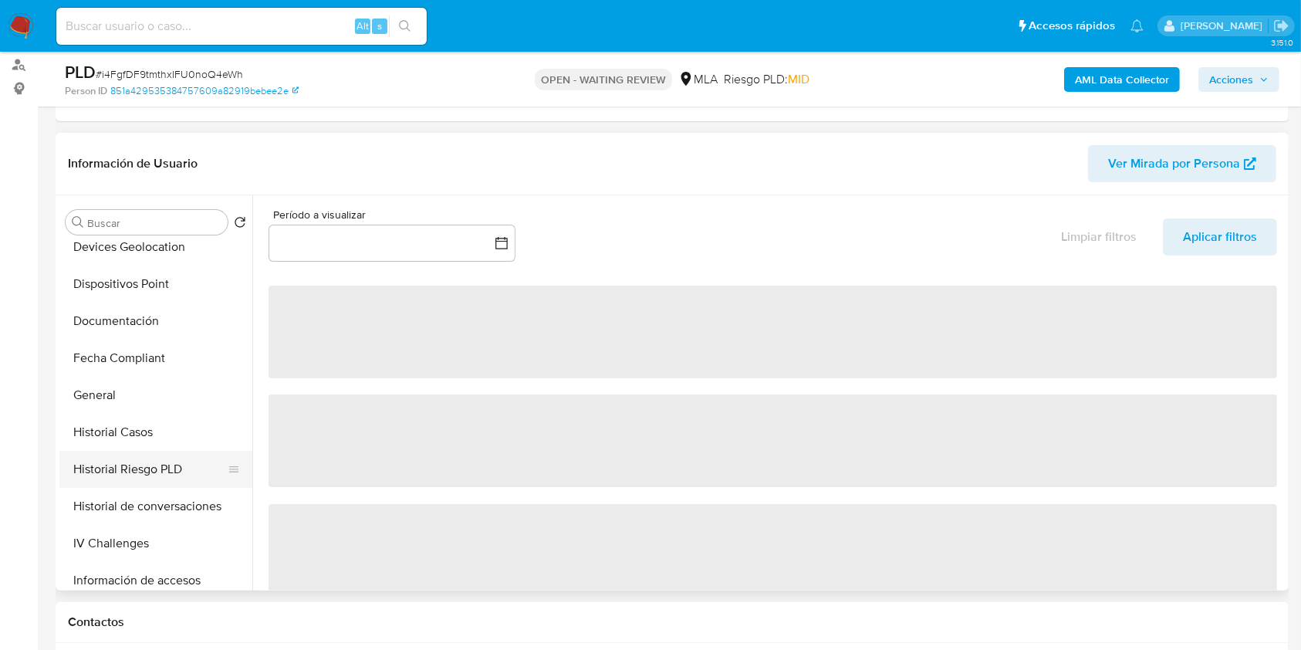
click at [102, 455] on button "Historial Riesgo PLD" at bounding box center [149, 469] width 181 height 37
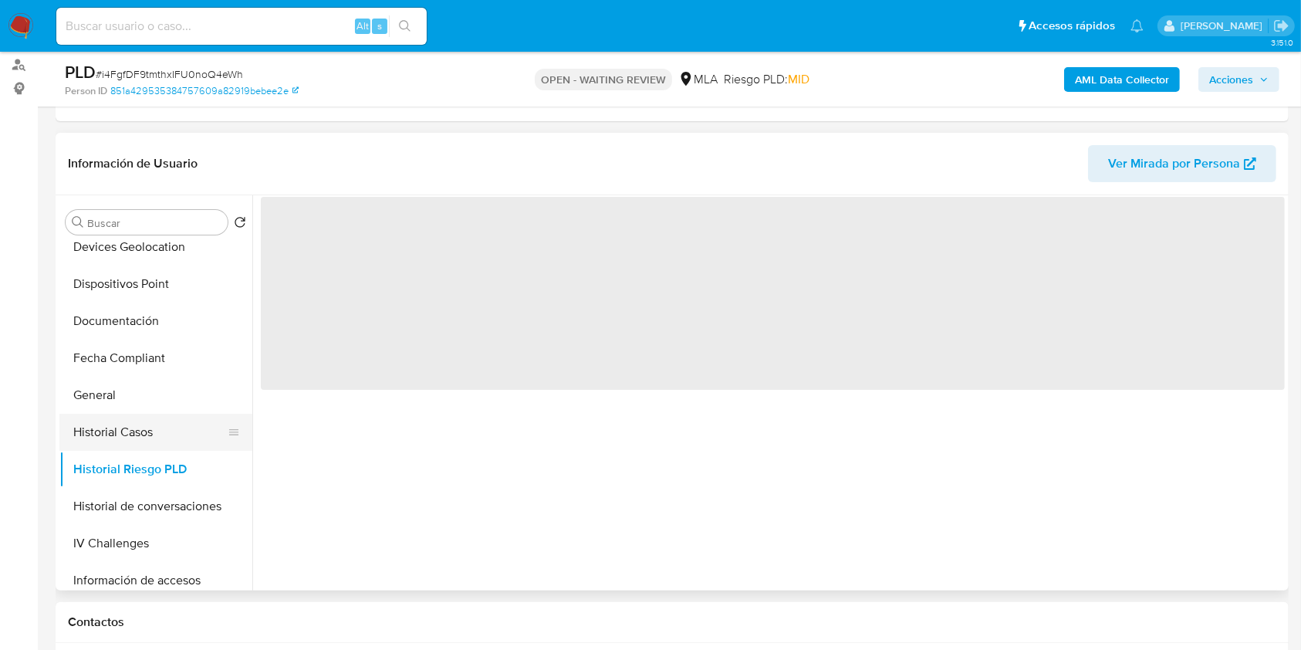
click at [111, 424] on button "Historial Casos" at bounding box center [149, 432] width 181 height 37
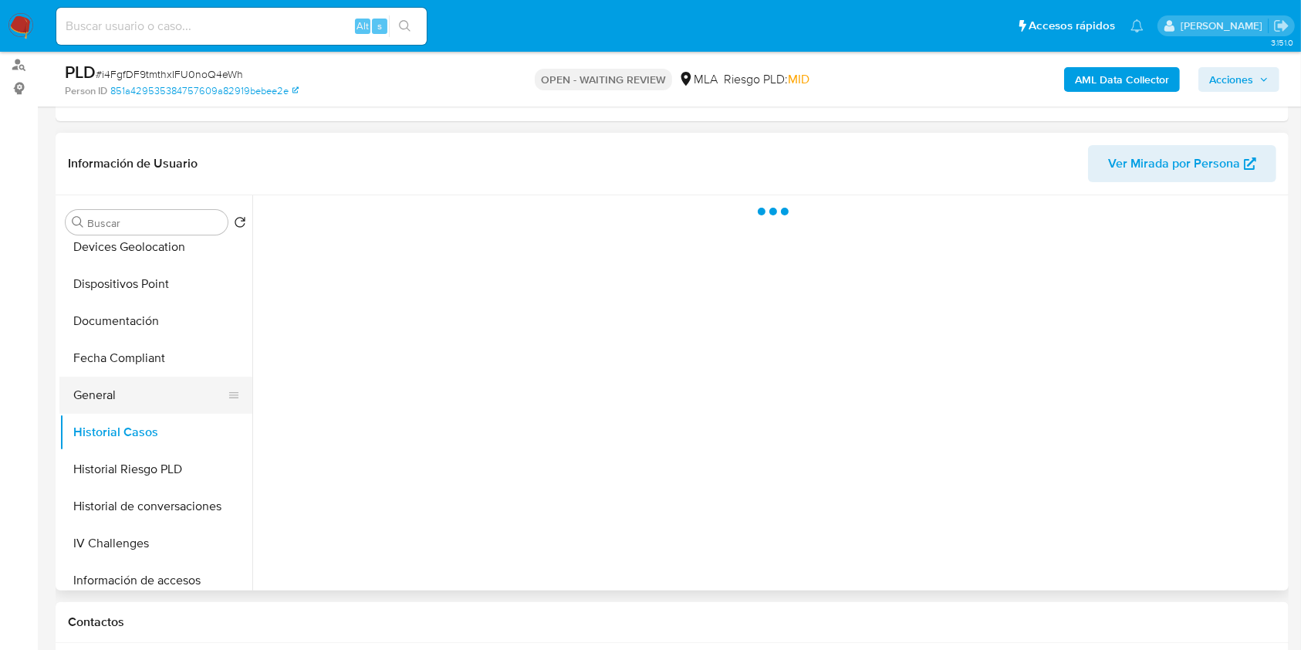
select select "10"
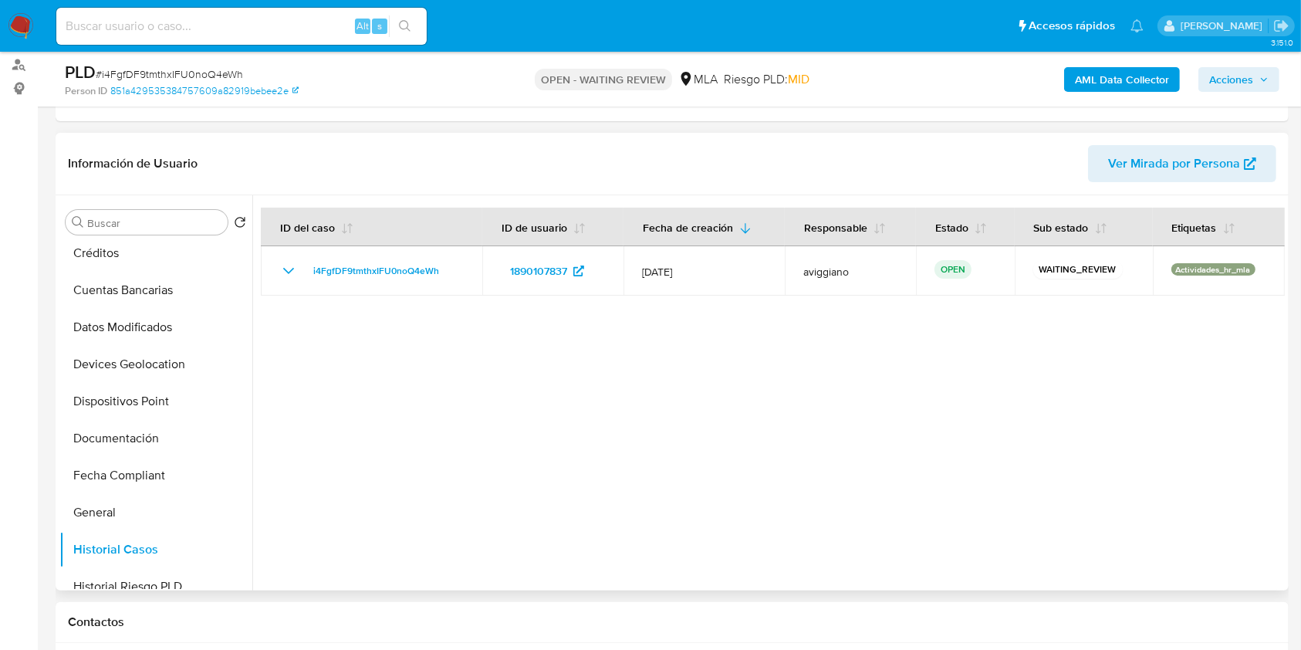
scroll to position [0, 0]
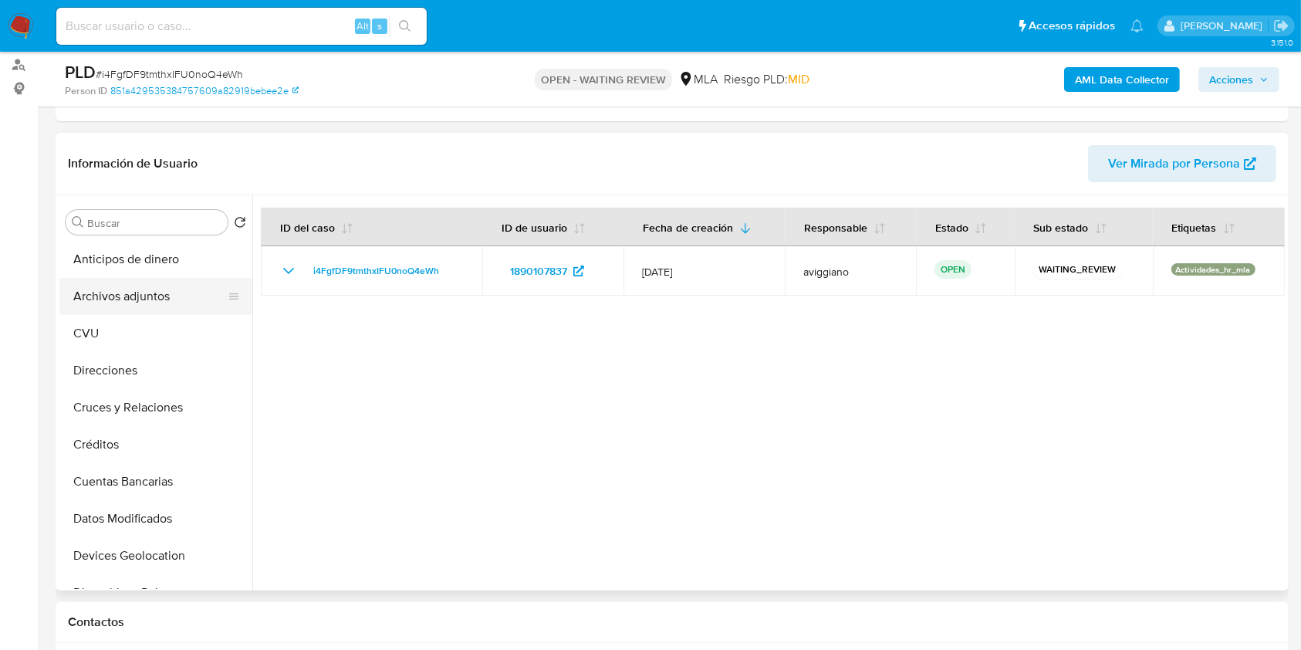
click at [180, 300] on button "Archivos adjuntos" at bounding box center [149, 296] width 181 height 37
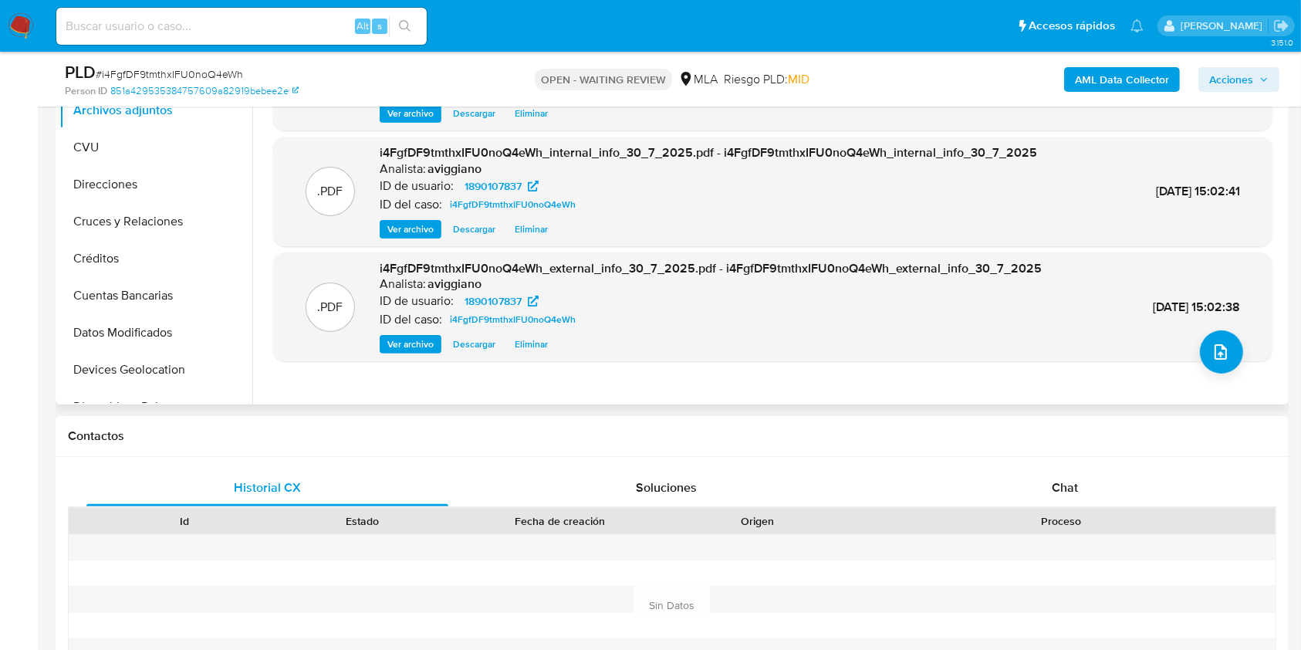
scroll to position [411, 0]
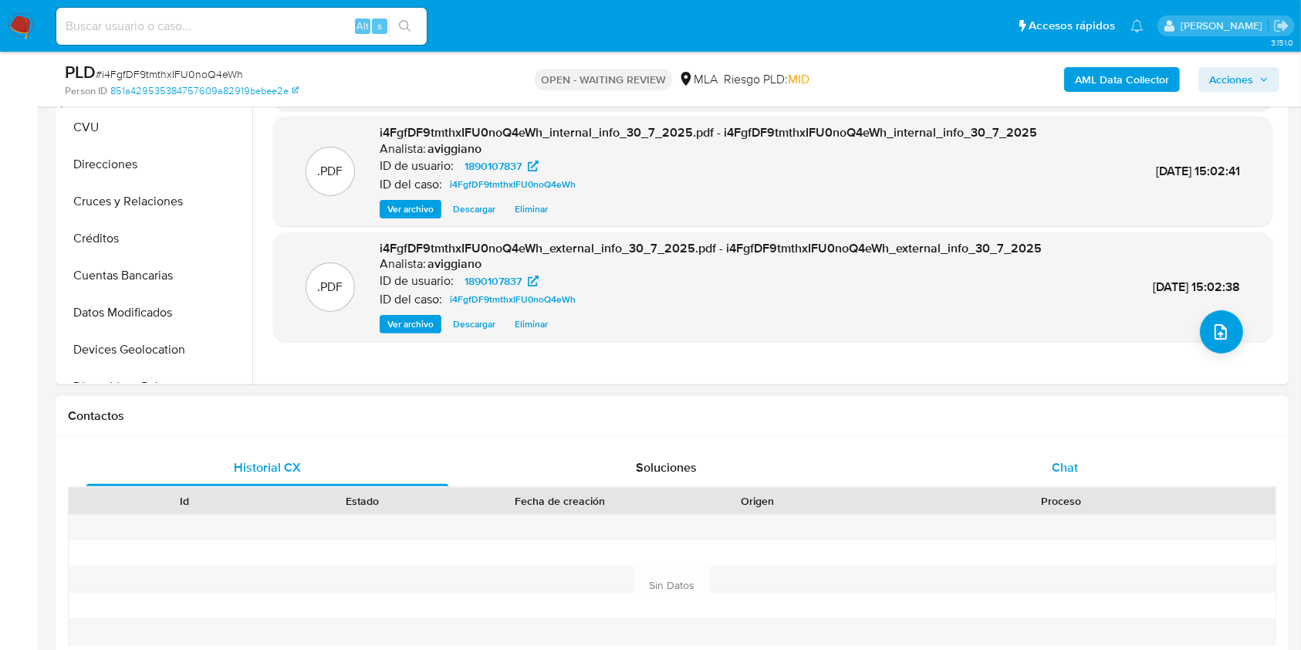
click at [994, 461] on div "Chat" at bounding box center [1065, 467] width 362 height 37
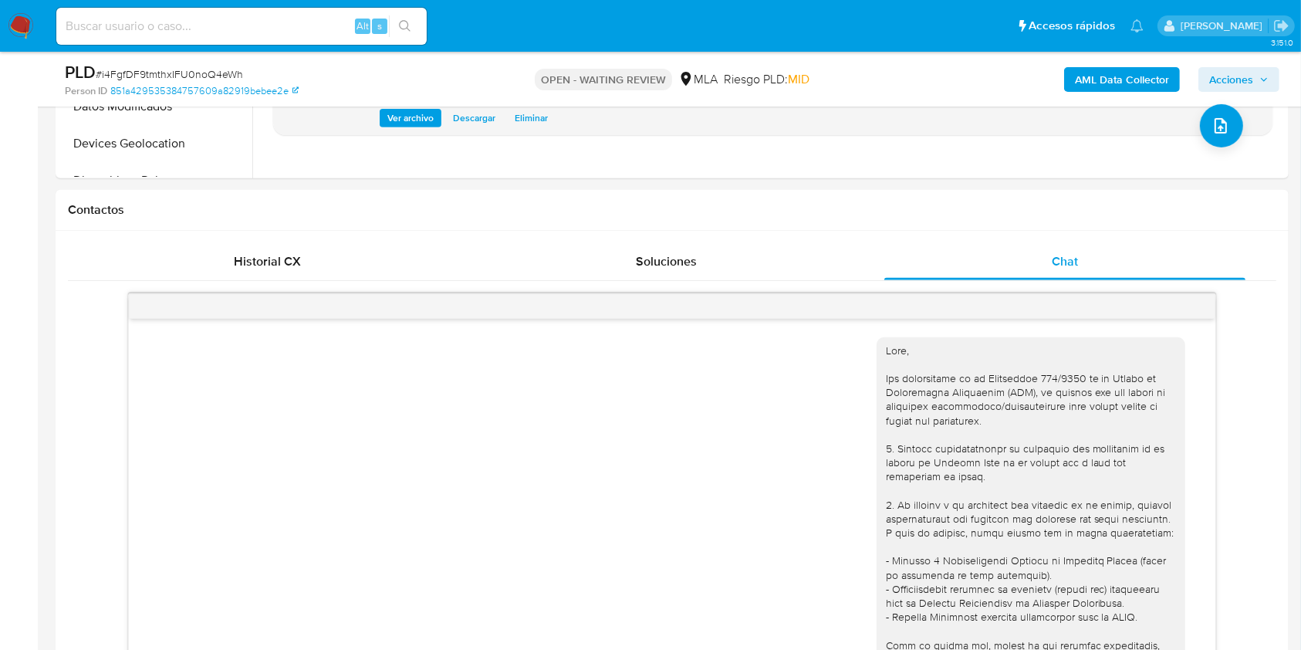
scroll to position [1023, 0]
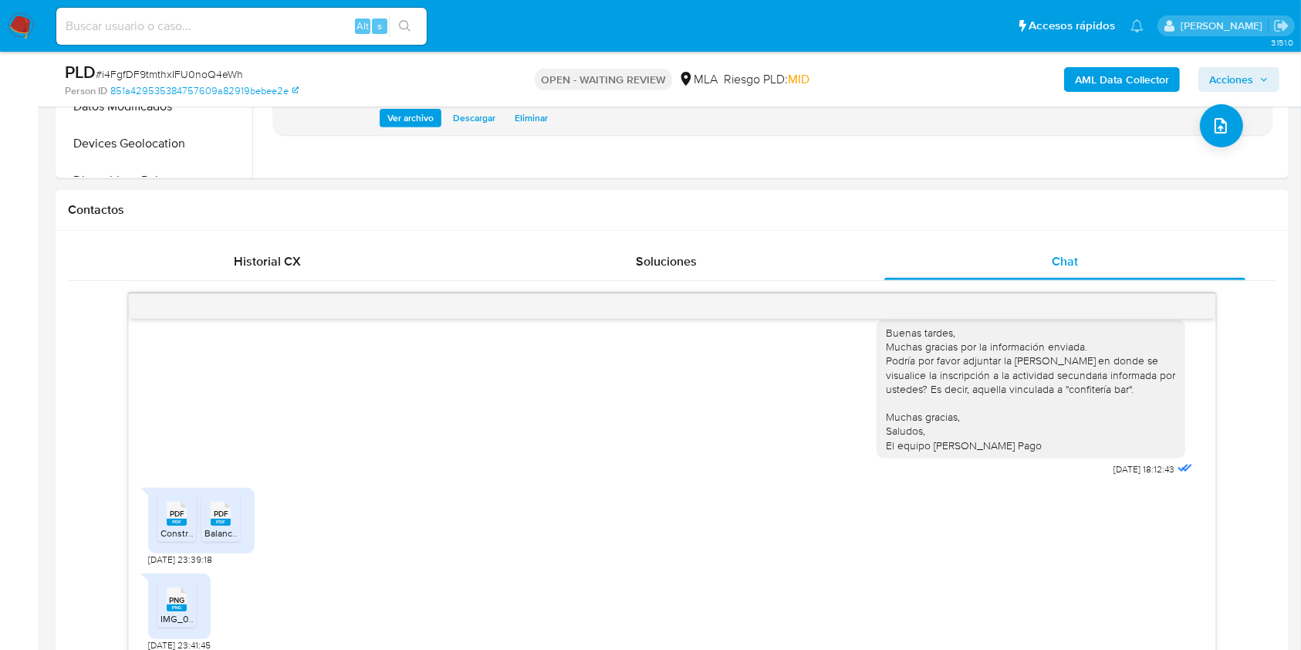
click at [225, 536] on span "Balance 2024.pdf" at bounding box center [241, 532] width 73 height 13
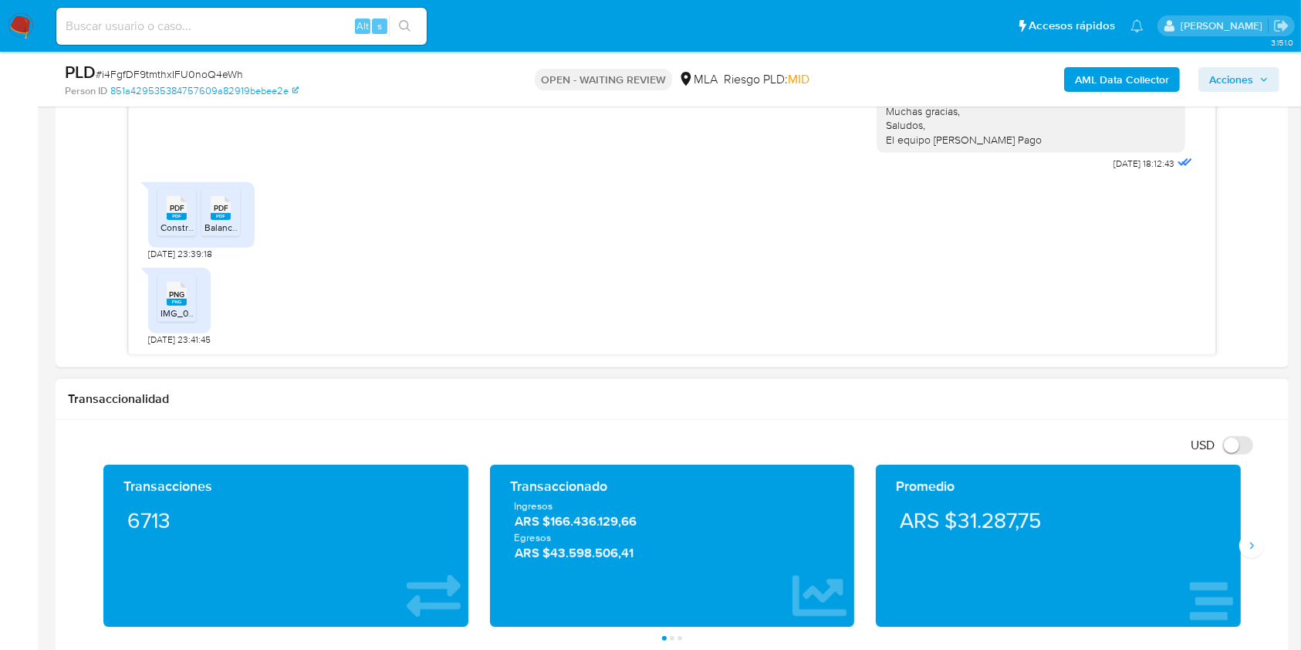
scroll to position [926, 0]
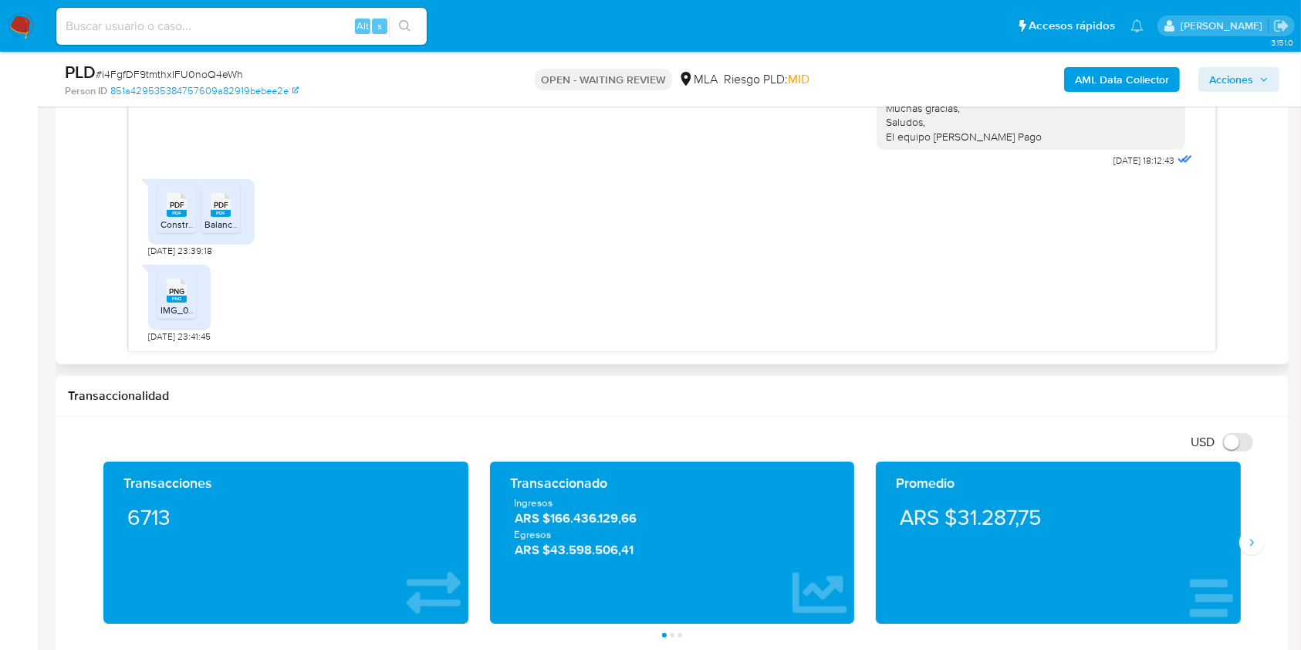
click at [174, 298] on rect at bounding box center [177, 299] width 20 height 7
click at [162, 222] on span "Construir Afip Obal Sas.pdf" at bounding box center [243, 224] width 164 height 13
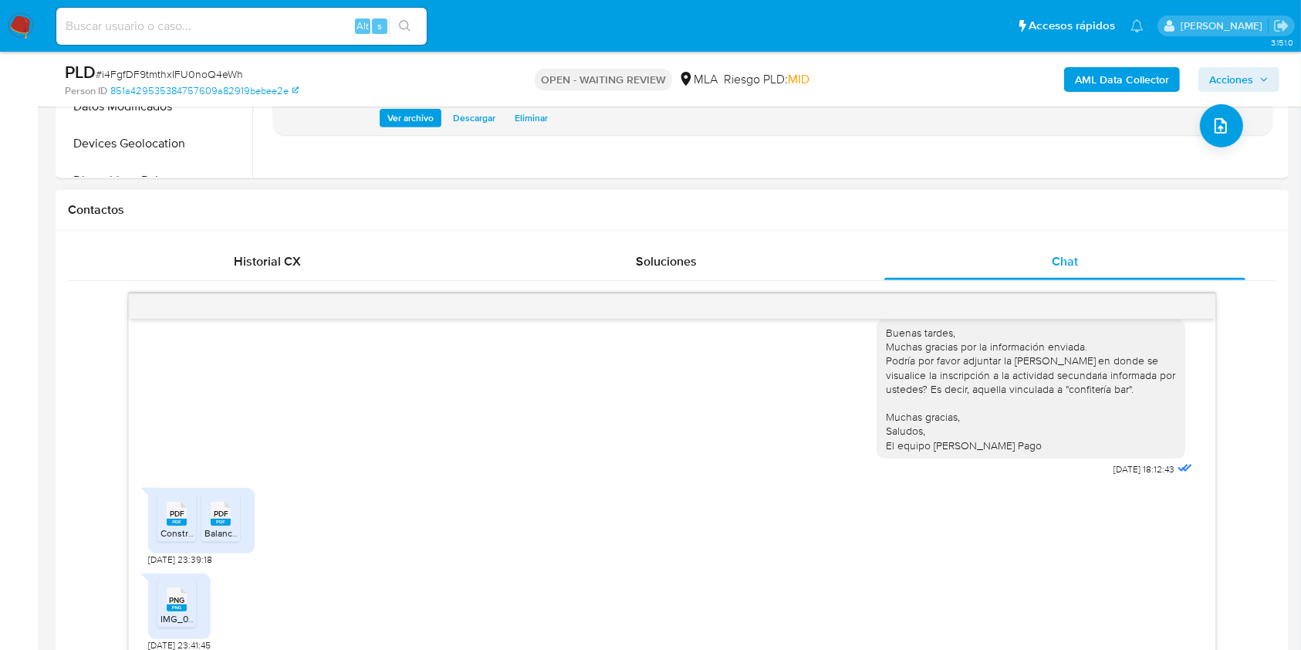
scroll to position [720, 0]
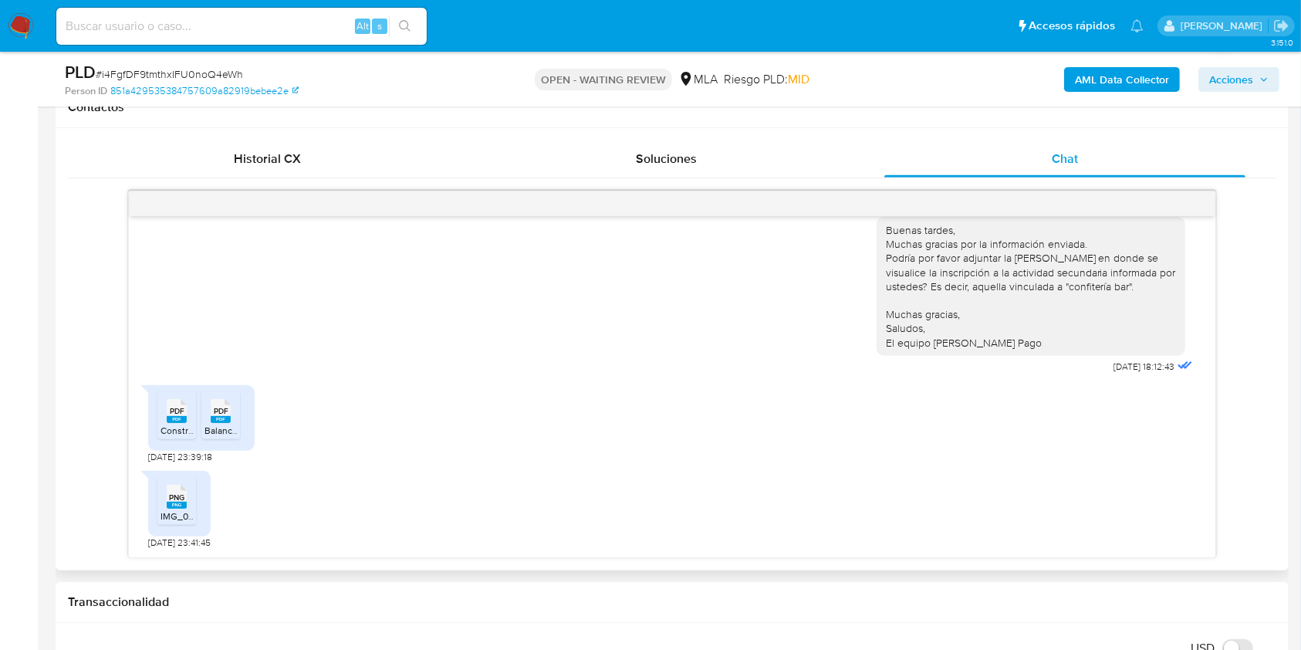
click at [165, 412] on div "PDF PDF" at bounding box center [177, 409] width 32 height 30
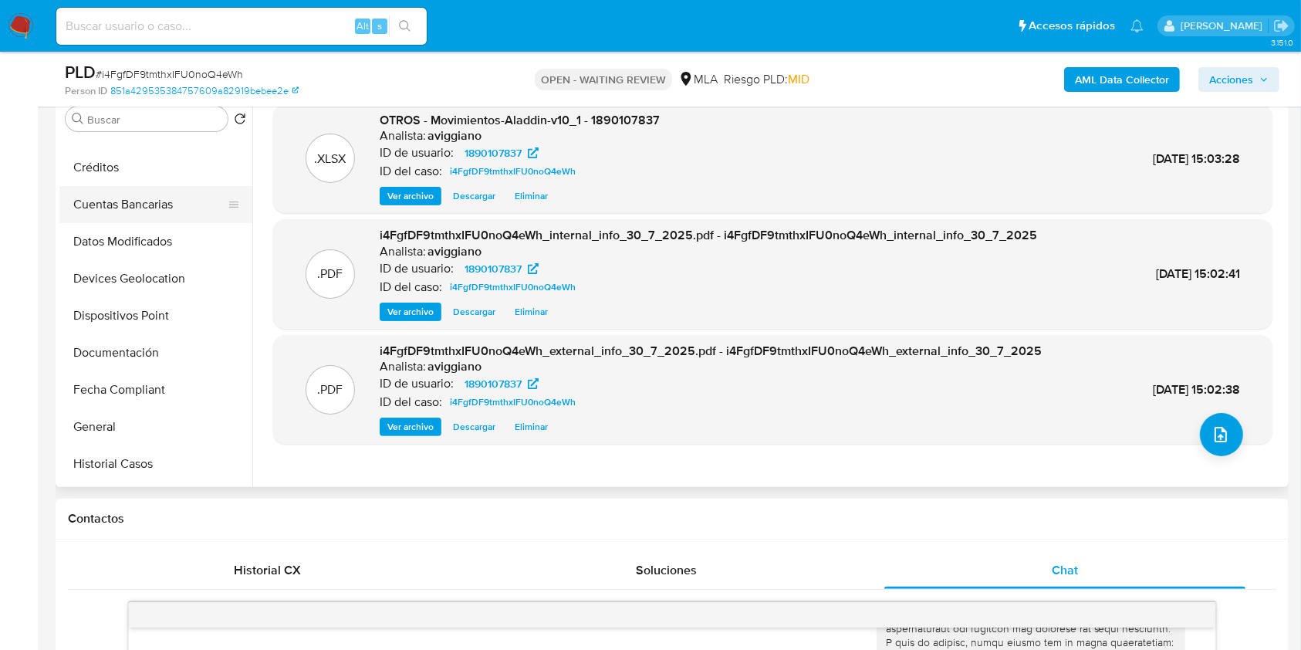
scroll to position [309, 0]
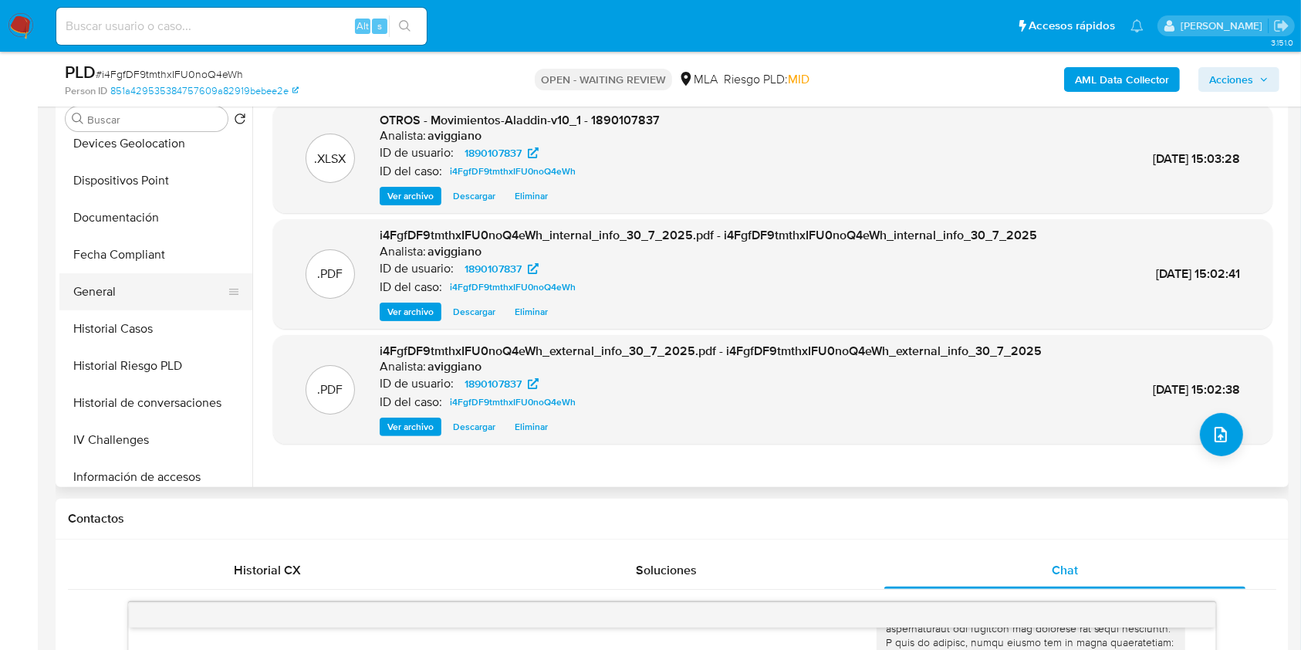
click at [100, 290] on button "General" at bounding box center [149, 291] width 181 height 37
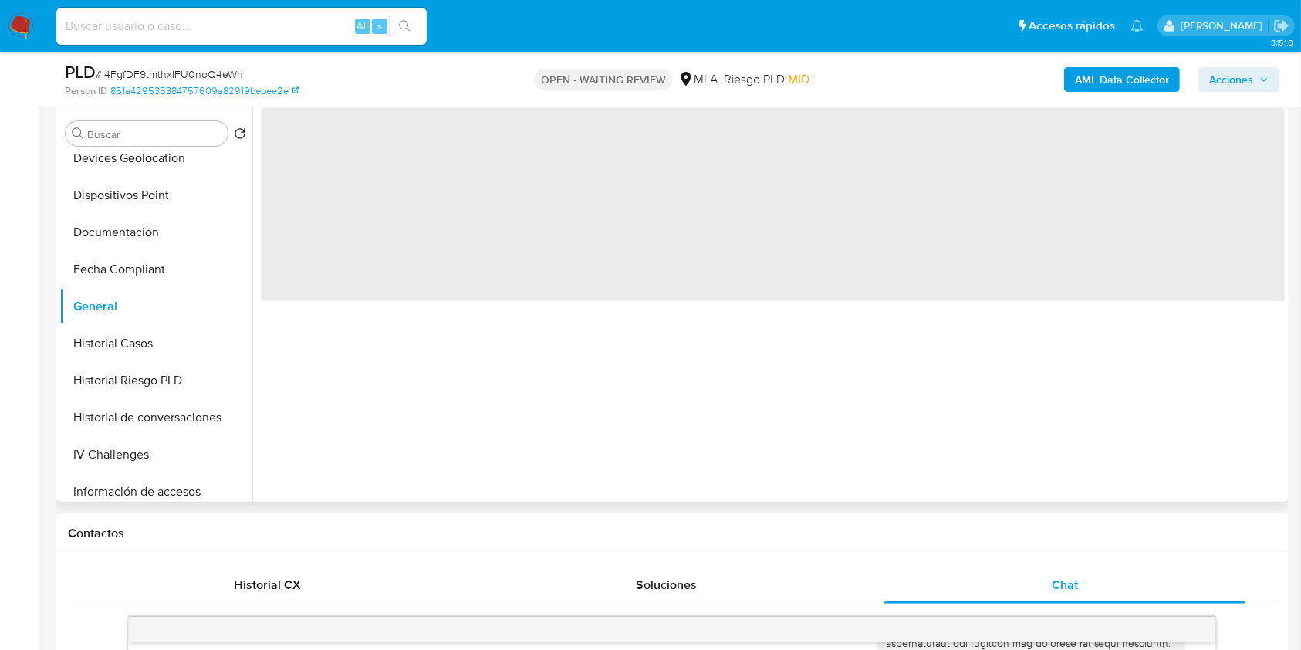
scroll to position [205, 0]
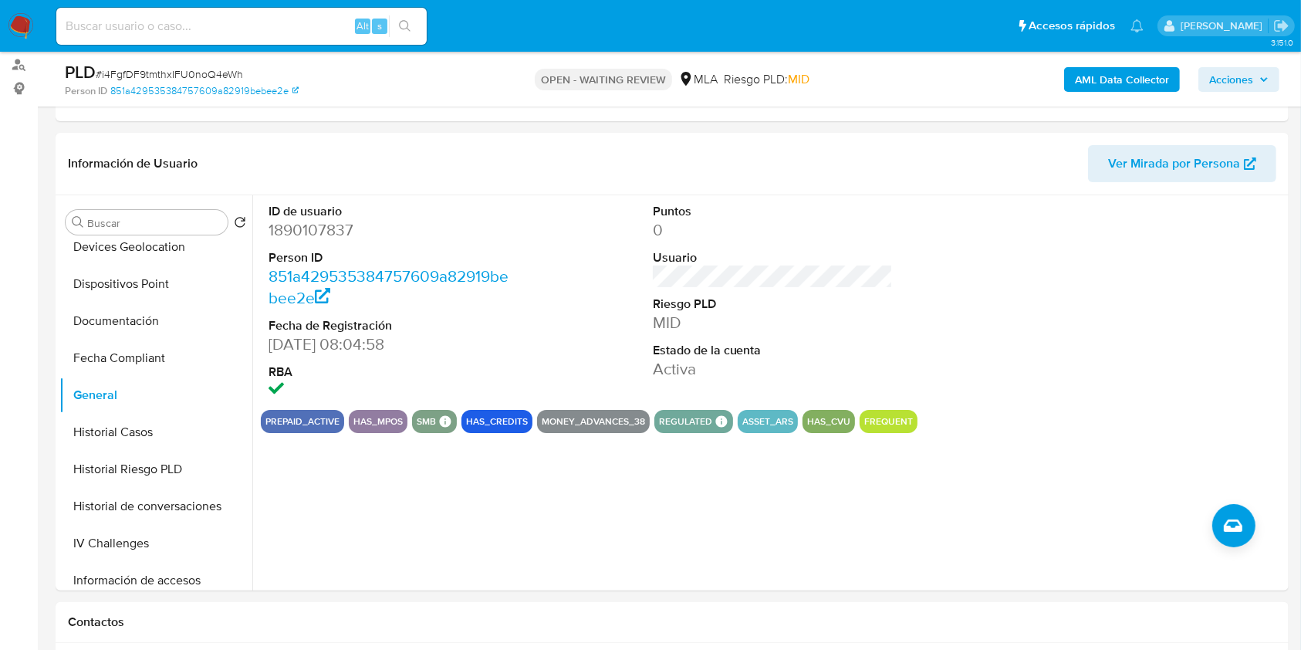
click at [197, 35] on input at bounding box center [241, 26] width 370 height 20
paste input "1426865123"
type input "1426865123"
click at [397, 25] on button "search-icon" at bounding box center [405, 26] width 32 height 22
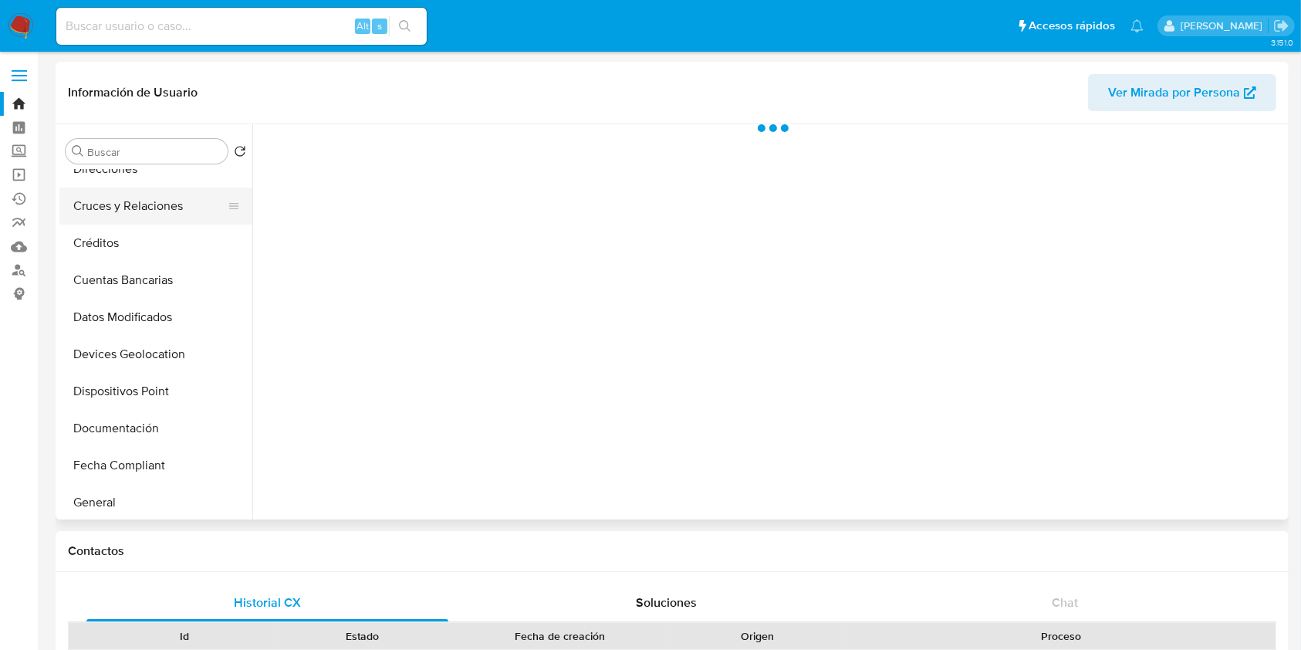
scroll to position [205, 0]
click at [181, 454] on button "Historial Casos" at bounding box center [149, 464] width 181 height 37
select select "10"
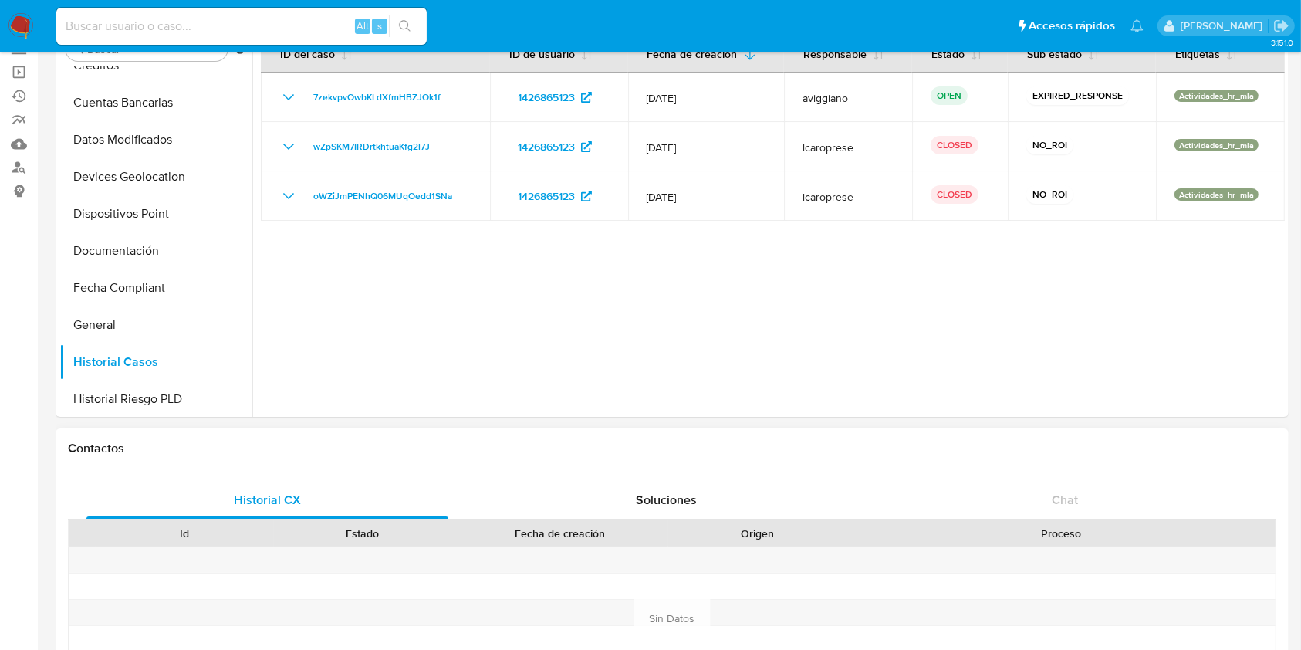
scroll to position [0, 0]
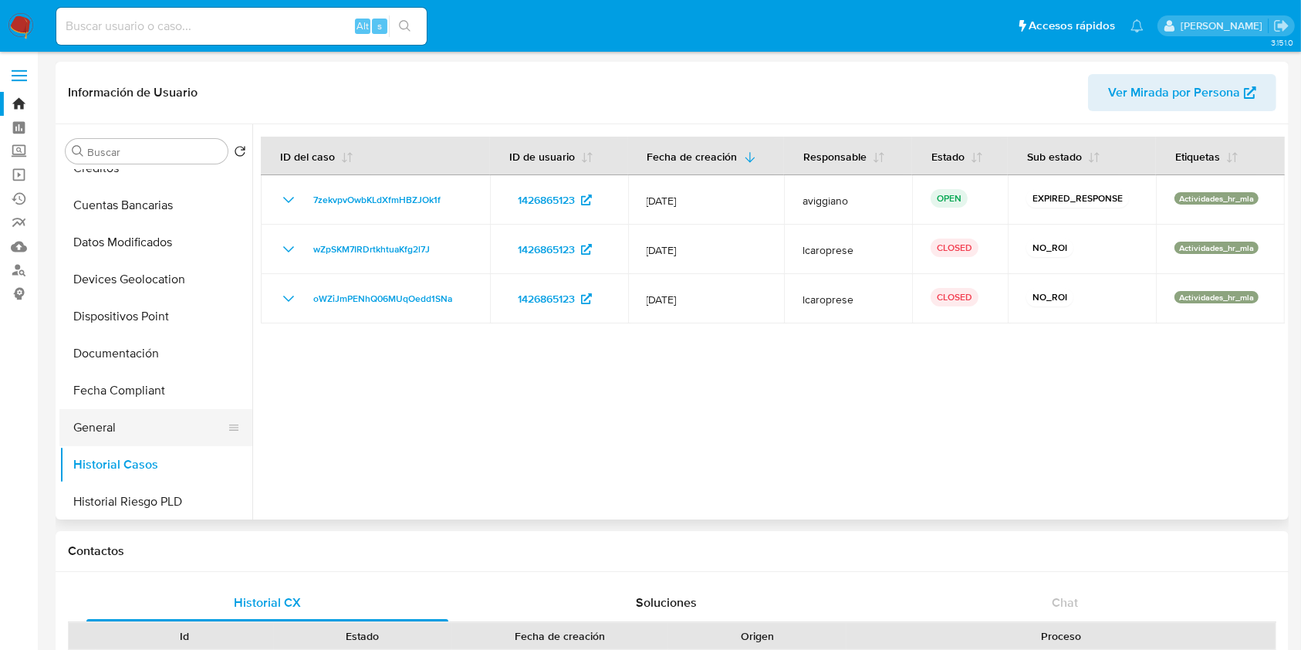
click at [149, 417] on button "General" at bounding box center [149, 427] width 181 height 37
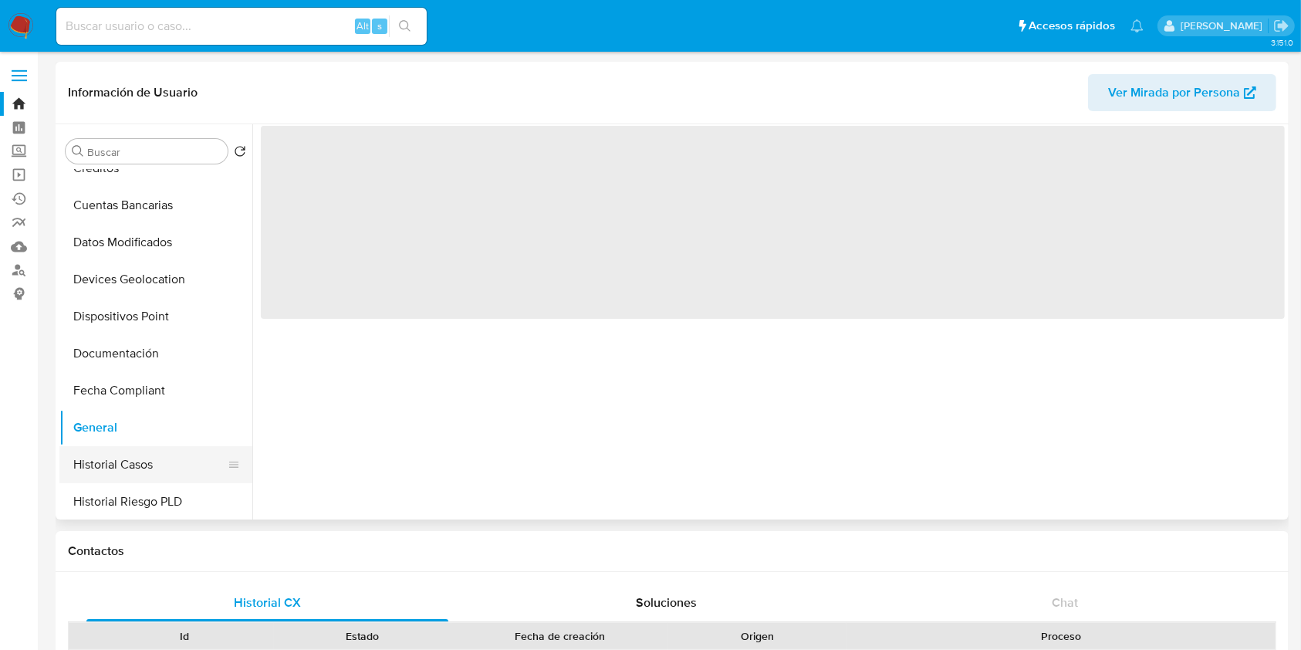
click at [146, 451] on button "Historial Casos" at bounding box center [149, 464] width 181 height 37
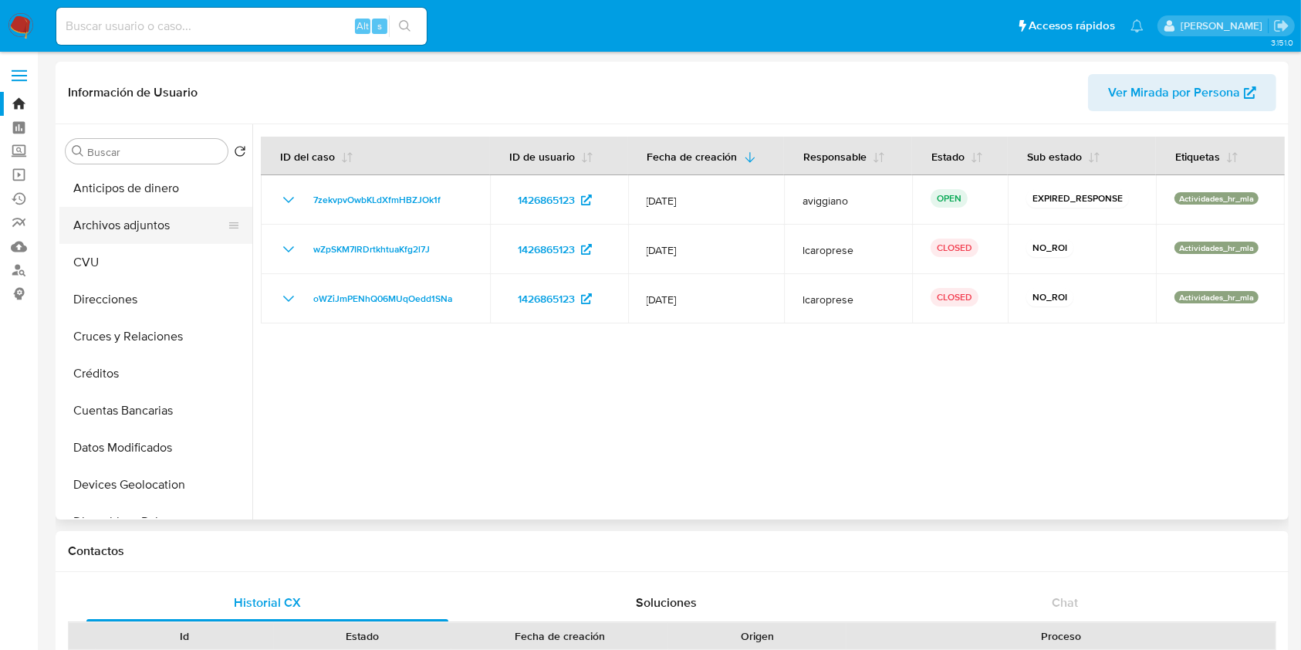
click at [161, 224] on button "Archivos adjuntos" at bounding box center [149, 225] width 181 height 37
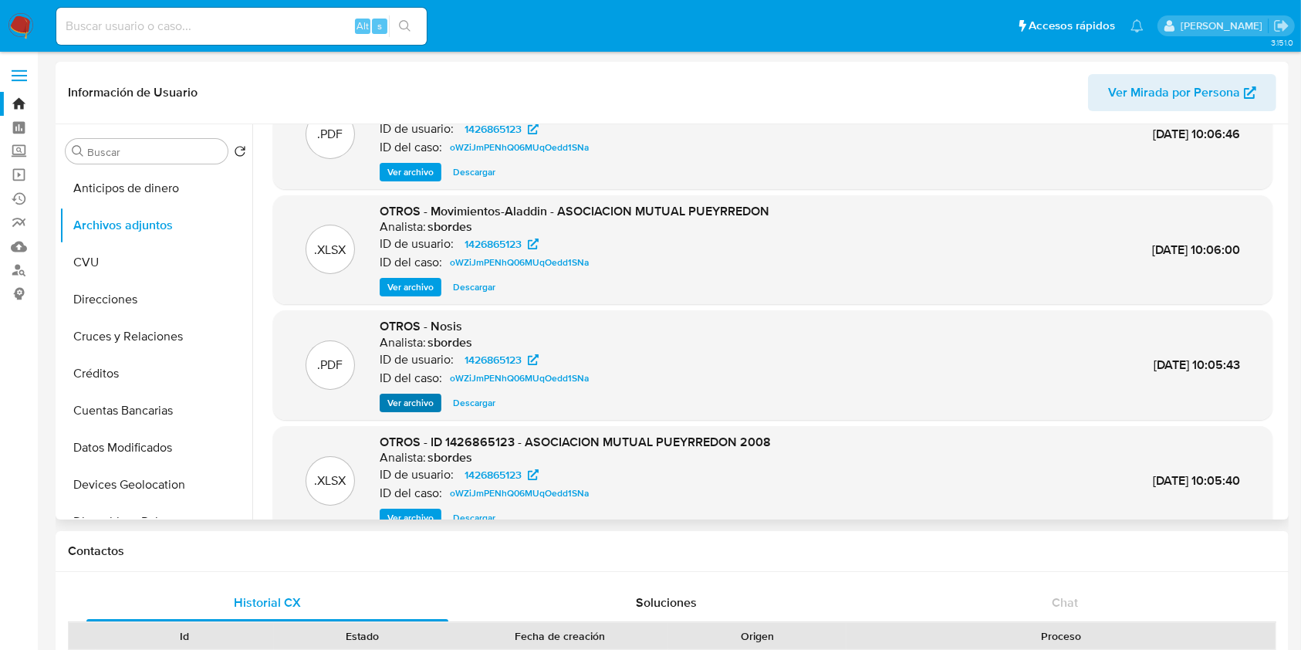
scroll to position [86, 0]
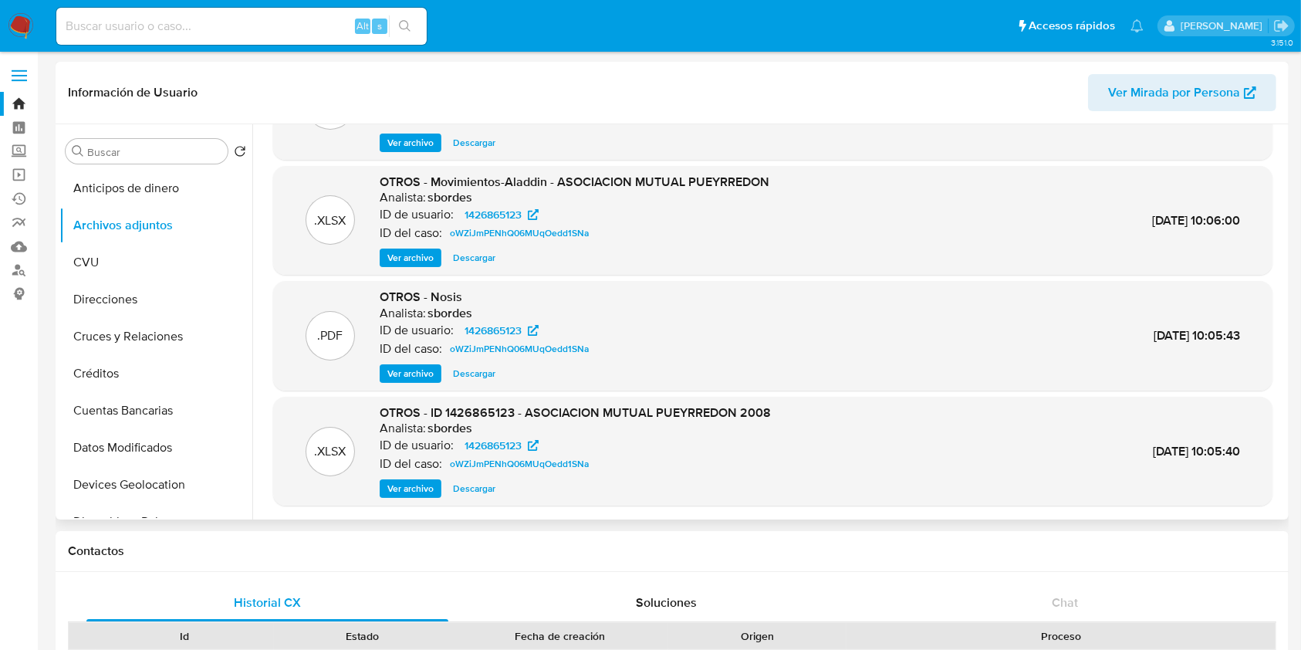
click at [432, 494] on span "Ver archivo" at bounding box center [410, 488] width 46 height 15
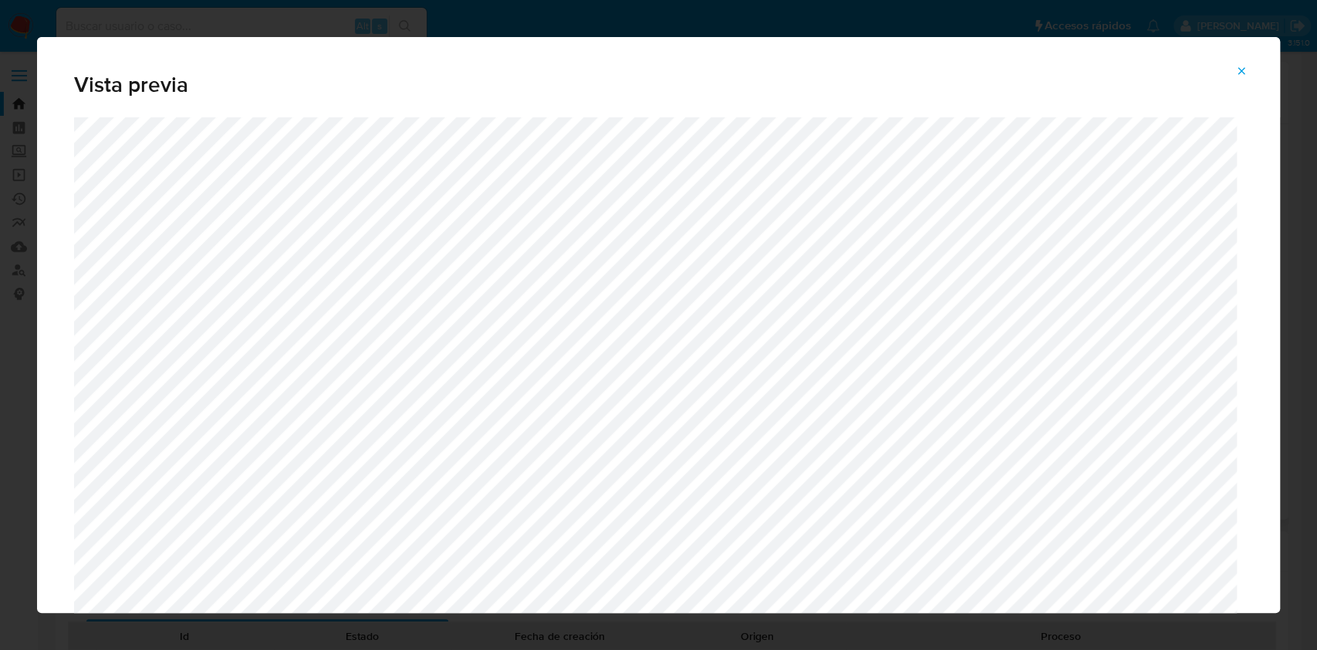
click at [1230, 69] on button "Attachment preview" at bounding box center [1242, 71] width 34 height 25
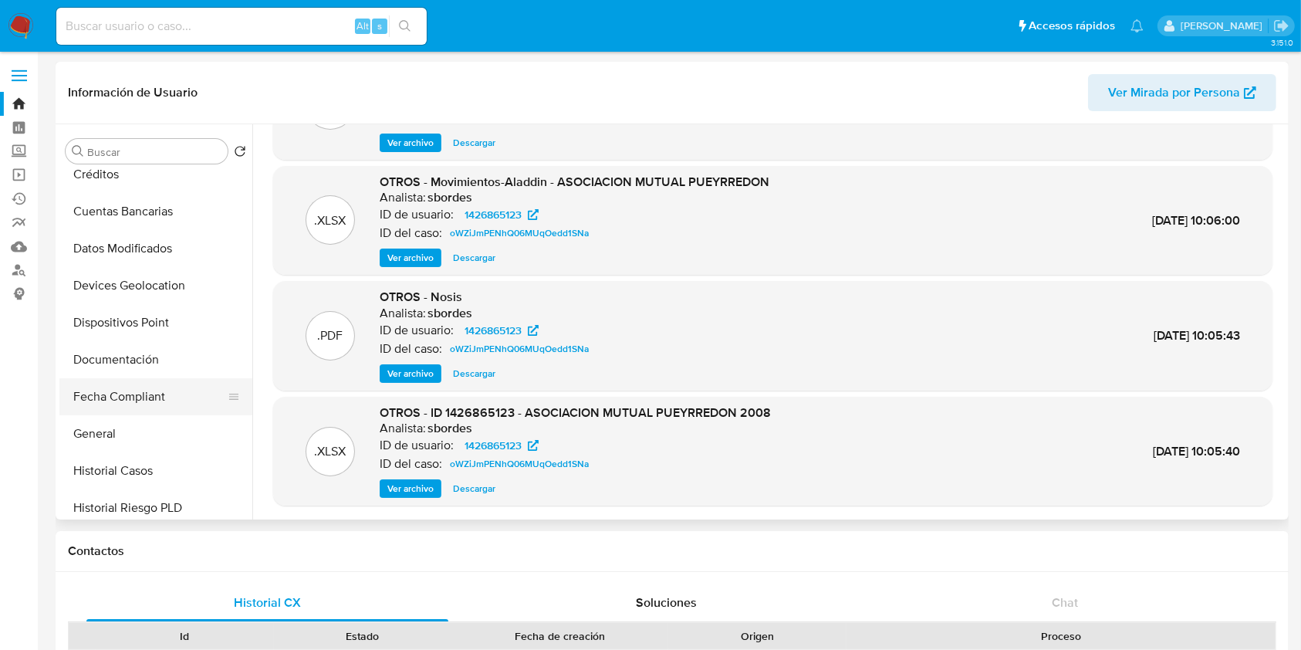
scroll to position [205, 0]
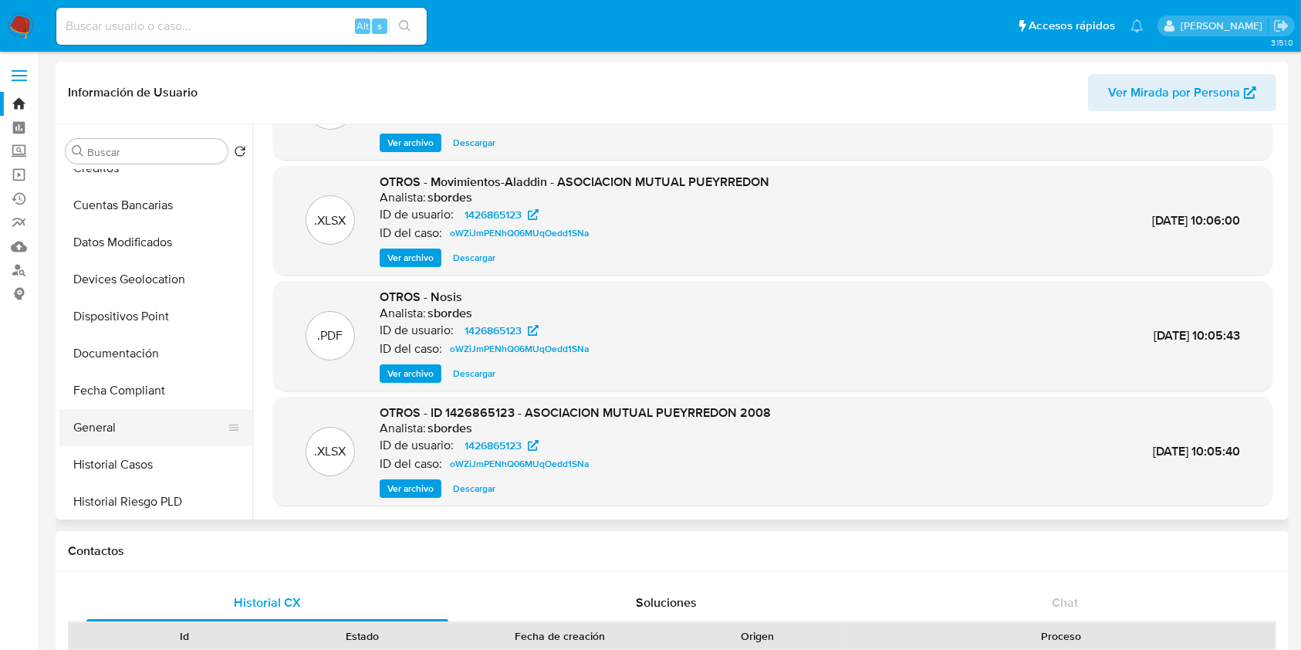
click at [113, 420] on button "General" at bounding box center [149, 427] width 181 height 37
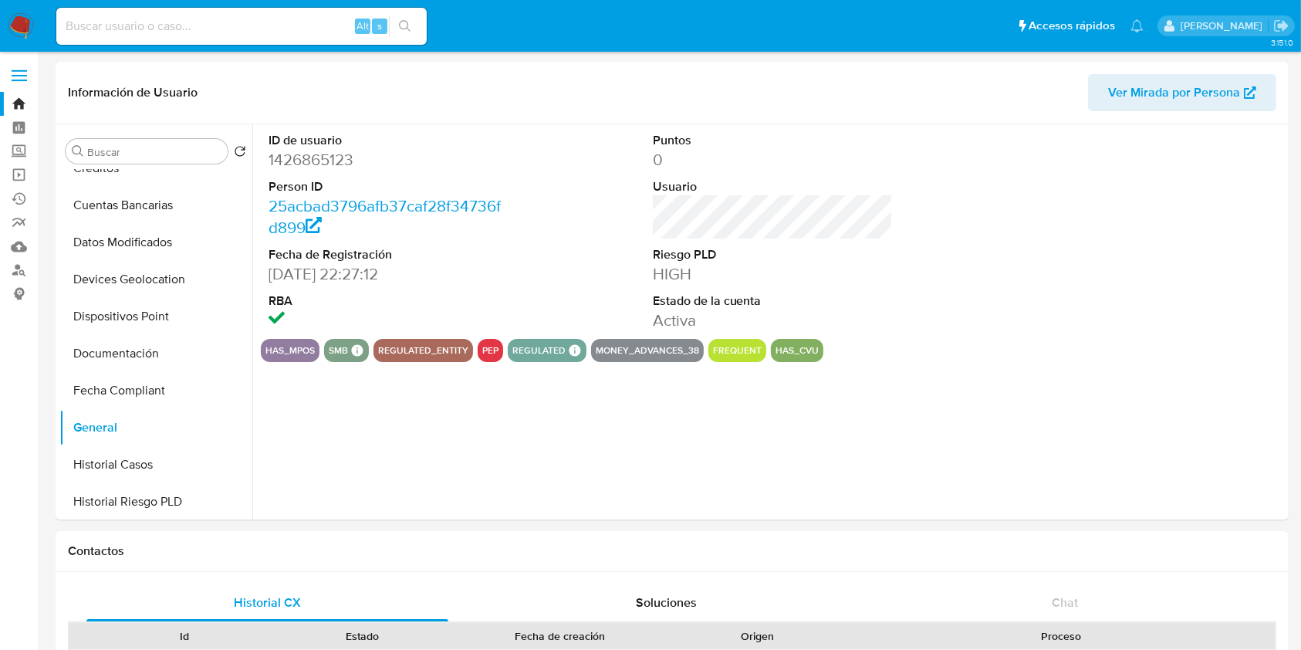
click at [301, 166] on dd "1426865123" at bounding box center [389, 160] width 241 height 22
click at [302, 165] on dd "1426865123" at bounding box center [389, 160] width 241 height 22
copy dd "1426865123"
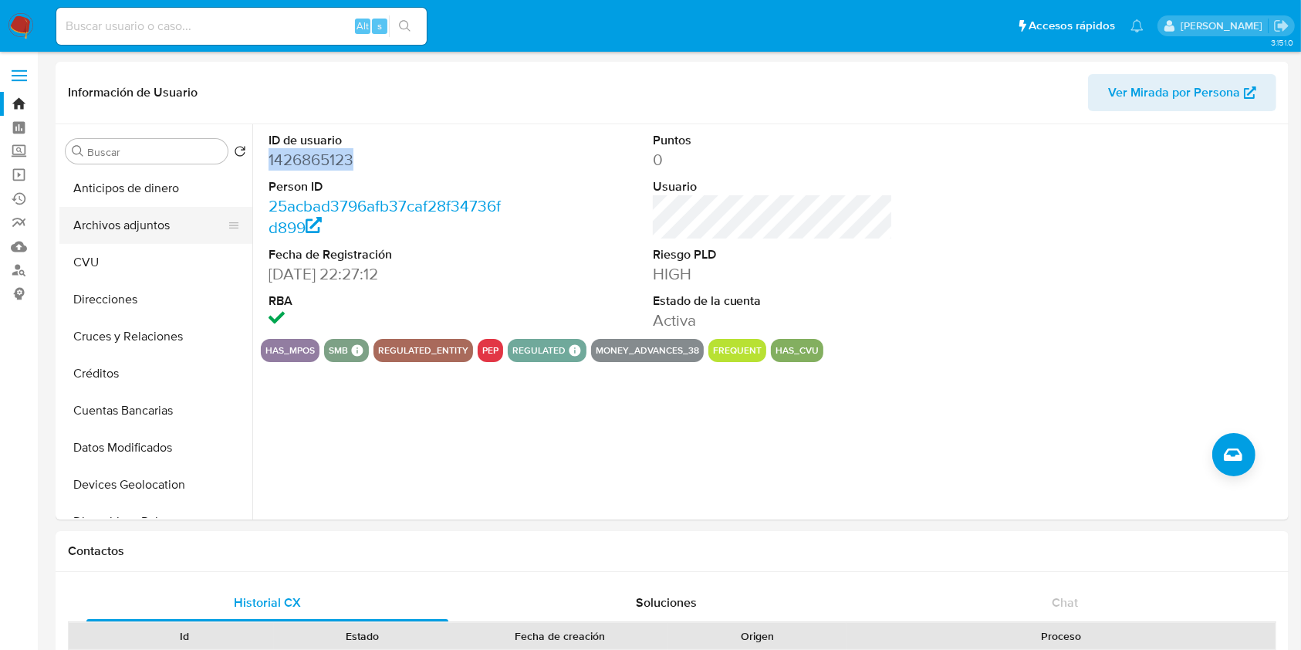
click at [149, 239] on button "Archivos adjuntos" at bounding box center [149, 225] width 181 height 37
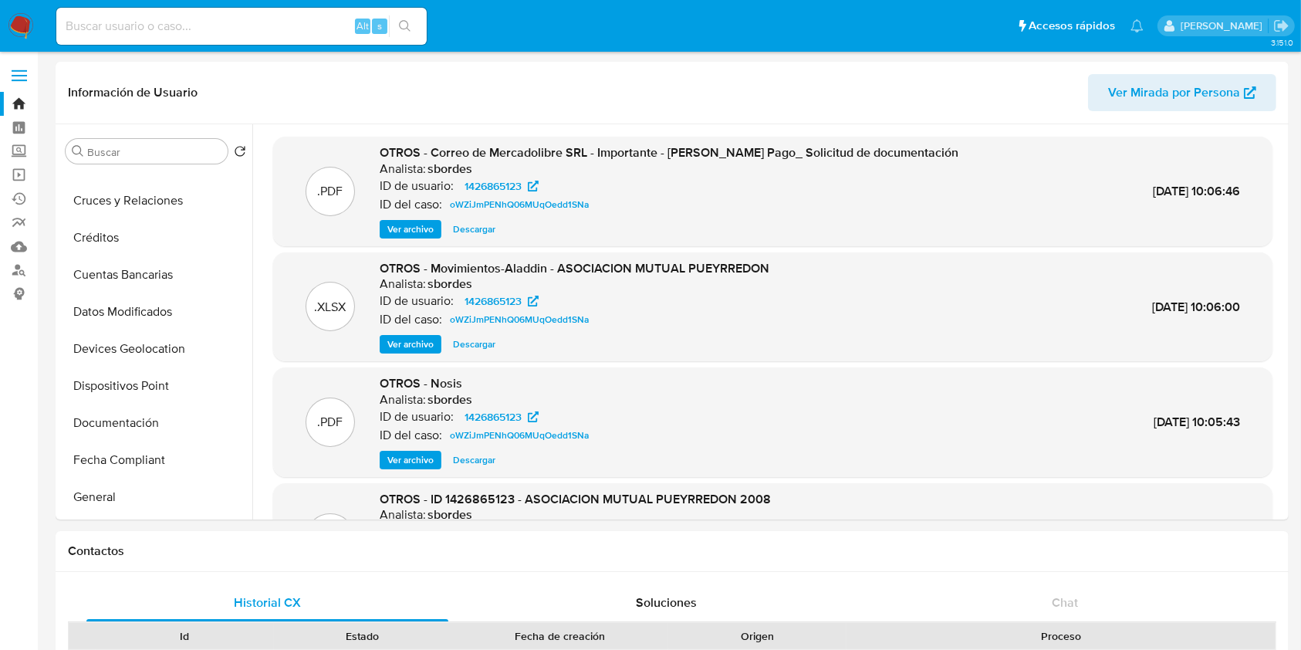
scroll to position [309, 0]
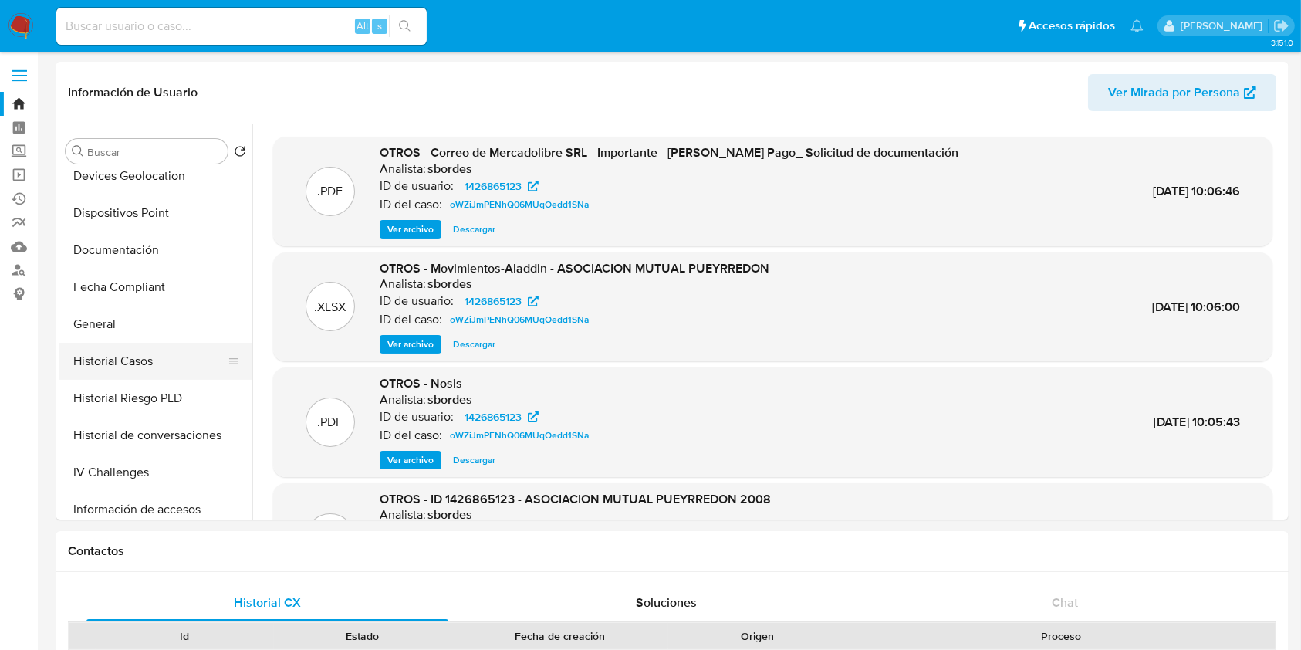
click at [110, 356] on button "Historial Casos" at bounding box center [149, 361] width 181 height 37
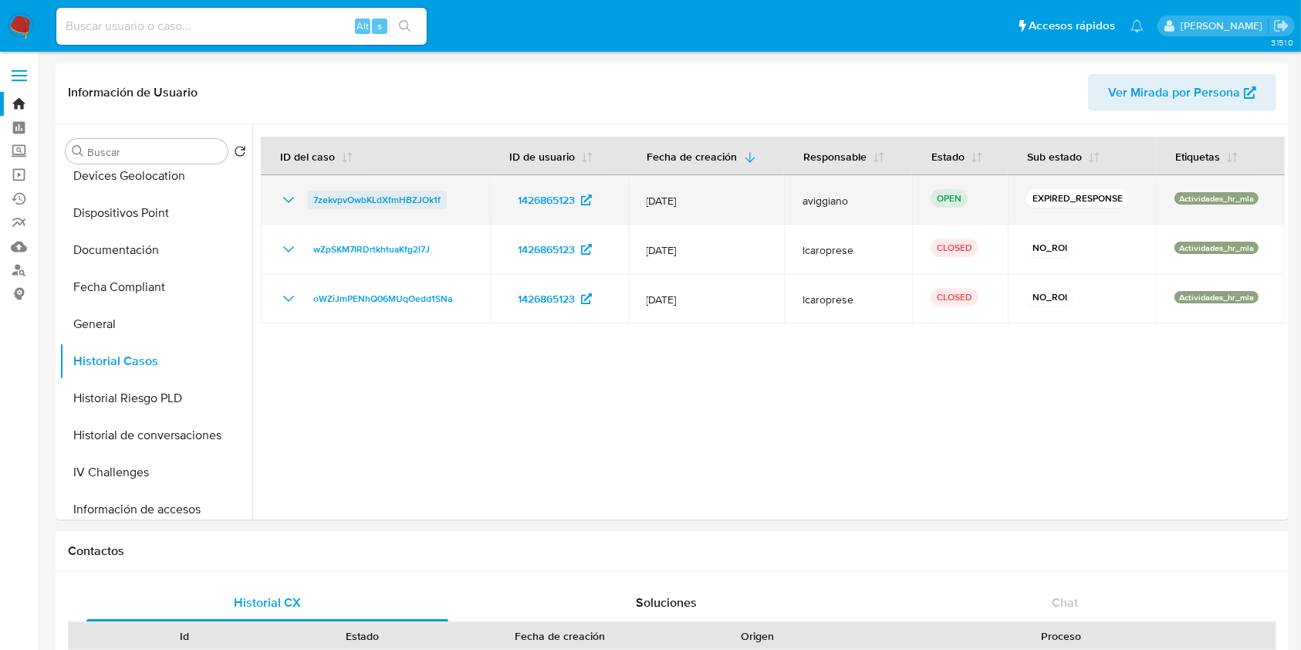
click at [395, 205] on span "7zekvpvOwbKLdXfmHBZJOk1f" at bounding box center [376, 200] width 127 height 19
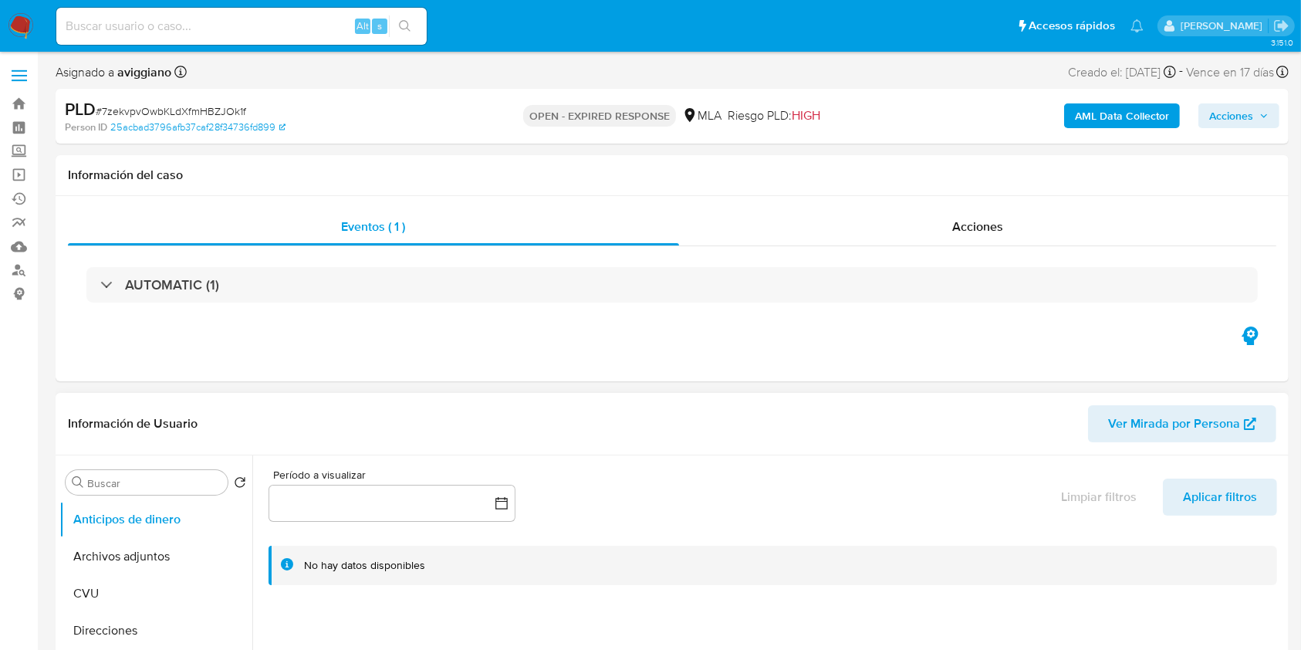
select select "10"
